Goal: Communication & Community: Answer question/provide support

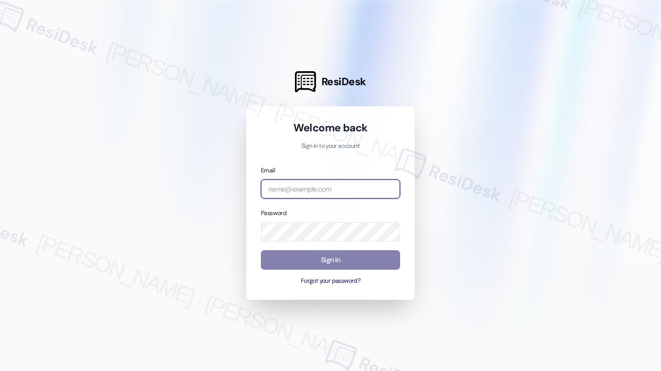
click at [312, 190] on input "email" at bounding box center [330, 189] width 139 height 20
type input "[EMAIL_ADDRESS][PERSON_NAME][PERSON_NAME][DOMAIN_NAME]"
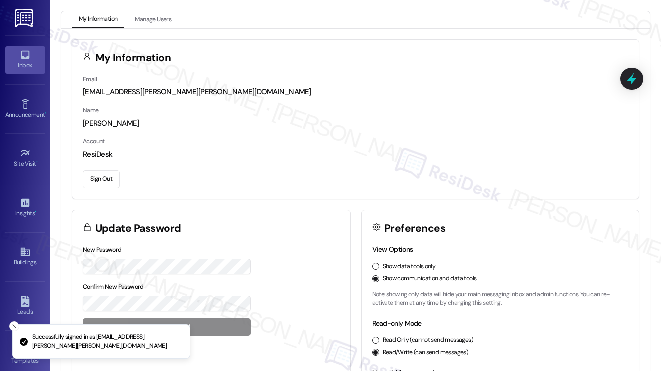
click at [11, 58] on link "Inbox" at bounding box center [25, 59] width 40 height 27
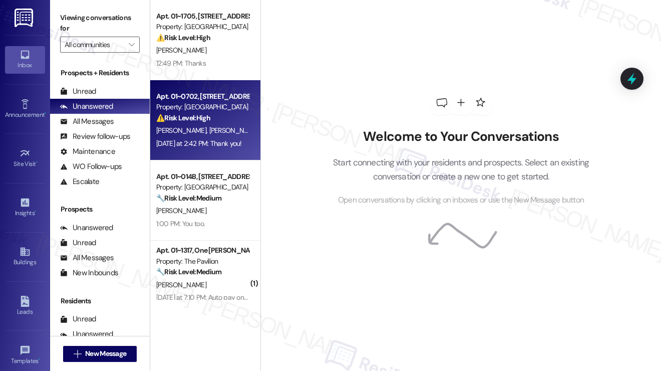
click at [200, 143] on div "[DATE] at 2:42 PM: Thank you! [DATE] at 2:42 PM: Thank you!" at bounding box center [199, 143] width 86 height 9
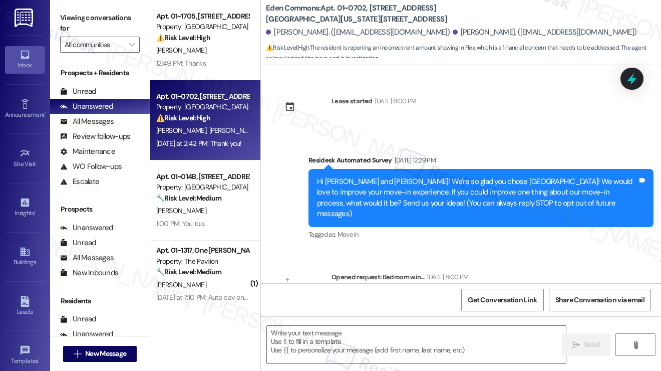
scroll to position [1984, 0]
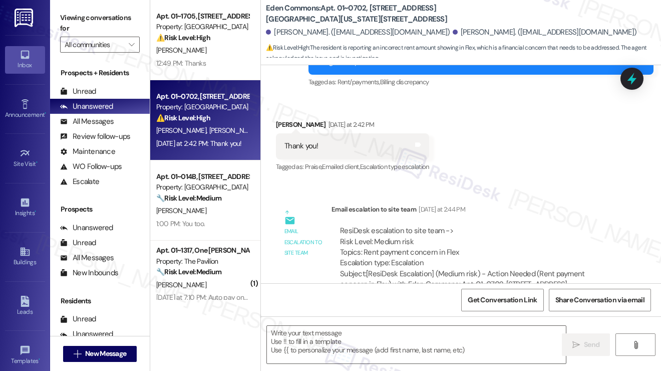
type textarea "Fetching suggested responses. Please feel free to read through the conversation…"
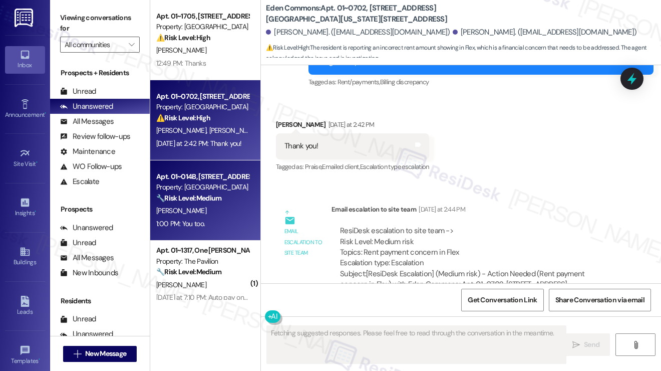
click at [234, 213] on div "[PERSON_NAME]" at bounding box center [202, 210] width 95 height 13
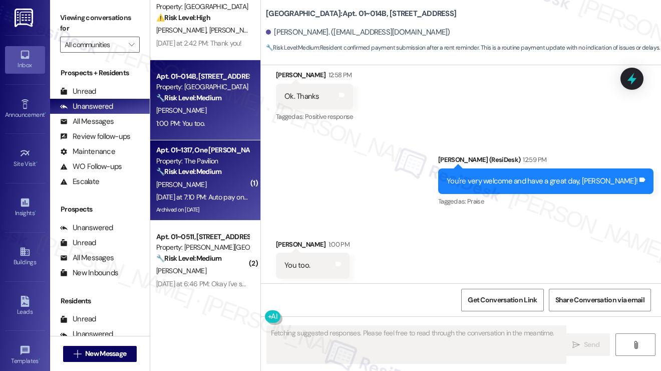
scroll to position [3356, 0]
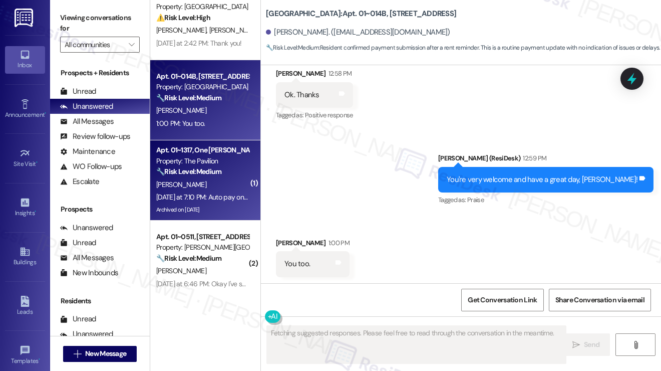
click at [221, 201] on div "[DATE] at 7:10 PM: Auto pay on, paid [DATE] at 7:10 PM: Auto pay on, paid" at bounding box center [208, 196] width 104 height 9
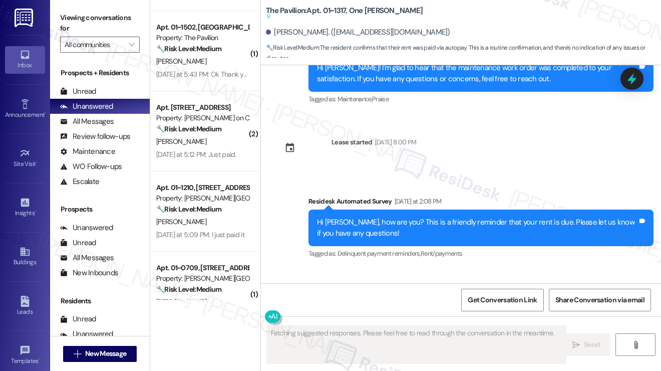
scroll to position [351, 0]
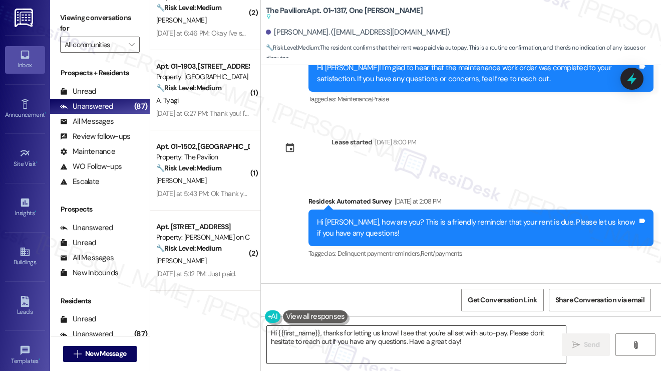
click at [342, 334] on textarea "Hi {{first_name}}, thanks for letting us know! I see that you're all set with a…" at bounding box center [416, 345] width 299 height 38
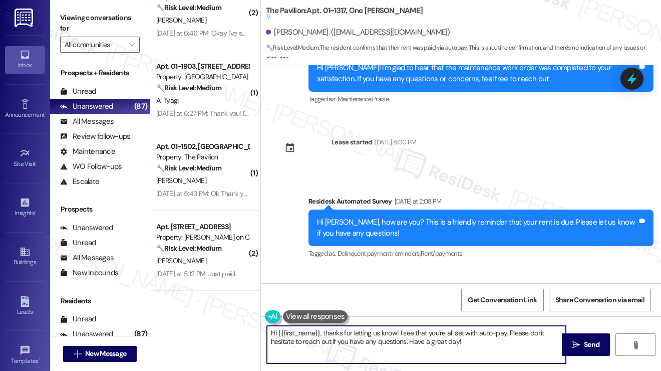
click at [342, 334] on textarea "Hi {{first_name}}, thanks for letting us know! I see that you're all set with a…" at bounding box center [416, 345] width 299 height 38
click at [483, 341] on textarea "Hi {{first_name}}, thanks for letting us know! I see that you're all set with a…" at bounding box center [416, 345] width 299 height 38
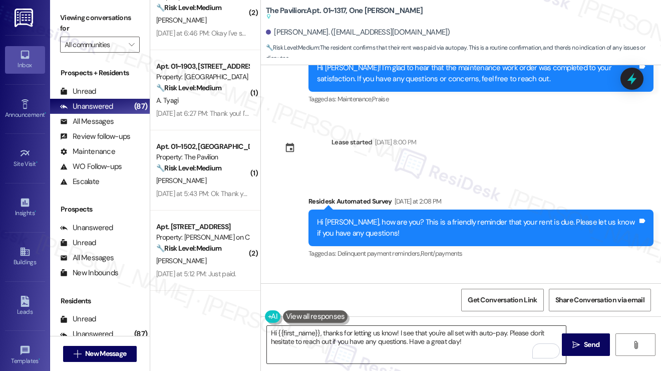
drag, startPoint x: 575, startPoint y: 342, endPoint x: 439, endPoint y: 336, distance: 135.4
click at [439, 336] on div "Hi {{first_name}}, thanks for letting us know! I see that you're all set with a…" at bounding box center [461, 353] width 400 height 75
click at [432, 335] on textarea "Hi {{first_name}}, thanks for letting us know! I see that you're all set with a…" at bounding box center [416, 345] width 299 height 38
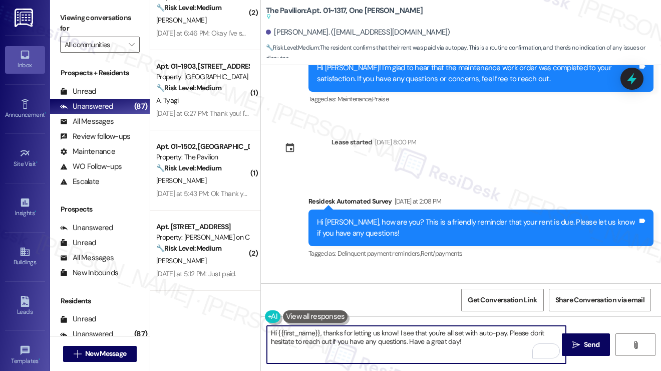
drag, startPoint x: 432, startPoint y: 335, endPoint x: 439, endPoint y: 335, distance: 7.0
click at [432, 335] on textarea "Hi {{first_name}}, thanks for letting us know! I see that you're all set with a…" at bounding box center [416, 345] width 299 height 38
click at [467, 339] on textarea "Hi {{first_name}}, thanks for letting us know! I see that you're all set with a…" at bounding box center [416, 345] width 299 height 38
drag, startPoint x: 508, startPoint y: 333, endPoint x: 400, endPoint y: 328, distance: 107.8
click at [400, 328] on textarea "Hi {{first_name}}, thanks for letting us know! I see that you're all set with a…" at bounding box center [416, 345] width 299 height 38
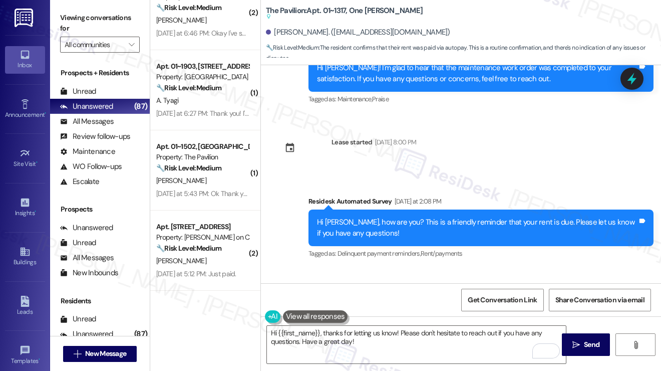
click at [81, 23] on label "Viewing conversations for" at bounding box center [100, 23] width 80 height 27
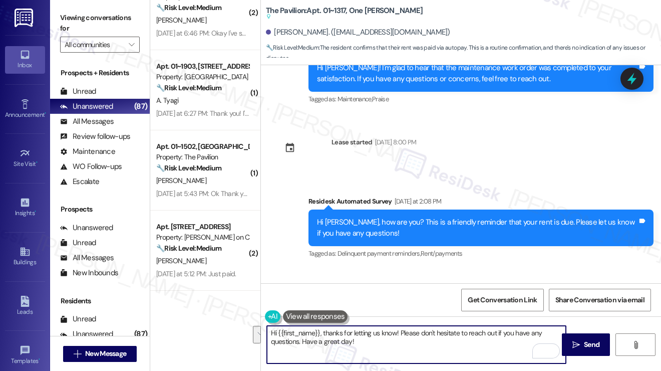
drag, startPoint x: 407, startPoint y: 342, endPoint x: 399, endPoint y: 332, distance: 12.4
click at [399, 332] on textarea "Hi {{first_name}}, thanks for letting us know! Please don't hesitate to reach o…" at bounding box center [416, 345] width 299 height 38
paste textarea "Did you receive a payment confirmation receipt yet, or has the payment already …"
type textarea "Hi {{first_name}}, thanks for letting us know! Did you receive a payment confir…"
click at [415, 327] on textarea "Hi {{first_name}}, thanks for letting us know! Did you receive a payment confir…" at bounding box center [416, 345] width 299 height 38
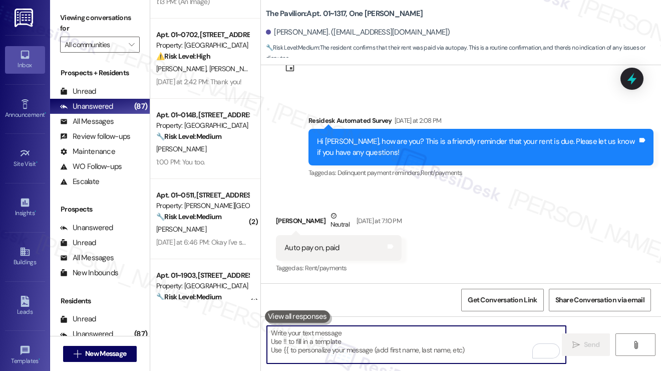
scroll to position [0, 0]
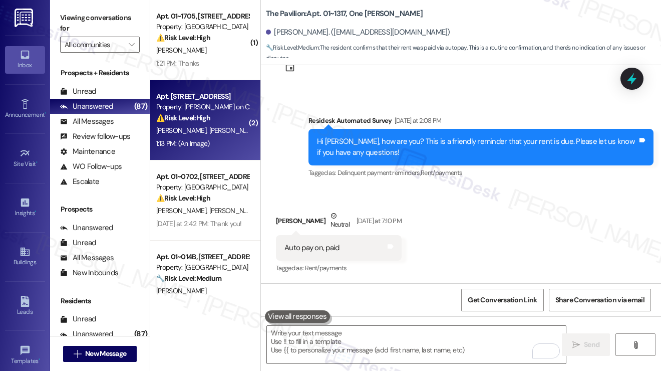
click at [194, 118] on strong "⚠️ Risk Level: High" at bounding box center [183, 117] width 54 height 9
type textarea "Fetching suggested responses. Please feel free to read through the conversation…"
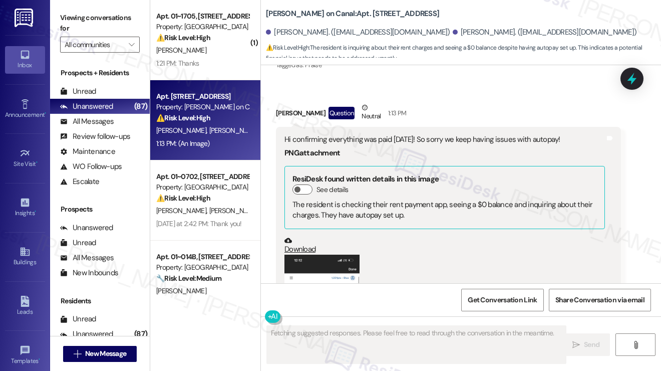
scroll to position [4060, 0]
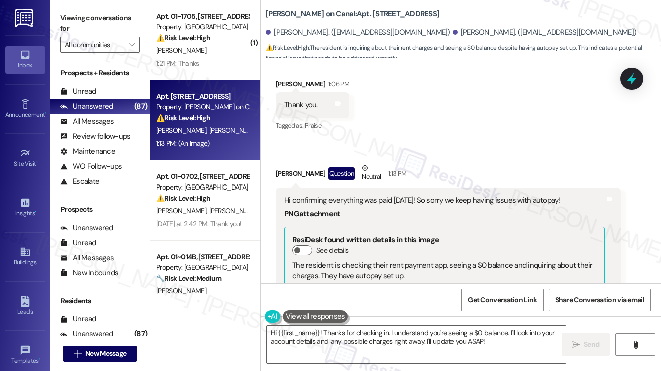
click at [361, 195] on div "Hi confirming everything was paid [DATE]! So sorry we keep having issues with a…" at bounding box center [445, 200] width 321 height 11
click at [426, 195] on div "Hi confirming everything was paid [DATE]! So sorry we keep having issues with a…" at bounding box center [445, 200] width 321 height 11
click at [427, 195] on div "Hi confirming everything was paid [DATE]! So sorry we keep having issues with a…" at bounding box center [445, 200] width 321 height 11
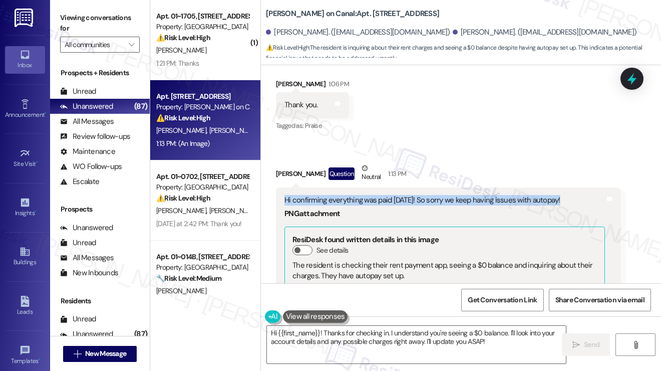
click at [427, 195] on div "Hi confirming everything was paid [DATE]! So sorry we keep having issues with a…" at bounding box center [445, 200] width 321 height 11
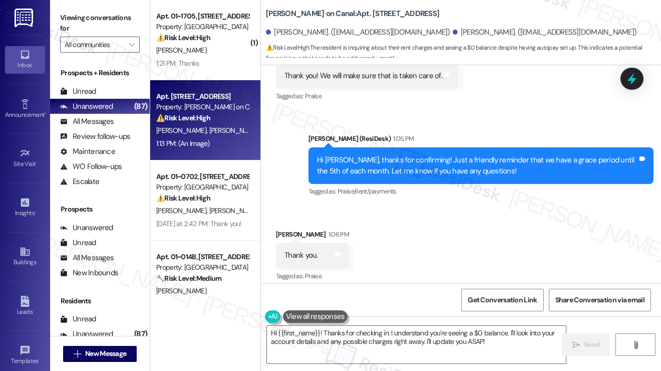
click at [441, 162] on div "Hi [PERSON_NAME], thanks for confirming! Just a friendly reminder that we have …" at bounding box center [477, 166] width 321 height 22
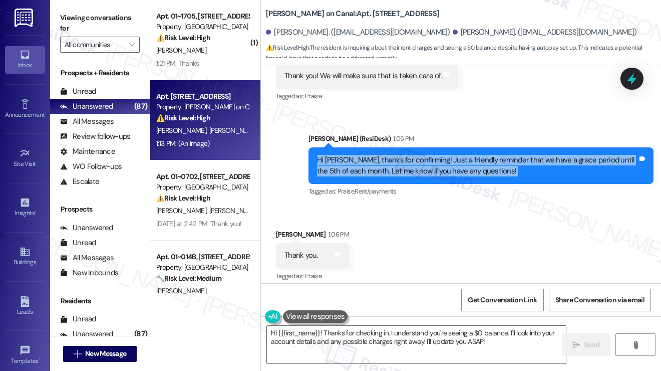
click at [441, 162] on div "Hi [PERSON_NAME], thanks for confirming! Just a friendly reminder that we have …" at bounding box center [477, 166] width 321 height 22
click at [439, 161] on div "Hi [PERSON_NAME], thanks for confirming! Just a friendly reminder that we have …" at bounding box center [477, 166] width 321 height 22
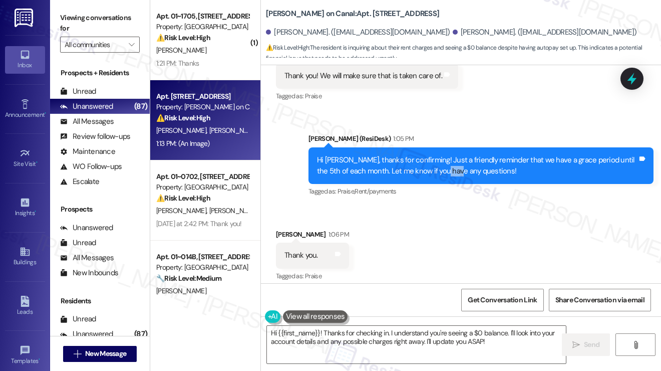
click at [439, 161] on div "Hi [PERSON_NAME], thanks for confirming! Just a friendly reminder that we have …" at bounding box center [477, 166] width 321 height 22
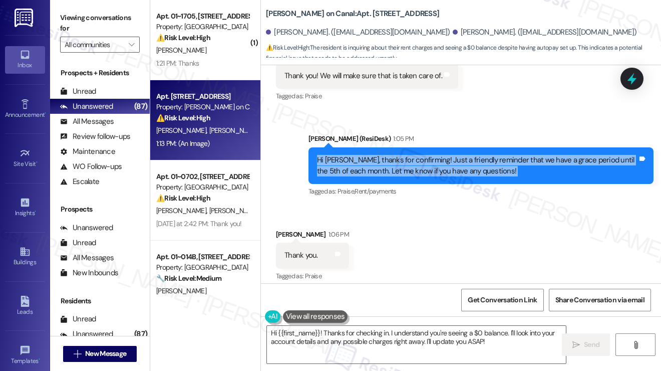
click at [439, 161] on div "Hi [PERSON_NAME], thanks for confirming! Just a friendly reminder that we have …" at bounding box center [477, 166] width 321 height 22
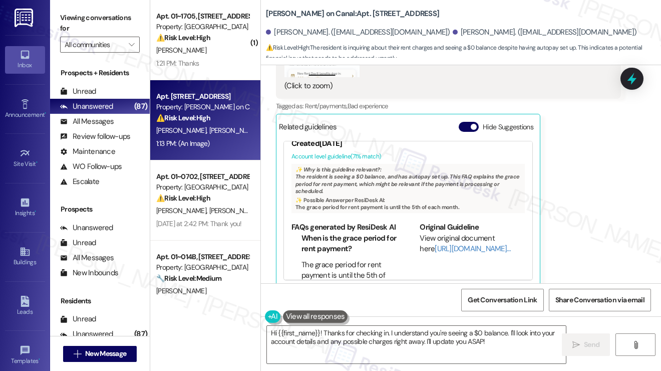
scroll to position [58, 0]
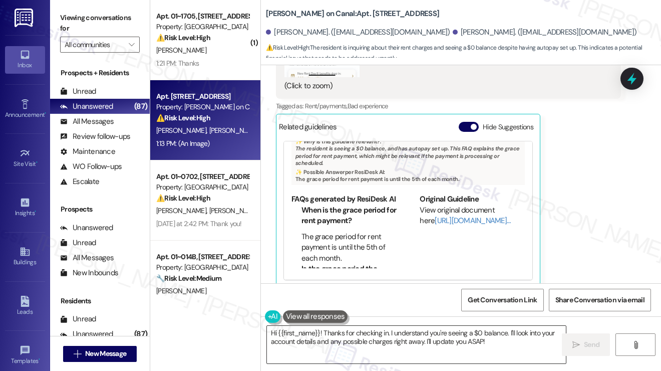
click at [369, 332] on textarea "Hi {{first_name}}! Thanks for checking in. I understand you're seeing a $0 bala…" at bounding box center [416, 345] width 299 height 38
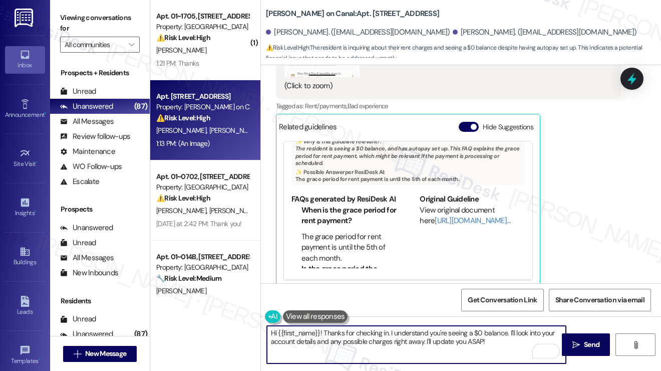
drag, startPoint x: 498, startPoint y: 340, endPoint x: 285, endPoint y: 324, distance: 213.6
click at [277, 324] on div "Hi {{first_name}}! Thanks for checking in. I understand you're seeing a $0 bala…" at bounding box center [461, 353] width 400 height 75
click at [439, 339] on textarea "Hi {{first_name}}! Thanks for checking in. I understand you're seeing a $0 bala…" at bounding box center [416, 345] width 299 height 38
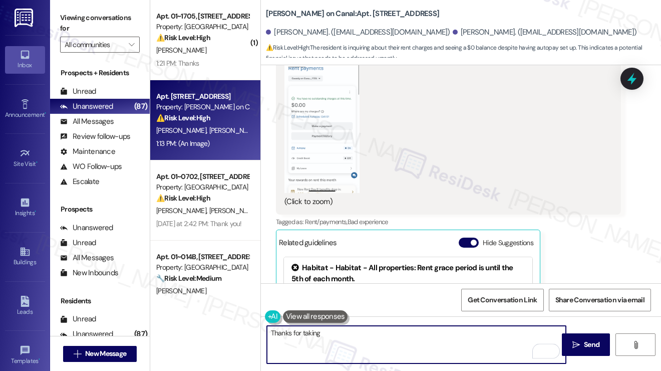
scroll to position [4461, 0]
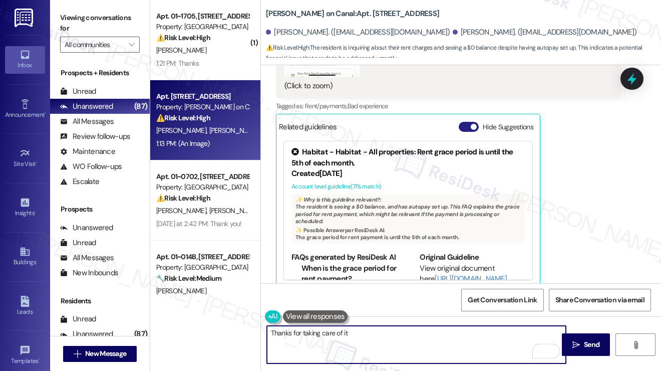
click at [472, 124] on span "button" at bounding box center [474, 127] width 6 height 6
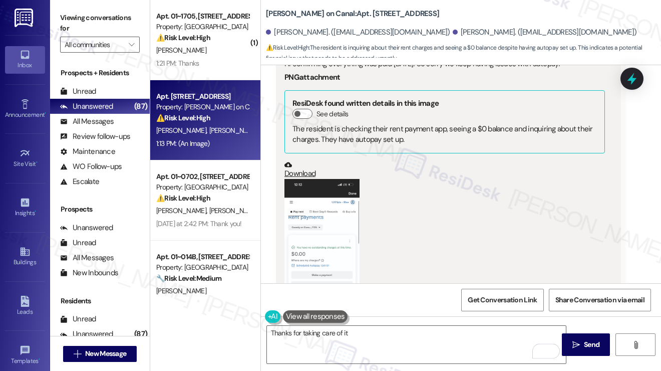
scroll to position [4112, 0]
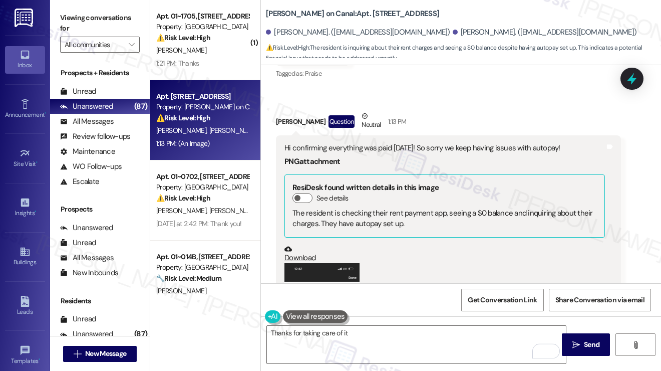
click at [285, 112] on div "[PERSON_NAME] Question Neutral 1:13 PM" at bounding box center [448, 123] width 345 height 25
copy div "[PERSON_NAME]"
click at [373, 333] on textarea "Thanks for taking care of it" at bounding box center [416, 345] width 299 height 38
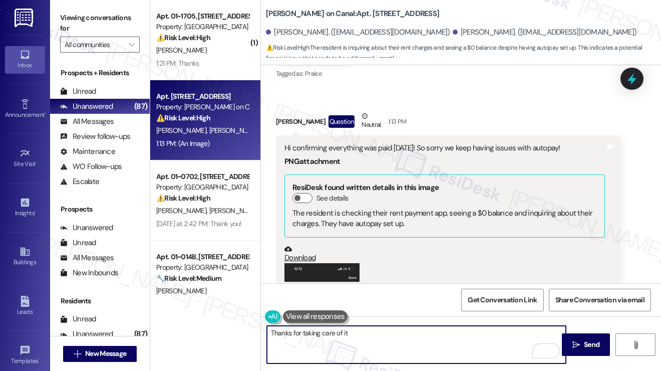
paste textarea "[PERSON_NAME]"
click at [432, 344] on textarea "Thanks for taking care of it, [PERSON_NAME]! If you have any questions or conce…" at bounding box center [416, 345] width 299 height 38
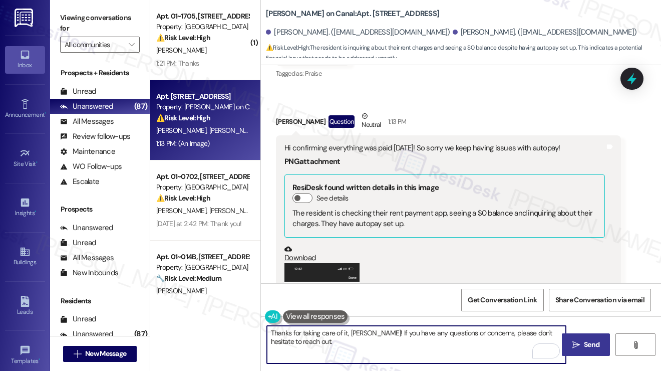
type textarea "Thanks for taking care of it, [PERSON_NAME]! If you have any questions or conce…"
drag, startPoint x: 582, startPoint y: 342, endPoint x: 575, endPoint y: 340, distance: 7.4
click at [582, 342] on span "Send" at bounding box center [592, 344] width 20 height 11
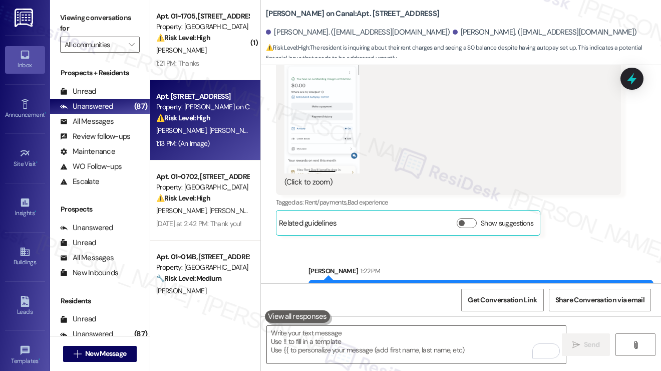
scroll to position [4393, 0]
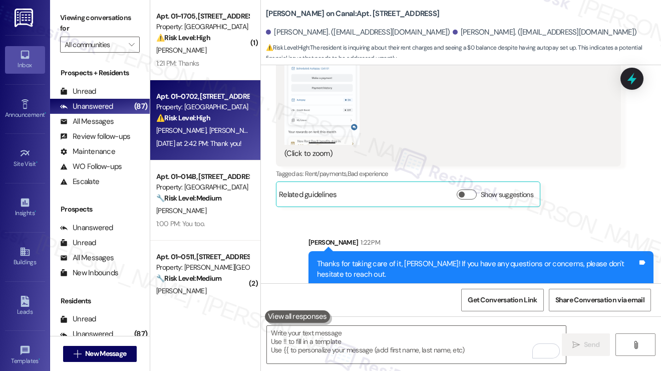
click at [226, 114] on div "⚠️ Risk Level: High The resident is reporting an incorrect rent amount showing …" at bounding box center [202, 118] width 93 height 11
type textarea "Fetching suggested responses. Please feel free to read through the conversation…"
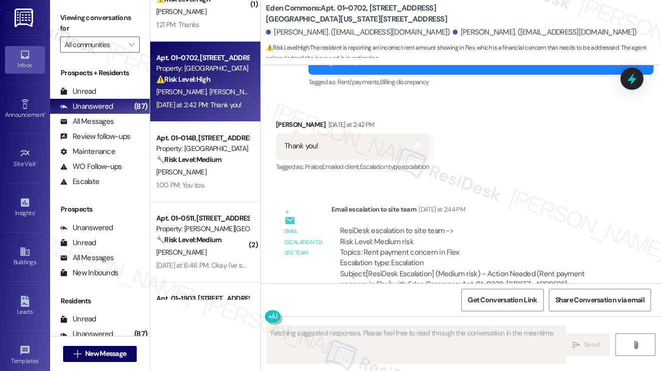
scroll to position [150, 0]
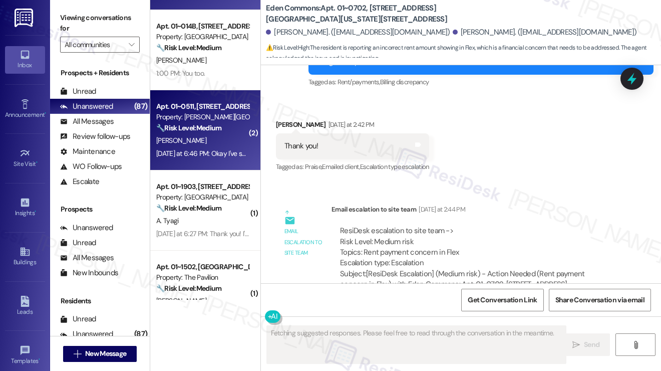
click at [226, 137] on div "[PERSON_NAME]" at bounding box center [202, 140] width 95 height 13
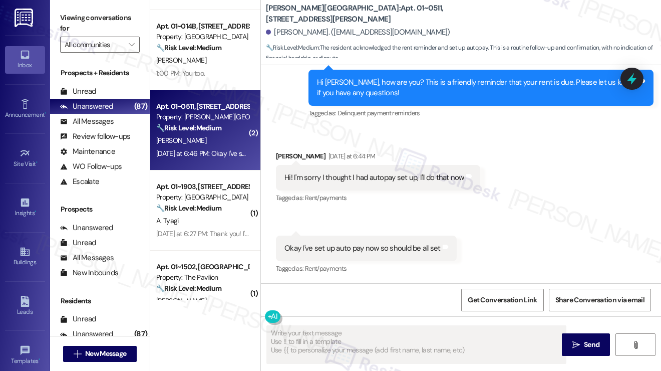
click at [331, 178] on div "Hi! I'm sorry I thought I had autopay set up, I'll do that now" at bounding box center [375, 177] width 180 height 11
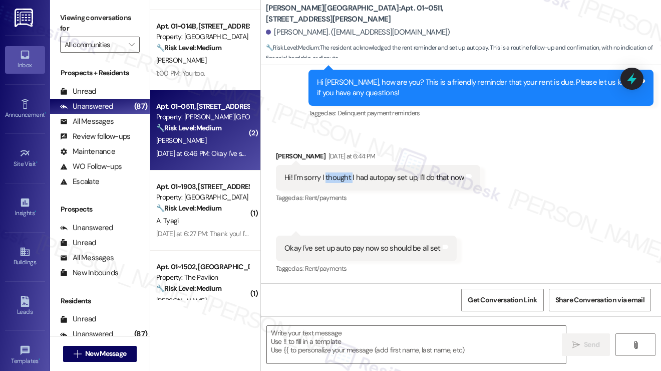
click at [331, 178] on div "Hi! I'm sorry I thought I had autopay set up, I'll do that now" at bounding box center [375, 177] width 180 height 11
click at [351, 259] on div "Okay I've set up auto pay now so should be all set Tags and notes" at bounding box center [366, 249] width 181 height 26
click at [365, 246] on div "Okay I've set up auto pay now so should be all set" at bounding box center [363, 248] width 156 height 11
click at [366, 246] on div "Okay I've set up auto pay now so should be all set" at bounding box center [363, 248] width 156 height 11
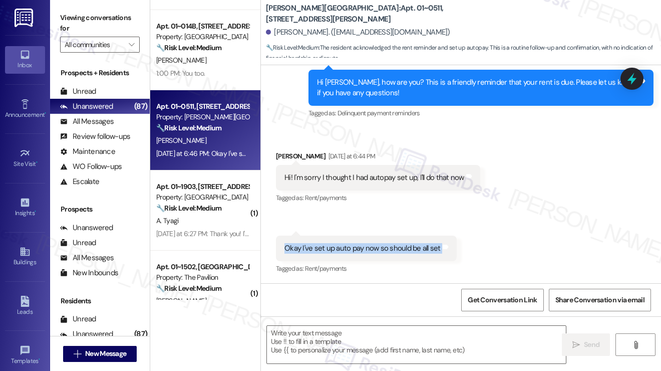
click at [366, 246] on div "Okay I've set up auto pay now so should be all set" at bounding box center [363, 248] width 156 height 11
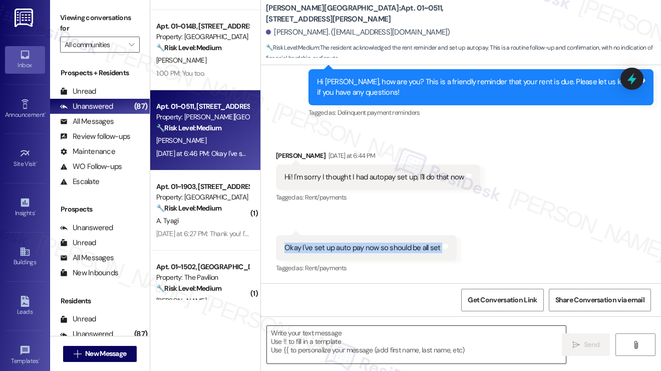
click at [373, 338] on textarea at bounding box center [416, 345] width 299 height 38
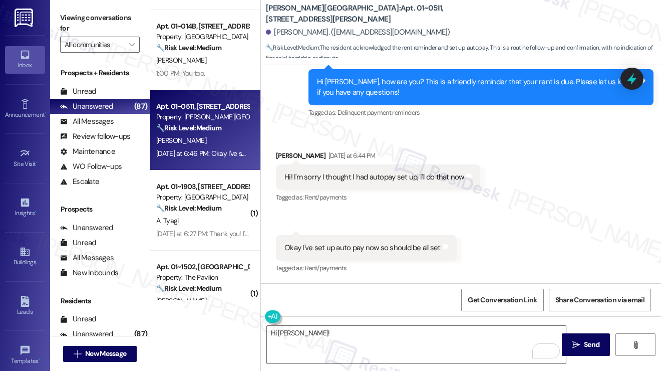
click at [80, 15] on label "Viewing conversations for" at bounding box center [100, 23] width 80 height 27
click at [328, 333] on textarea "Hi [PERSON_NAME]!" at bounding box center [416, 345] width 299 height 38
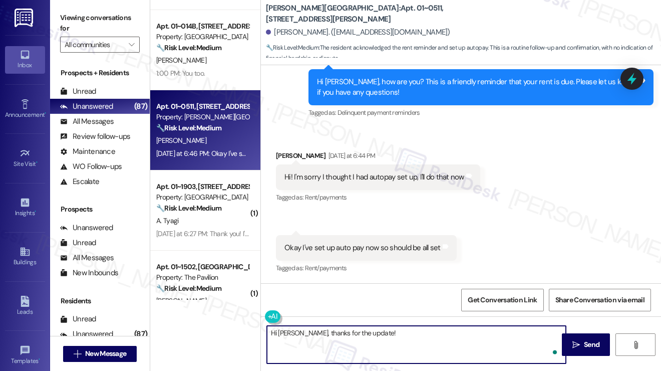
paste textarea "Great! Thanks for confirming. If you have any questions or concerns in the futu…"
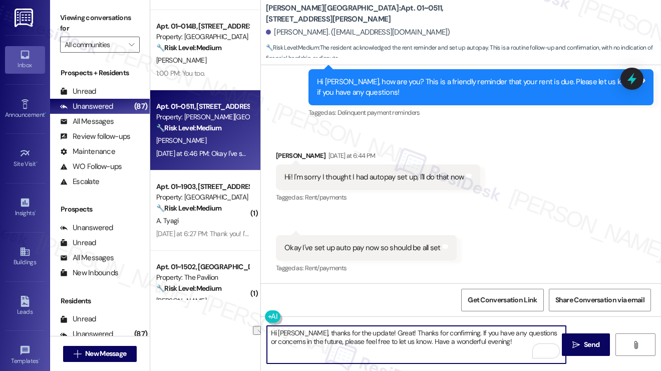
drag, startPoint x: 447, startPoint y: 331, endPoint x: 360, endPoint y: 333, distance: 87.2
click at [360, 333] on textarea "Hi [PERSON_NAME], thanks for the update! Great! Thanks for confirming. If you h…" at bounding box center [416, 345] width 299 height 38
click at [437, 346] on textarea "Hi [PERSON_NAME], thanks for the update! If you have any questions or concerns …" at bounding box center [416, 345] width 299 height 38
drag, startPoint x: 426, startPoint y: 344, endPoint x: 337, endPoint y: 343, distance: 89.2
click at [337, 343] on textarea "Hi [PERSON_NAME], thanks for the update! If you have any questions or concerns …" at bounding box center [416, 345] width 299 height 38
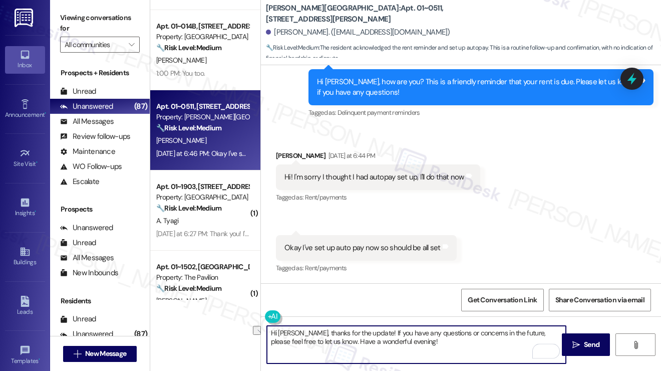
click at [337, 343] on textarea "Hi [PERSON_NAME], thanks for the update! If you have any questions or concerns …" at bounding box center [416, 345] width 299 height 38
drag, startPoint x: 392, startPoint y: 348, endPoint x: 334, endPoint y: 338, distance: 58.6
click at [334, 338] on textarea "Hi [PERSON_NAME], thanks for the update! If you have any questions or concerns …" at bounding box center [416, 345] width 299 height 38
type textarea "Hi [PERSON_NAME], thanks for the update! If you have any questions or concerns …"
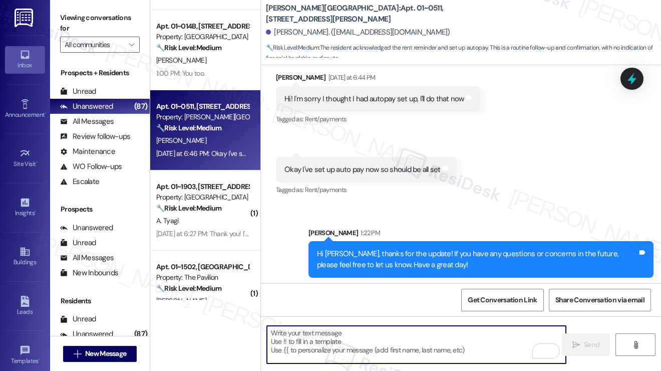
scroll to position [389, 0]
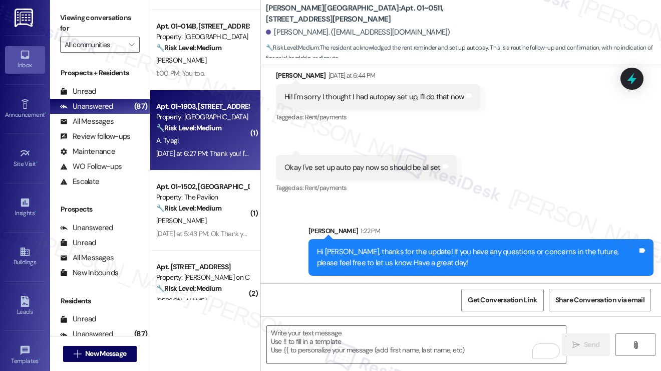
click at [207, 160] on div "Apt. 01~1903, 233 East [PERSON_NAME] Property: [GEOGRAPHIC_DATA] 🔧 Risk Level: …" at bounding box center [205, 130] width 110 height 80
type textarea "Fetching suggested responses. Please feel free to read through the conversation…"
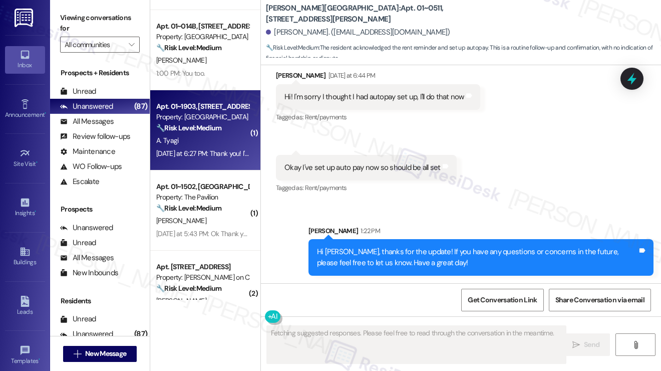
scroll to position [29, 0]
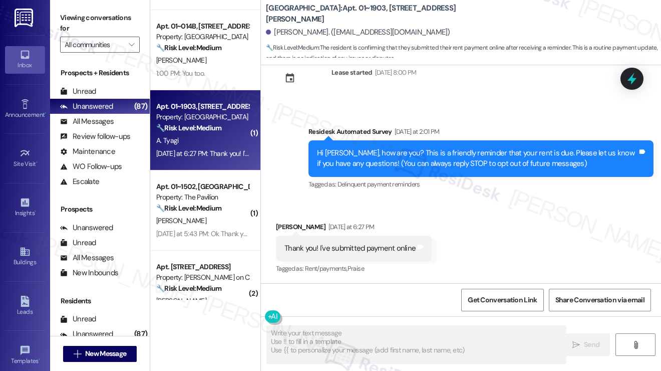
click at [373, 246] on div "Thank you! I've submitted payment online" at bounding box center [350, 248] width 131 height 11
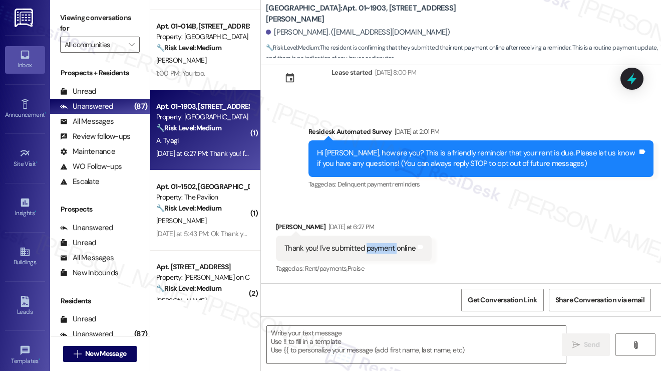
click at [373, 246] on div "Thank you! I've submitted payment online" at bounding box center [350, 248] width 131 height 11
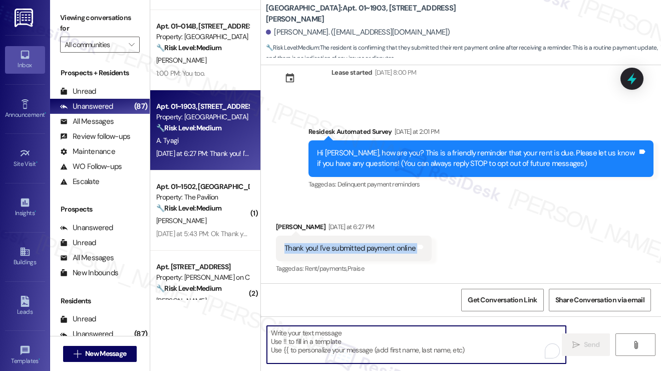
click at [369, 340] on textarea "To enrich screen reader interactions, please activate Accessibility in Grammarl…" at bounding box center [416, 345] width 299 height 38
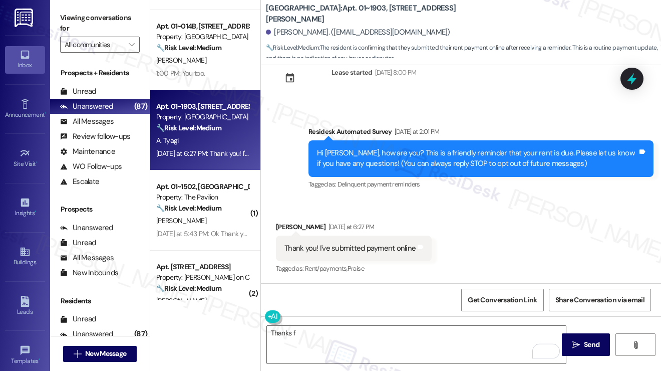
click at [95, 19] on label "Viewing conversations for" at bounding box center [100, 23] width 80 height 27
click at [325, 341] on textarea "Thanks f" at bounding box center [416, 345] width 299 height 38
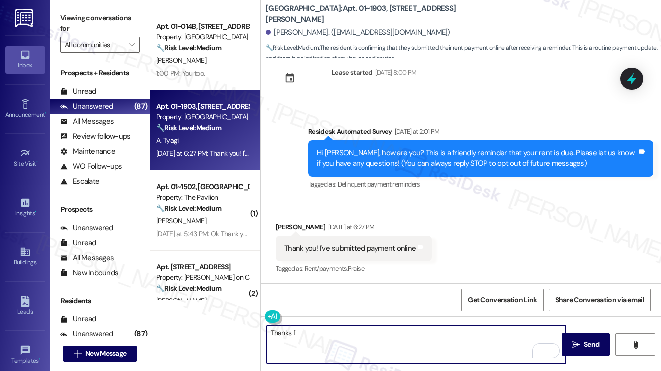
paste textarea "Hi {{first_name}}! Thanks for taking care of it. Did you receive a payment conf…"
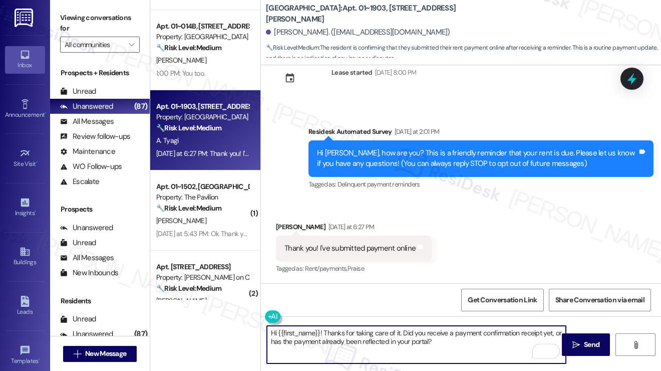
type textarea "Hi {{first_name}}! Thanks for taking care of it. Did you receive a payment conf…"
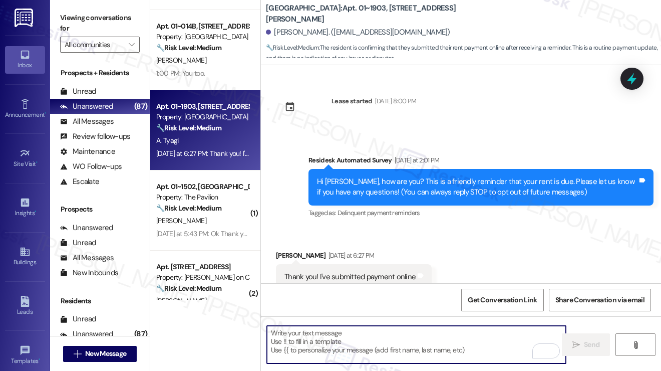
scroll to position [110, 0]
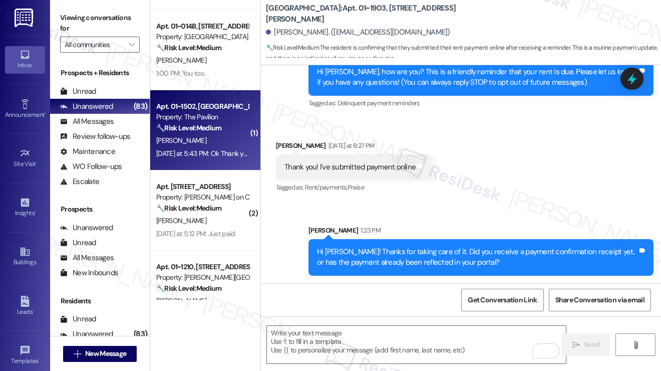
click at [218, 139] on div "[PERSON_NAME]" at bounding box center [202, 140] width 95 height 13
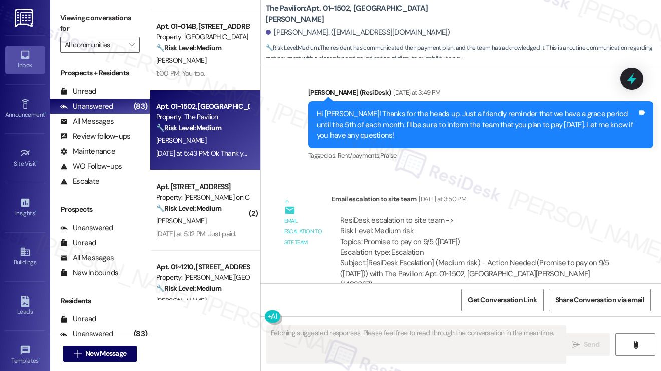
scroll to position [3430, 0]
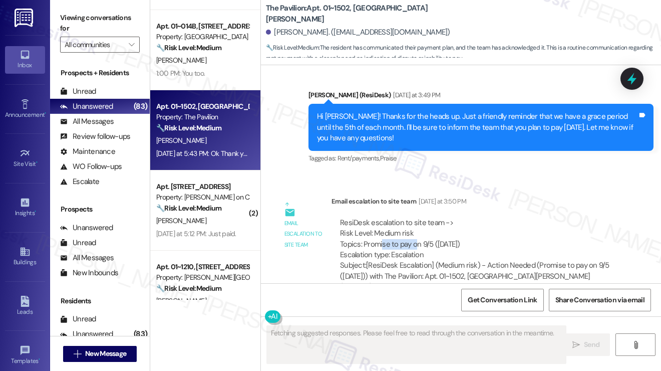
drag, startPoint x: 382, startPoint y: 242, endPoint x: 441, endPoint y: 242, distance: 59.6
click at [441, 242] on div "ResiDesk escalation to site team -> Risk Level: Medium risk Topics: Promise to …" at bounding box center [476, 238] width 273 height 43
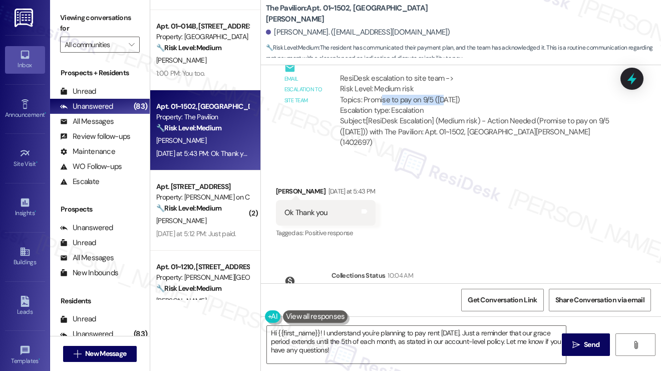
scroll to position [3630, 0]
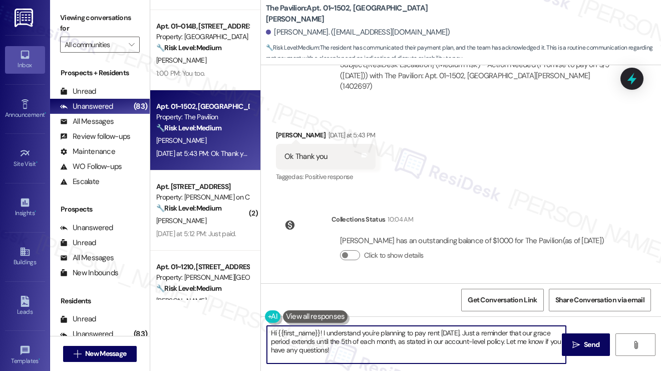
click at [353, 326] on textarea "Hi {{first_name}}! I understand you're planning to pay rent [DATE]. Just a remi…" at bounding box center [416, 345] width 299 height 38
click at [348, 327] on textarea "Hi {{first_name}}! I understand you're planning to pay rent [DATE]. Just a remi…" at bounding box center [416, 345] width 299 height 38
click at [344, 340] on textarea "Hi {{first_name}}! I understand you're planning to pay rent [DATE]. Just a remi…" at bounding box center [416, 345] width 299 height 38
click at [343, 340] on textarea "Hi {{first_name}}! I understand you're planning to pay rent [DATE]. Just a remi…" at bounding box center [416, 345] width 299 height 38
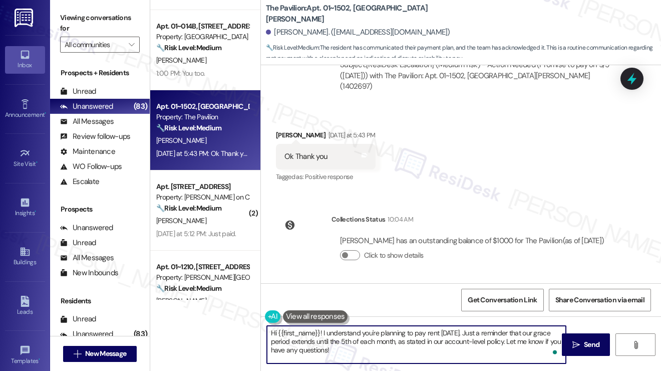
click at [343, 340] on textarea "Hi {{first_name}}! I understand you're planning to pay rent [DATE]. Just a remi…" at bounding box center [416, 345] width 299 height 38
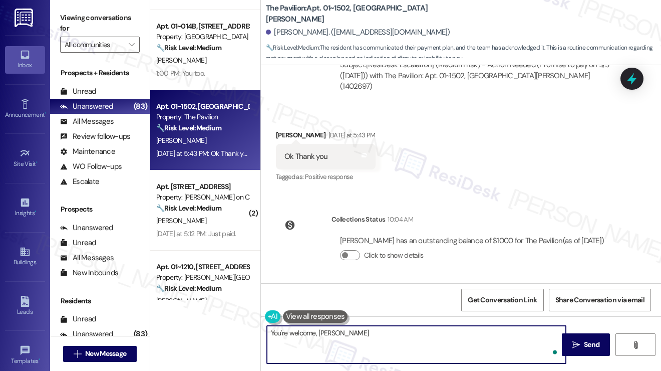
type textarea "You're welcome, [PERSON_NAME]!"
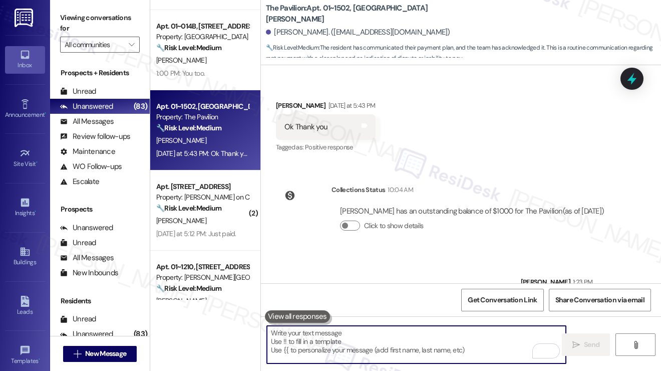
scroll to position [3700, 0]
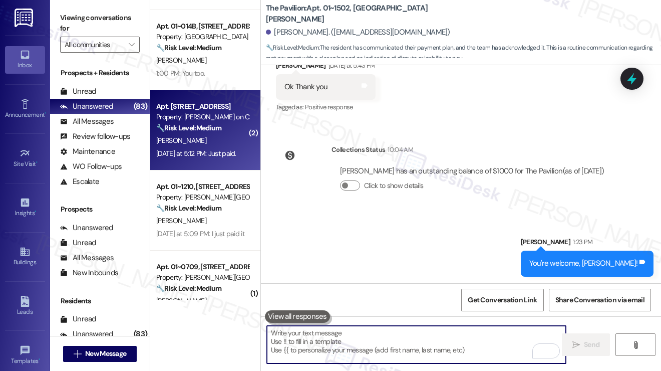
click at [225, 130] on div "🔧 Risk Level: Medium Resident acknowledged the rent reminder and stated they ha…" at bounding box center [202, 128] width 93 height 11
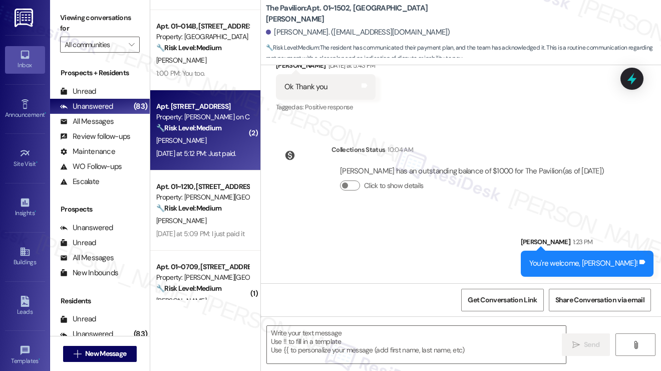
type textarea "Fetching suggested responses. Please feel free to read through the conversation…"
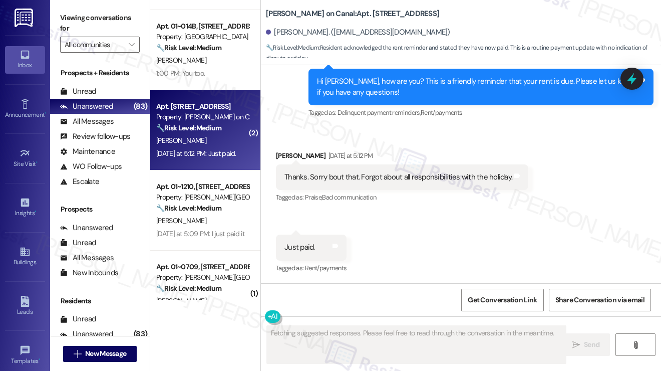
scroll to position [1033, 0]
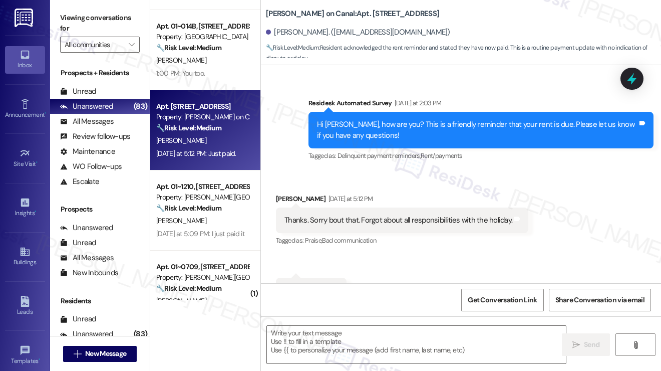
click at [357, 207] on div "Thanks. Sorry bout that. Forgot about all responsibilities with the holiday. Ta…" at bounding box center [402, 220] width 253 height 26
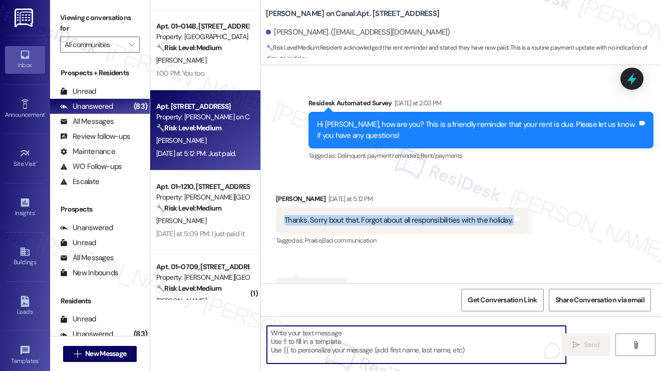
click at [353, 345] on textarea "To enrich screen reader interactions, please activate Accessibility in Grammarl…" at bounding box center [416, 345] width 299 height 38
paste textarea "Hi {{first_name}}! Thanks for taking care of it. Did you receive a payment conf…"
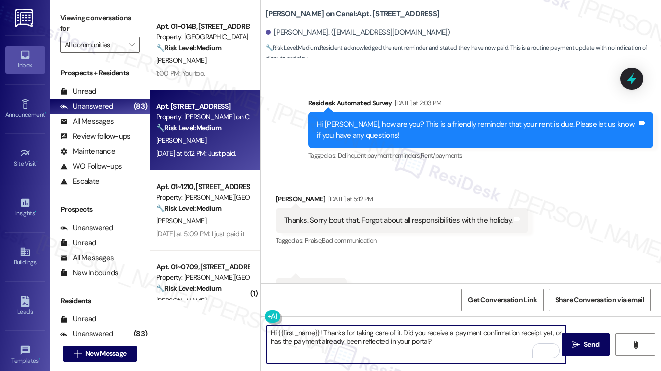
drag, startPoint x: 402, startPoint y: 330, endPoint x: 406, endPoint y: 327, distance: 5.7
click at [402, 330] on textarea "Hi {{first_name}}! Thanks for taking care of it. Did you receive a payment conf…" at bounding box center [416, 345] width 299 height 38
click at [443, 215] on div "Thanks. Sorry bout that. Forgot about all responsibilities with the holiday." at bounding box center [399, 220] width 228 height 11
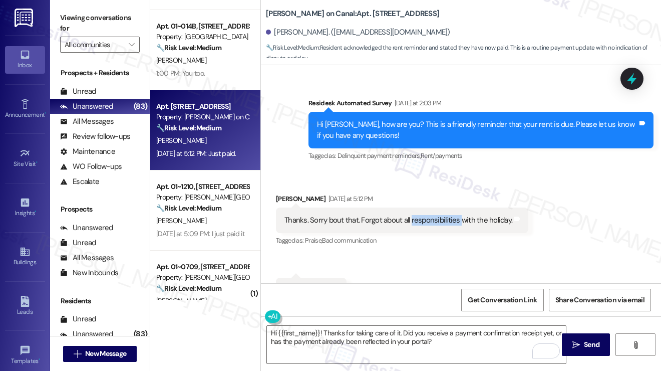
click at [443, 215] on div "Thanks. Sorry bout that. Forgot about all responsibilities with the holiday." at bounding box center [399, 220] width 228 height 11
copy div "Thanks. Sorry bout that. Forgot about all responsibilities with the holiday. Ta…"
drag, startPoint x: 88, startPoint y: 14, endPoint x: 114, endPoint y: 34, distance: 33.0
click at [88, 14] on label "Viewing conversations for" at bounding box center [100, 23] width 80 height 27
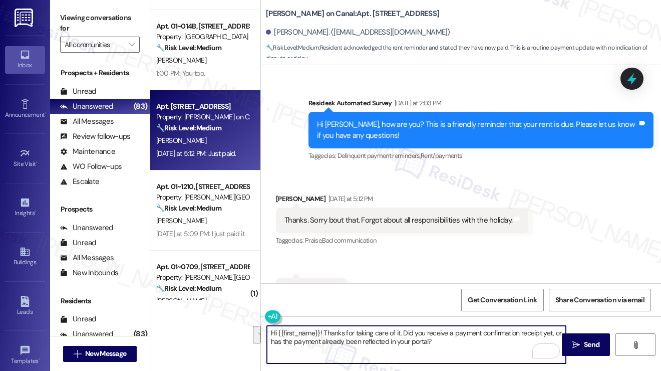
drag, startPoint x: 451, startPoint y: 346, endPoint x: 403, endPoint y: 334, distance: 49.0
click at [403, 334] on textarea "Hi {{first_name}}! Thanks for taking care of it. Did you receive a payment conf…" at bounding box center [416, 345] width 299 height 38
paste textarea "No worries at all — holidays can definitely get busy! Thanks for letting us kno…"
click at [324, 342] on textarea "Hi {{first_name}}! Thanks for taking care of it. No worries at all — holidays c…" at bounding box center [416, 345] width 299 height 38
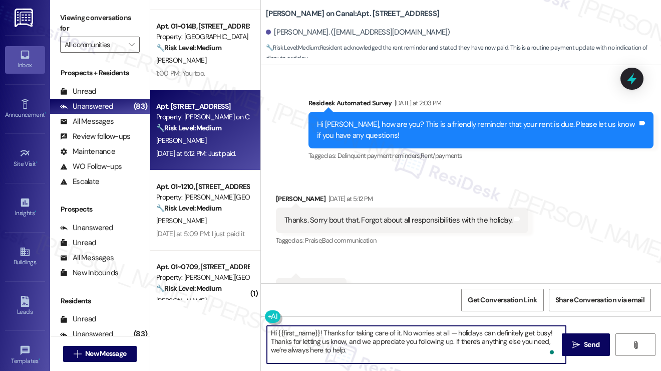
click at [324, 342] on textarea "Hi {{first_name}}! Thanks for taking care of it. No worries at all — holidays c…" at bounding box center [416, 345] width 299 height 38
click at [383, 348] on textarea "Hi {{first_name}}! Thanks for taking care of it. No worries at all — holidays c…" at bounding box center [416, 345] width 299 height 38
drag, startPoint x: 452, startPoint y: 341, endPoint x: 267, endPoint y: 340, distance: 185.4
click at [268, 340] on textarea "Hi {{first_name}}! Thanks for taking care of it. No worries at all — holidays c…" at bounding box center [416, 345] width 299 height 38
click at [471, 350] on textarea "Hi {{first_name}}! Thanks for taking care of it. No worries at all — holidays c…" at bounding box center [416, 345] width 299 height 38
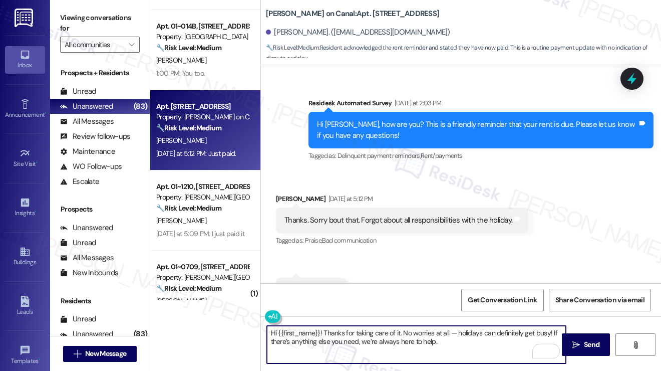
click at [419, 336] on textarea "Hi {{first_name}}! Thanks for taking care of it. No worries at all — holidays c…" at bounding box center [416, 345] width 299 height 38
click at [472, 345] on textarea "Hi {{first_name}}! Thanks for taking care of it. No worries at all — holidays c…" at bounding box center [416, 345] width 299 height 38
click at [448, 334] on textarea "Hi {{first_name}}! Thanks for taking care of it. No worries at all — holidays c…" at bounding box center [416, 345] width 299 height 38
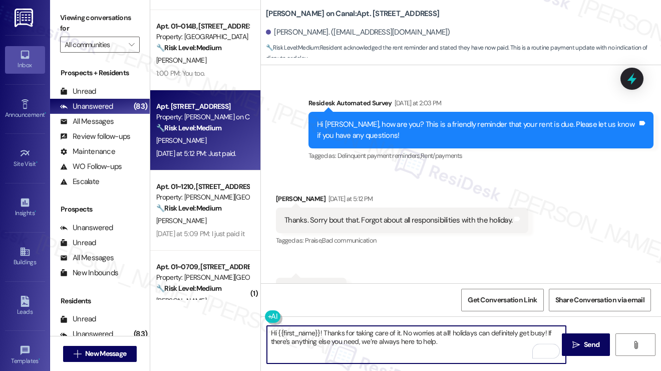
click at [454, 334] on textarea "Hi {{first_name}}! Thanks for taking care of it. No worries at all! holidays ca…" at bounding box center [416, 345] width 299 height 38
type textarea "Hi {{first_name}}! Thanks for taking care of it. No worries at all! Holidays ca…"
click at [476, 346] on textarea "Hi {{first_name}}! Thanks for taking care of it. No worries at all! Holidays ca…" at bounding box center [416, 345] width 299 height 38
click at [449, 339] on textarea "Hi {{first_name}}! Thanks for taking care of it. No worries at all! Holidays ca…" at bounding box center [416, 345] width 299 height 38
click at [449, 350] on textarea "Hi {{first_name}}! Thanks for taking care of it. No worries at all! Holidays ca…" at bounding box center [416, 345] width 299 height 38
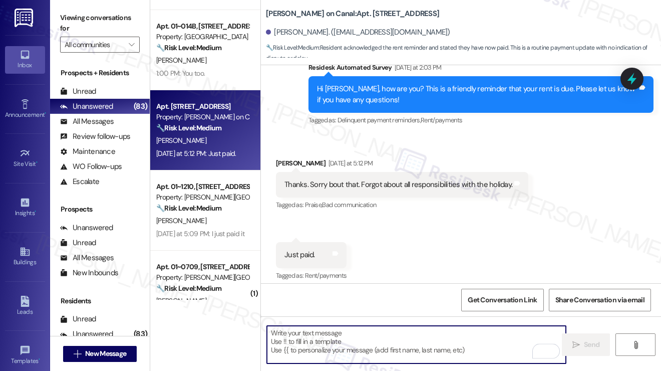
scroll to position [1114, 0]
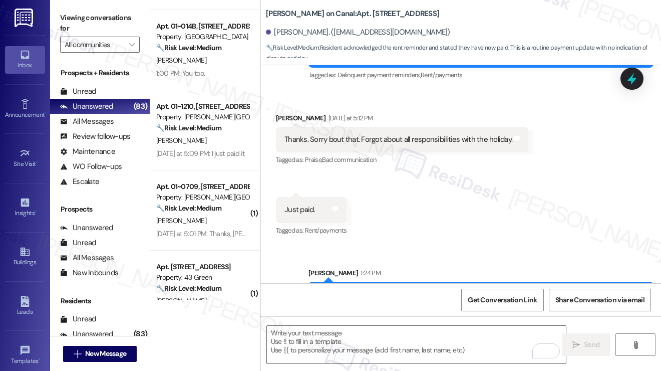
click at [401, 177] on div "Received via SMS [PERSON_NAME] [DATE] at 5:12 PM Thanks. Sorry bout that. Forgo…" at bounding box center [461, 167] width 400 height 155
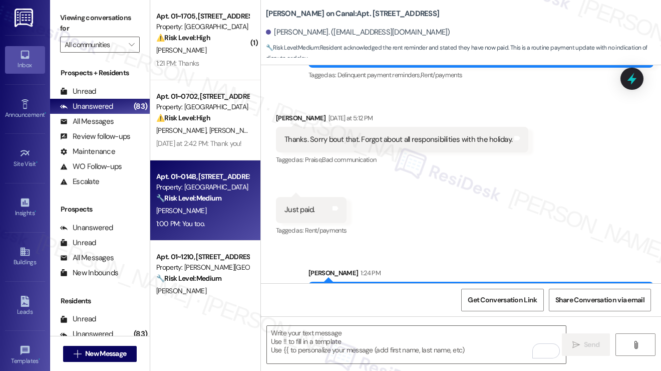
click at [212, 207] on div "[PERSON_NAME]" at bounding box center [202, 210] width 95 height 13
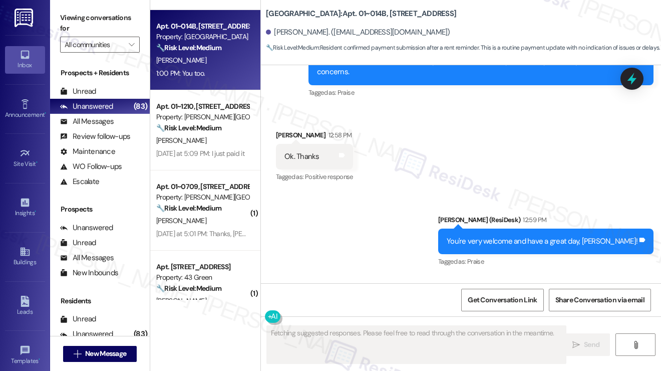
scroll to position [3356, 0]
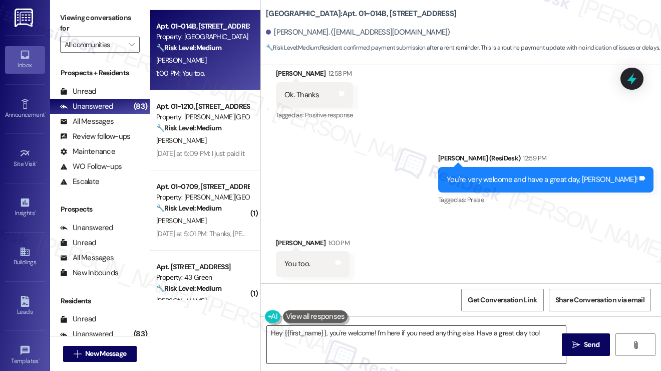
click at [342, 335] on textarea "Hey {{first_name}}, you're welcome! I'm here if you need anything else. Have a …" at bounding box center [416, 345] width 299 height 38
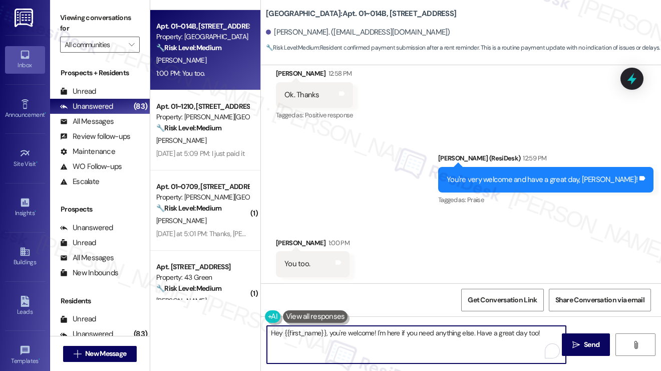
click at [342, 335] on textarea "Hey {{first_name}}, you're welcome! I'm here if you need anything else. Have a …" at bounding box center [416, 345] width 299 height 38
type textarea "Thank you! :)"
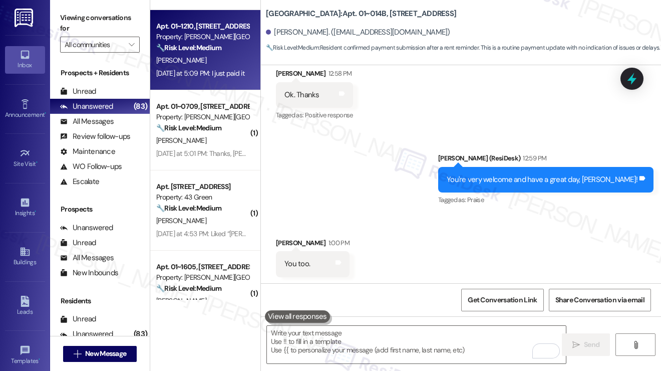
click at [200, 61] on div "[PERSON_NAME]" at bounding box center [202, 60] width 95 height 13
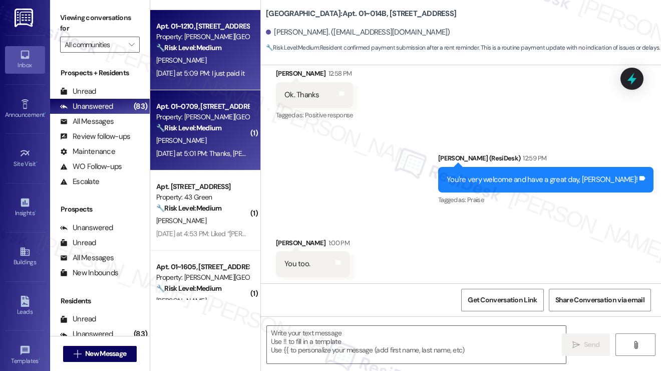
type textarea "Fetching suggested responses. Please feel free to read through the conversation…"
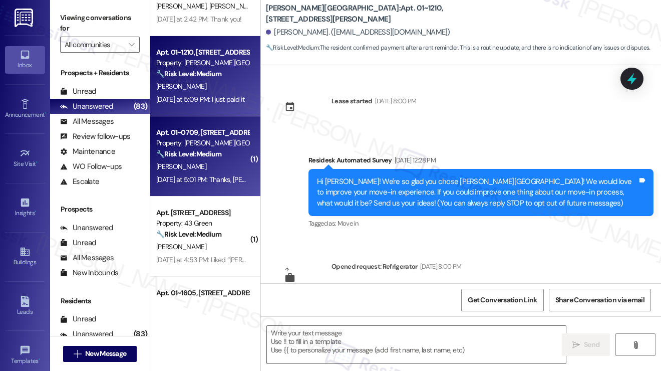
scroll to position [100, 0]
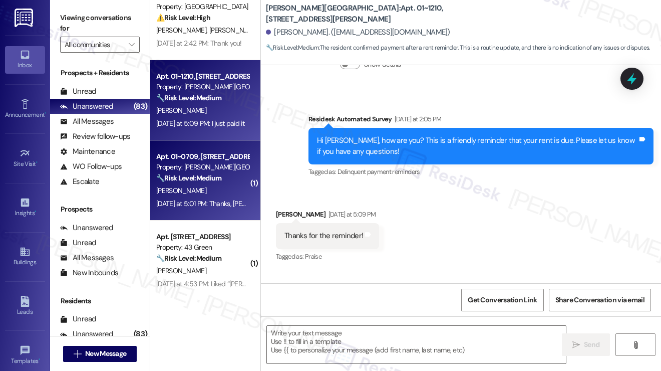
type textarea "Fetching suggested responses. Please feel free to read through the conversation…"
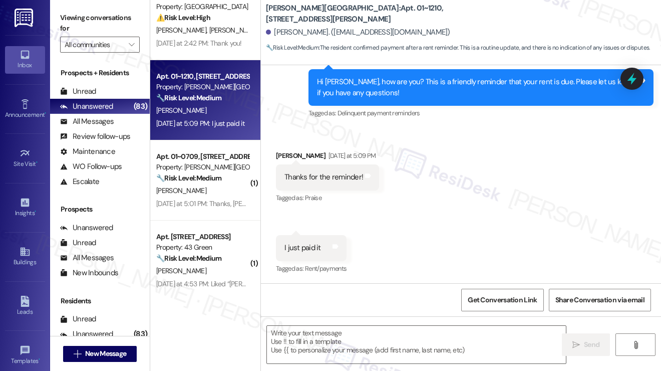
scroll to position [301, 0]
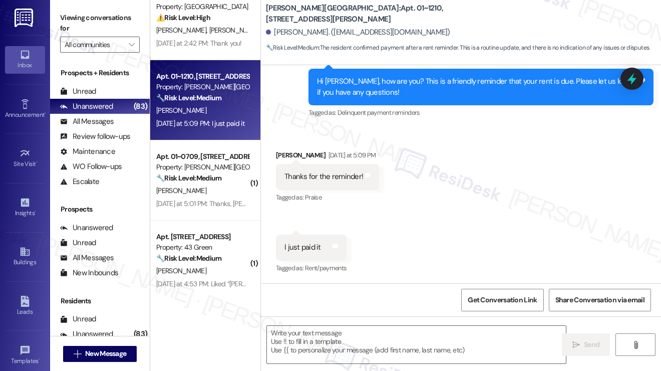
click at [77, 17] on label "Viewing conversations for" at bounding box center [100, 23] width 80 height 27
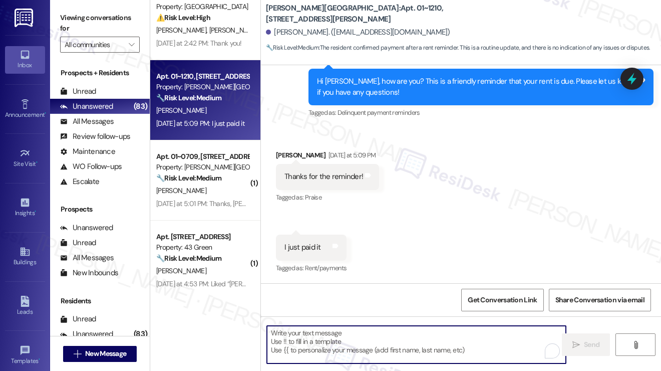
click at [324, 334] on textarea "To enrich screen reader interactions, please activate Accessibility in Grammarl…" at bounding box center [416, 345] width 299 height 38
paste textarea "Hi {{first_name}}! Thanks for taking care of it. Did you receive a payment conf…"
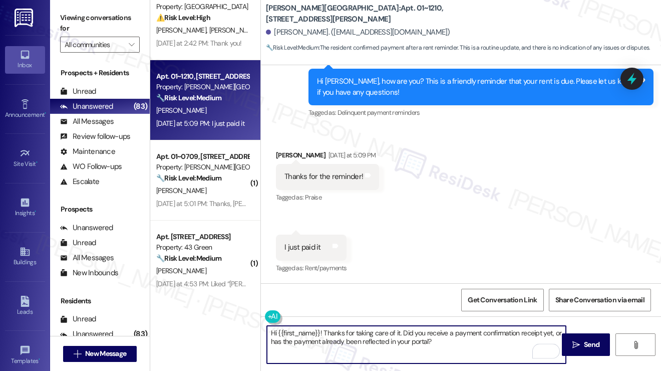
click at [417, 334] on textarea "Hi {{first_name}}! Thanks for taking care of it. Did you receive a payment conf…" at bounding box center [416, 345] width 299 height 38
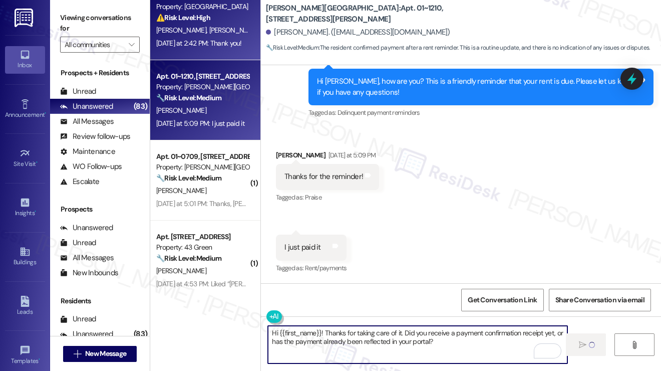
type textarea "Hi {{first_name}}! Thanks for taking care of it. Did you receive a payment conf…"
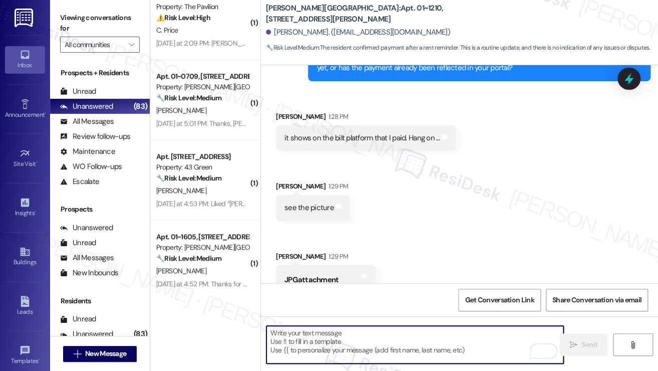
scroll to position [575, 0]
click at [312, 136] on div "it shows on the bilt platform that I paid. Hang on ..." at bounding box center [362, 138] width 155 height 11
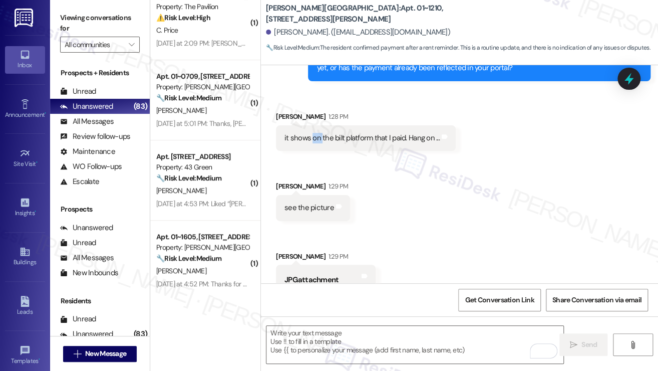
click at [312, 136] on div "it shows on the bilt platform that I paid. Hang on ..." at bounding box center [362, 138] width 155 height 11
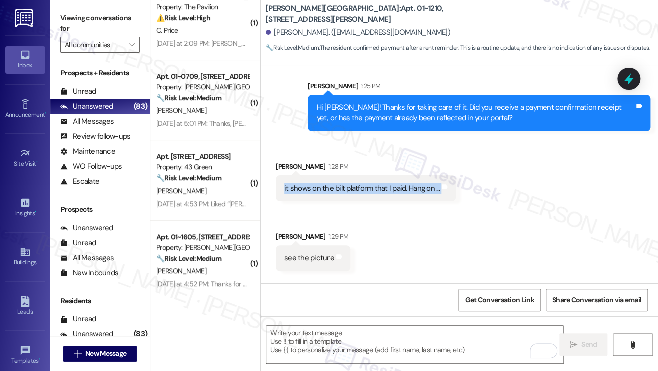
scroll to position [475, 0]
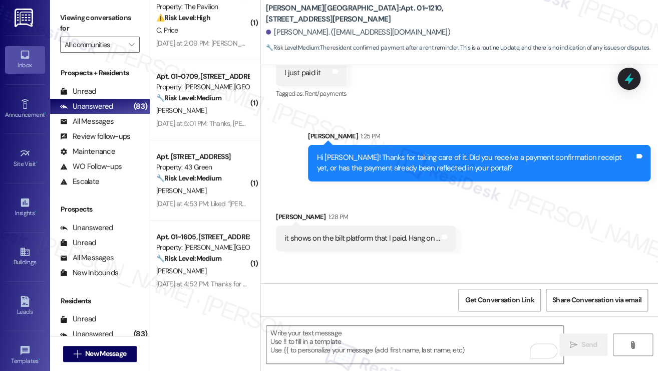
click at [373, 164] on div "Hi [PERSON_NAME]! Thanks for taking care of it. Did you receive a payment confi…" at bounding box center [476, 163] width 318 height 22
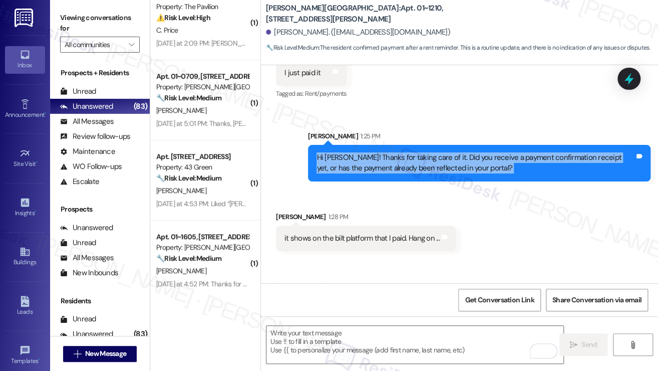
click at [373, 164] on div "Hi [PERSON_NAME]! Thanks for taking care of it. Did you receive a payment confi…" at bounding box center [476, 163] width 318 height 22
click at [466, 164] on div "Hi [PERSON_NAME]! Thanks for taking care of it. Did you receive a payment confi…" at bounding box center [476, 163] width 318 height 22
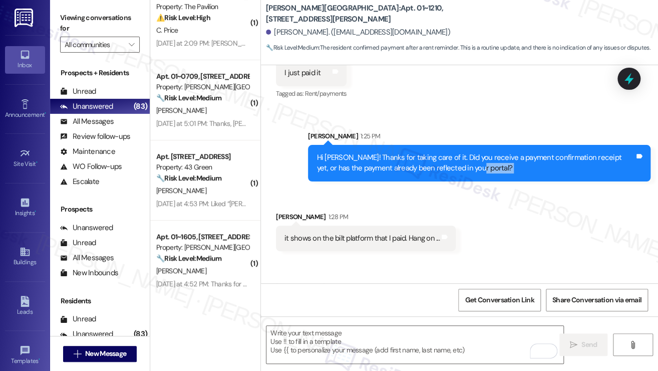
click at [466, 164] on div "Hi [PERSON_NAME]! Thanks for taking care of it. Did you receive a payment confi…" at bounding box center [476, 163] width 318 height 22
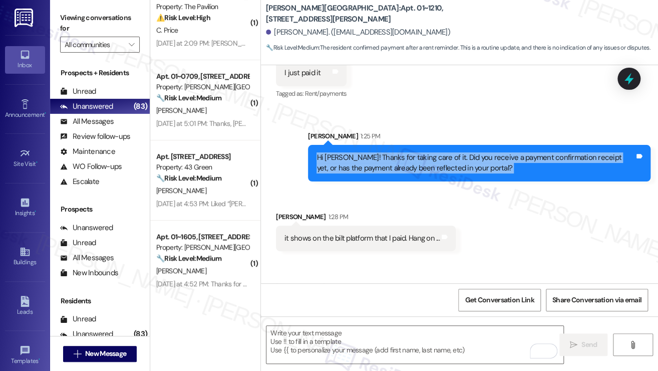
drag, startPoint x: 466, startPoint y: 164, endPoint x: 449, endPoint y: 173, distance: 19.7
click at [466, 164] on div "Hi [PERSON_NAME]! Thanks for taking care of it. Did you receive a payment confi…" at bounding box center [476, 163] width 318 height 22
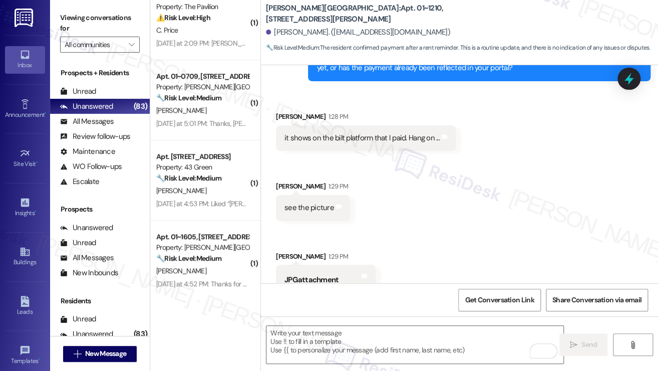
click at [365, 138] on div "it shows on the bilt platform that I paid. Hang on ..." at bounding box center [362, 138] width 155 height 11
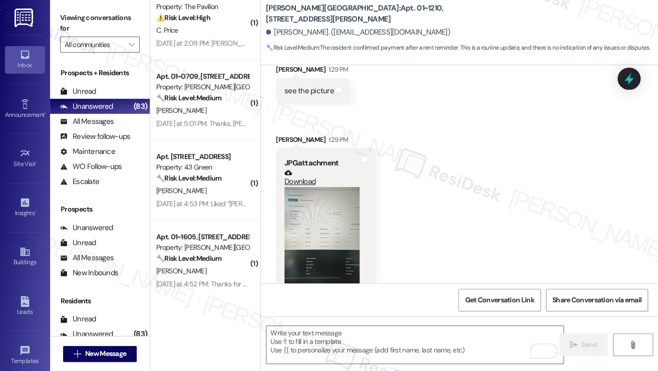
scroll to position [726, 0]
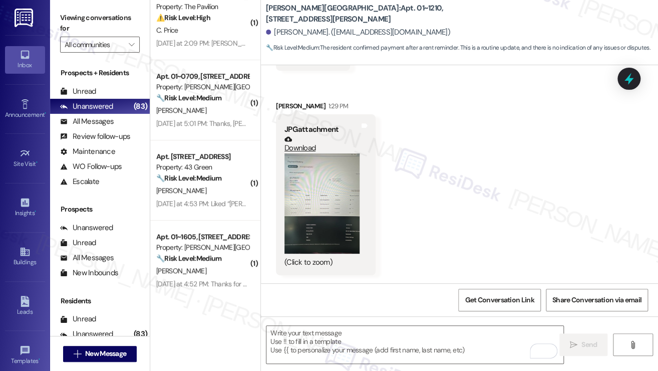
click at [319, 205] on button "Zoom image" at bounding box center [322, 203] width 75 height 100
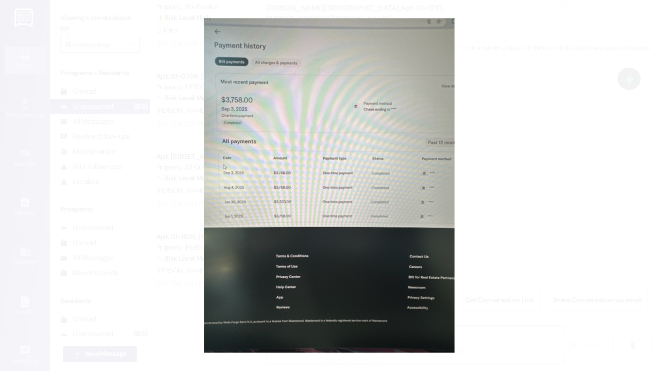
click at [569, 202] on button "Unzoom image" at bounding box center [329, 185] width 658 height 371
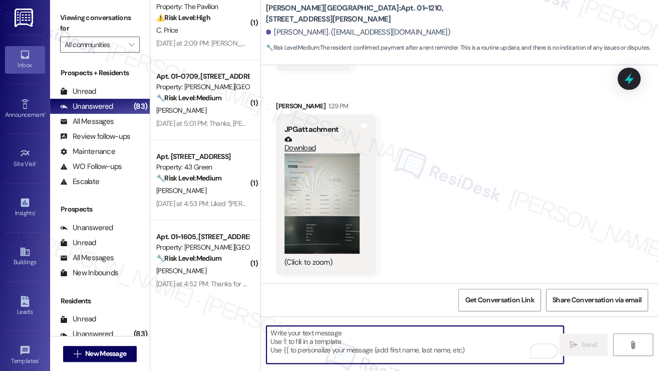
click at [351, 336] on textarea "To enrich screen reader interactions, please activate Accessibility in Grammarl…" at bounding box center [415, 345] width 297 height 38
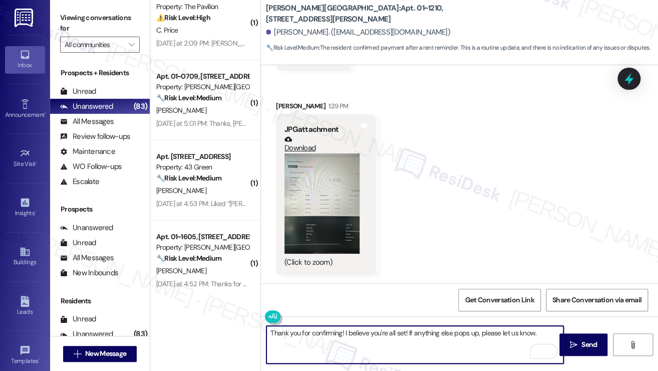
click at [276, 30] on div "[PERSON_NAME]. ([EMAIL_ADDRESS][DOMAIN_NAME])" at bounding box center [358, 32] width 184 height 11
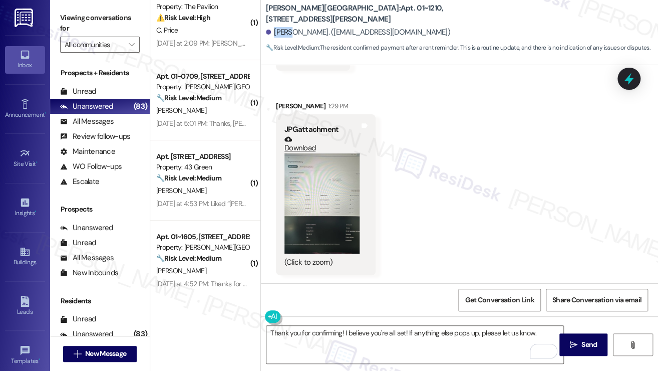
click at [276, 30] on div "[PERSON_NAME]. ([EMAIL_ADDRESS][DOMAIN_NAME])" at bounding box center [358, 32] width 184 height 11
copy div "Marc"
click at [336, 335] on textarea "Thank you for confirming! I believe you're all set! If anything else pops up, p…" at bounding box center [415, 345] width 297 height 38
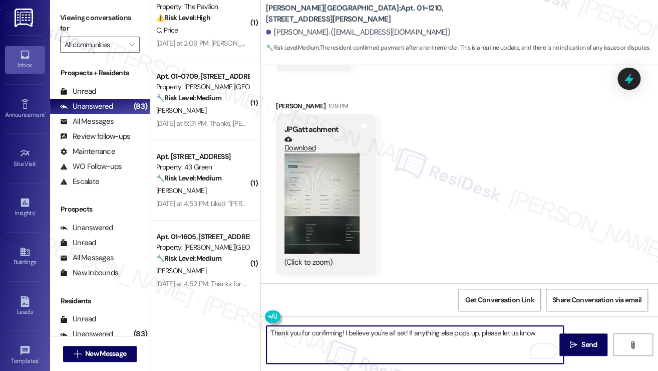
click at [336, 335] on textarea "Thank you for confirming! I believe you're all set! If anything else pops up, p…" at bounding box center [415, 345] width 297 height 38
type textarea "Thank you for confirming and sending the screenshot! I believe you're all set! …"
click at [353, 341] on textarea "Thank you for confirming and sending the screenshot! I believe you're all set! …" at bounding box center [415, 345] width 297 height 38
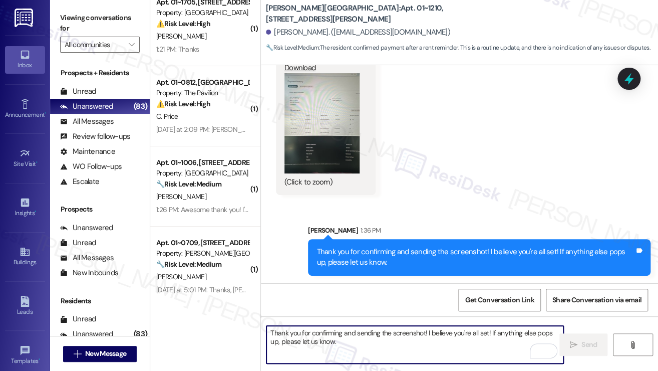
scroll to position [0, 0]
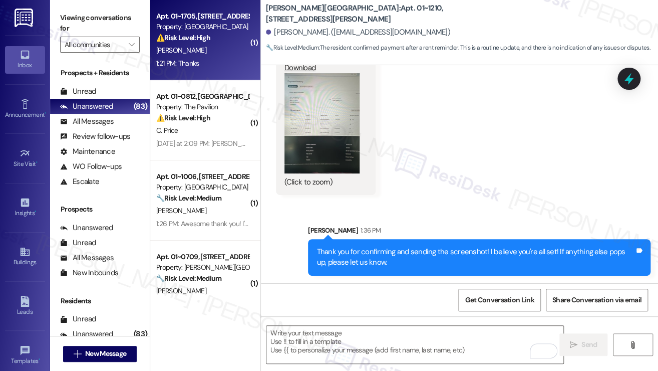
click at [208, 64] on div "1:21 PM: Thanks 1:21 PM: Thanks" at bounding box center [202, 63] width 95 height 13
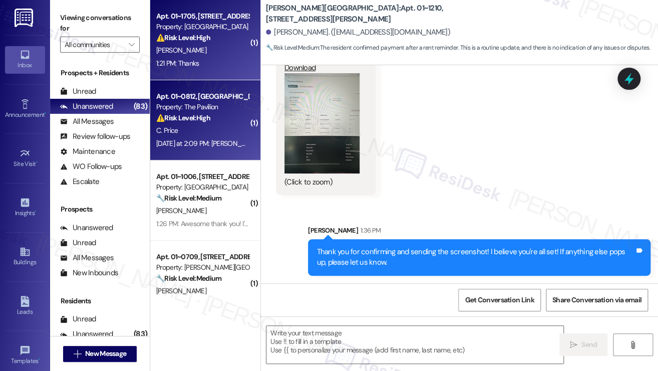
type textarea "Fetching suggested responses. Please feel free to read through the conversation…"
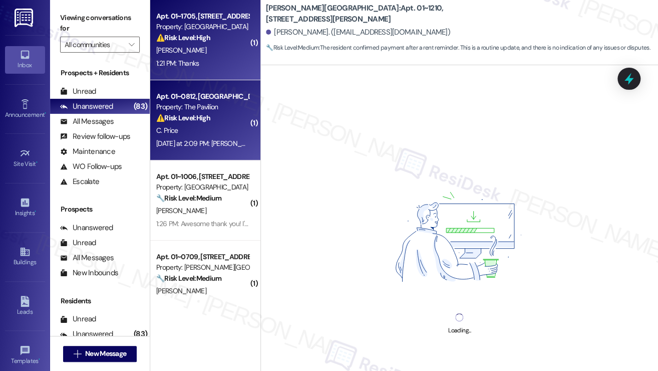
click at [209, 116] on strong "⚠️ Risk Level: High" at bounding box center [183, 117] width 54 height 9
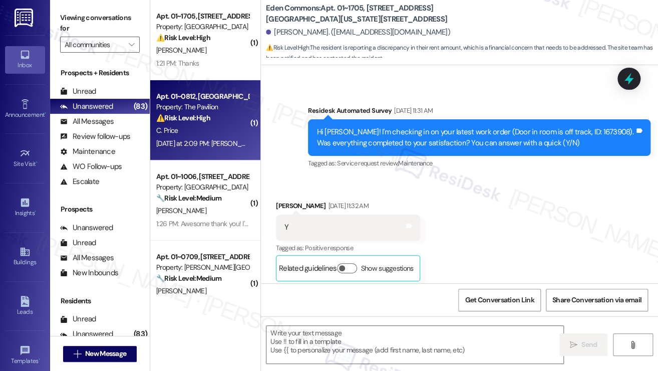
type textarea "Fetching suggested responses. Please feel free to read through the conversation…"
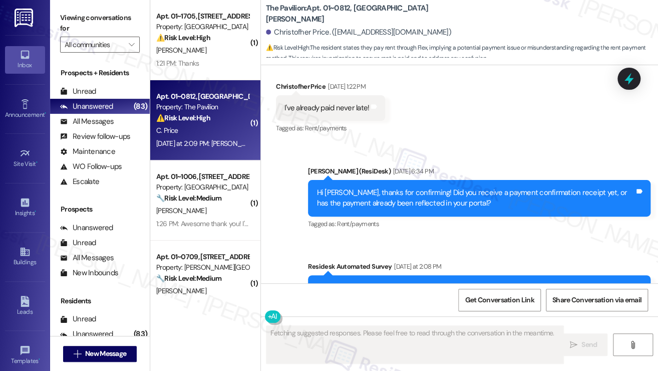
scroll to position [5128, 0]
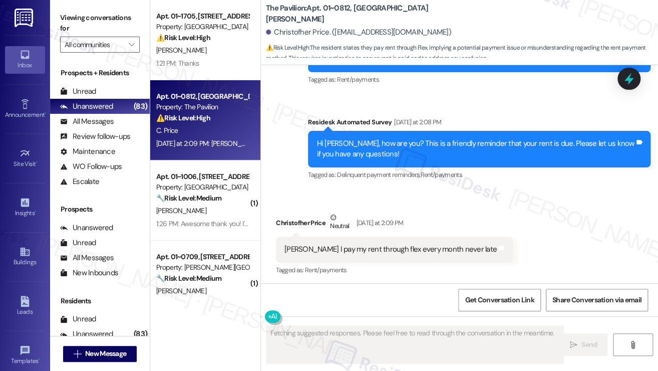
click at [342, 251] on div "Sarah I pay my rent through flex every month never late" at bounding box center [391, 249] width 212 height 11
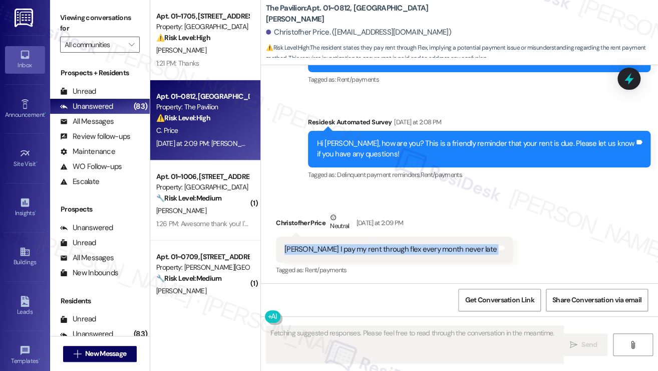
click at [342, 251] on div "Sarah I pay my rent through flex every month never late" at bounding box center [391, 249] width 212 height 11
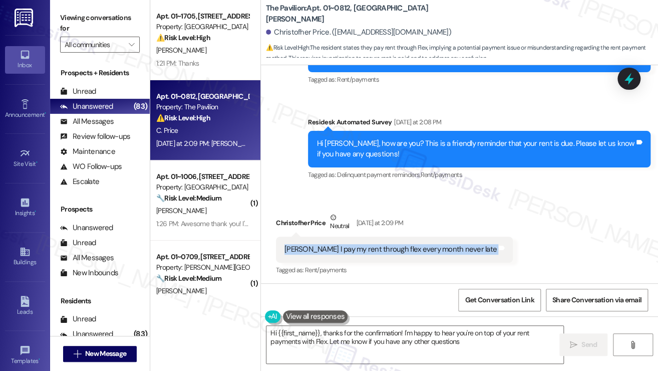
type textarea "Hi {{first_name}}, thanks for the confirmation! I'm happy to hear you're on top…"
click at [354, 249] on div "Sarah I pay my rent through flex every month never late" at bounding box center [391, 249] width 212 height 11
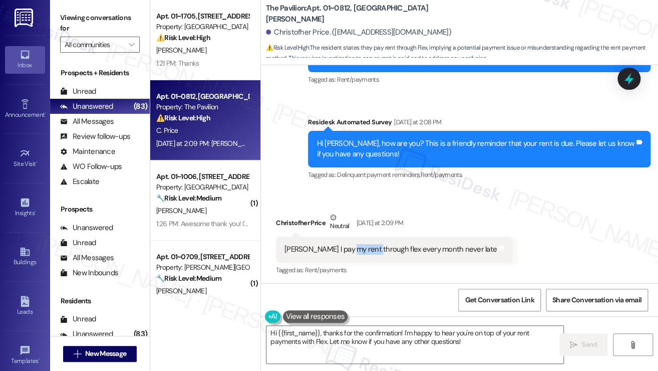
click at [354, 249] on div "Sarah I pay my rent through flex every month never late" at bounding box center [391, 249] width 212 height 11
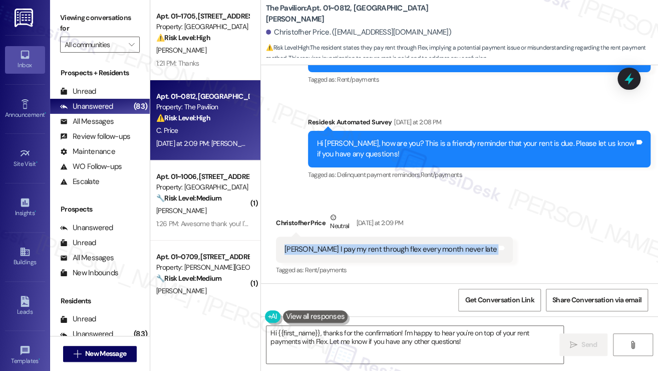
click at [354, 249] on div "Sarah I pay my rent through flex every month never late" at bounding box center [391, 249] width 212 height 11
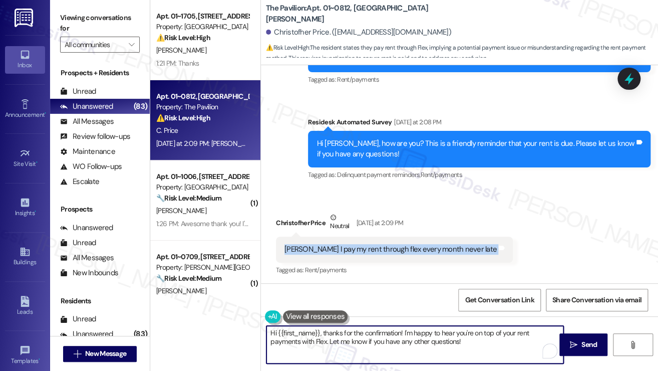
click at [397, 333] on textarea "Hi {{first_name}}, thanks for the confirmation! I'm happy to hear you're on top…" at bounding box center [415, 345] width 297 height 38
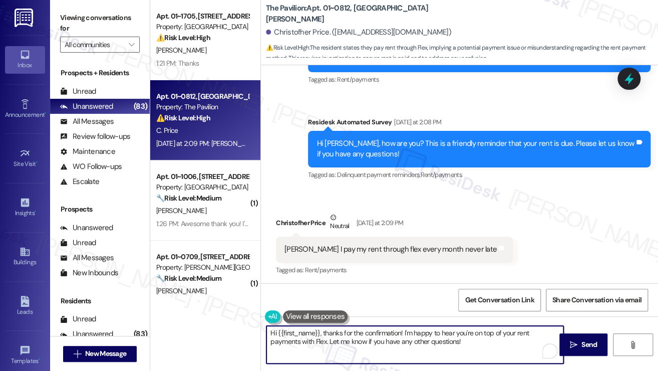
click at [397, 333] on textarea "Hi {{first_name}}, thanks for the confirmation! I'm happy to hear you're on top…" at bounding box center [415, 345] width 297 height 38
click at [505, 338] on textarea "Hi {{first_name}}, thanks for the confirmation! I'm happy to hear you're on top…" at bounding box center [415, 345] width 297 height 38
drag, startPoint x: 444, startPoint y: 344, endPoint x: 339, endPoint y: 342, distance: 105.2
click at [339, 342] on textarea "Hi {{first_name}}, thanks for the confirmation! I'm happy to hear you're on top…" at bounding box center [415, 345] width 297 height 38
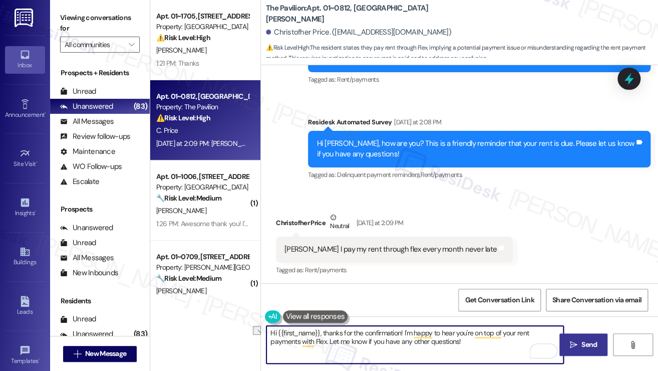
click at [562, 336] on button " Send" at bounding box center [584, 344] width 49 height 23
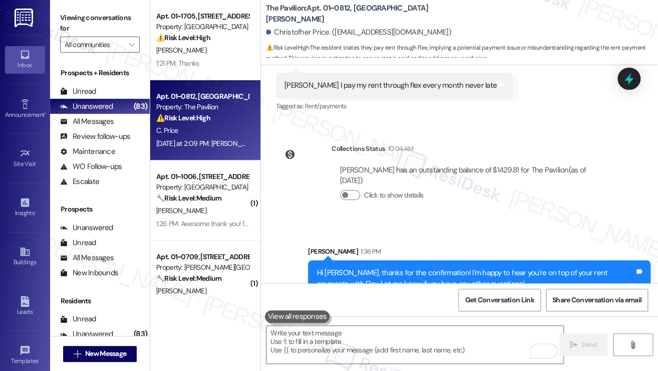
scroll to position [5312, 0]
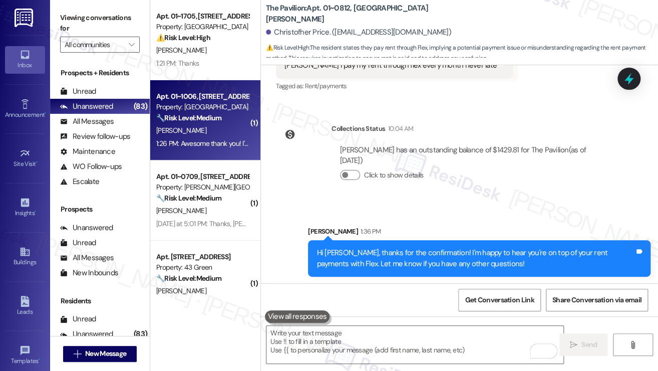
click at [209, 131] on div "J. Barone" at bounding box center [202, 130] width 95 height 13
type textarea "Fetching suggested responses. Please feel free to read through the conversation…"
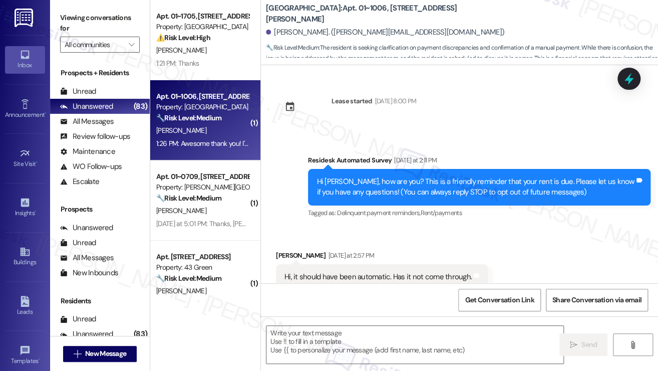
scroll to position [2312, 0]
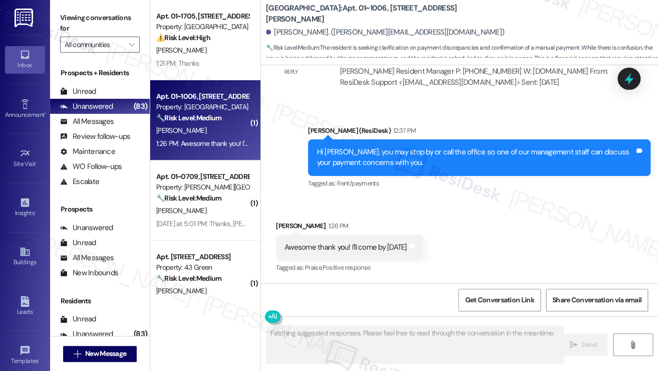
click at [380, 160] on div "Hi Jenna, you may stop by or call the office so one of our management staff can…" at bounding box center [476, 158] width 318 height 22
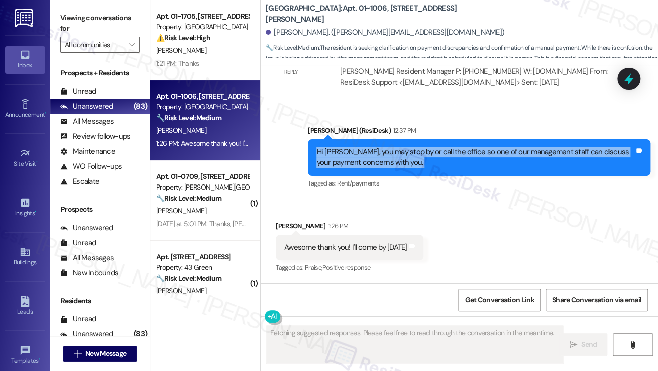
click at [380, 160] on div "Hi Jenna, you may stop by or call the office so one of our management staff can…" at bounding box center [476, 158] width 318 height 22
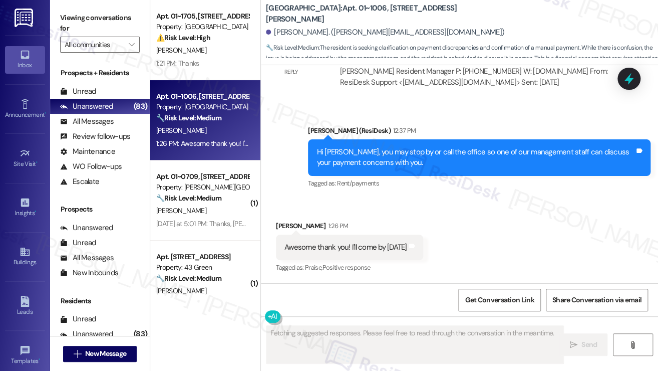
click at [351, 243] on div "Awesome thank you! I'll come by tomorrow" at bounding box center [346, 247] width 123 height 11
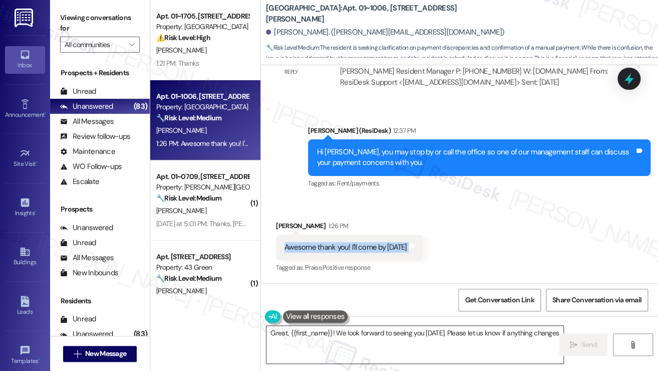
type textarea "Great, {{first_name}}! We look forward to seeing you tomorrow. Please let us kn…"
click at [334, 332] on textarea "Great, {{first_name}}! We look forward to seeing you tomorrow. Please let us kn…" at bounding box center [415, 345] width 297 height 38
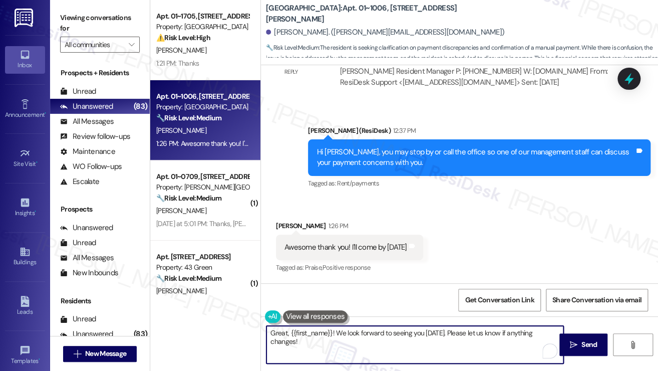
click at [334, 332] on textarea "Great, {{first_name}}! We look forward to seeing you tomorrow. Please let us kn…" at bounding box center [415, 345] width 297 height 38
click at [332, 341] on textarea "Great, {{first_name}}! We look forward to seeing you tomorrow. Please let us kn…" at bounding box center [415, 345] width 297 height 38
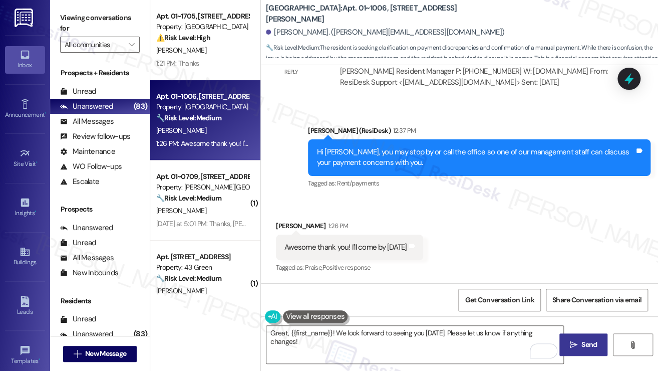
click at [587, 337] on button " Send" at bounding box center [584, 344] width 49 height 23
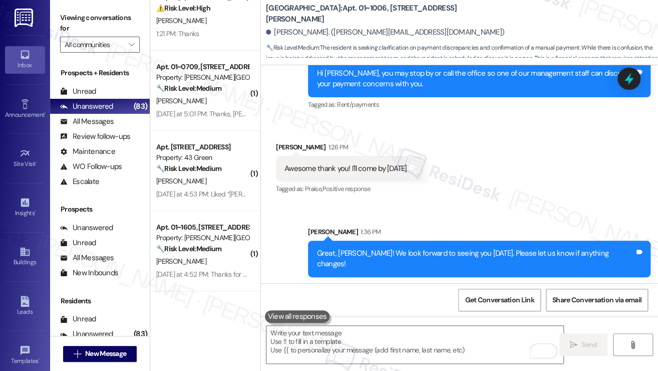
scroll to position [0, 0]
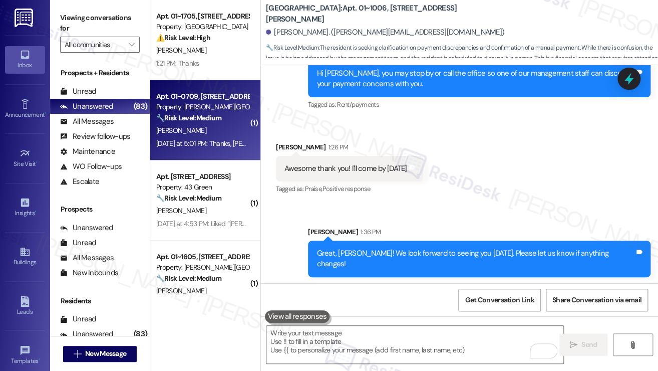
click at [220, 135] on div "[PERSON_NAME]" at bounding box center [202, 130] width 95 height 13
type textarea "Fetching suggested responses. Please feel free to read through the conversation…"
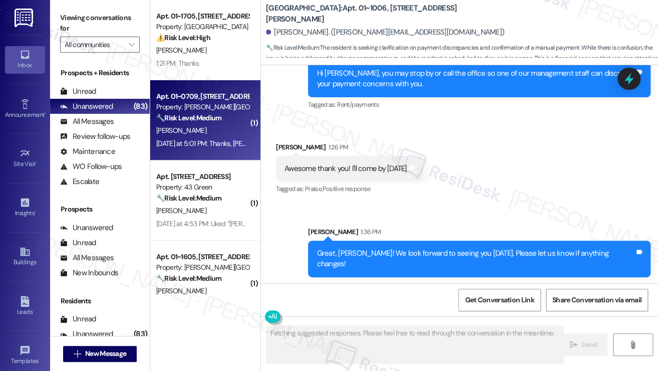
scroll to position [1024, 0]
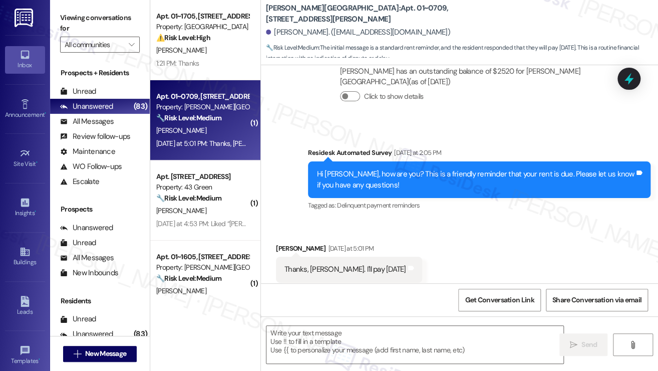
click at [337, 264] on div "Thanks, Sarah. I'll pay today" at bounding box center [346, 269] width 122 height 11
click at [365, 352] on textarea at bounding box center [415, 345] width 297 height 38
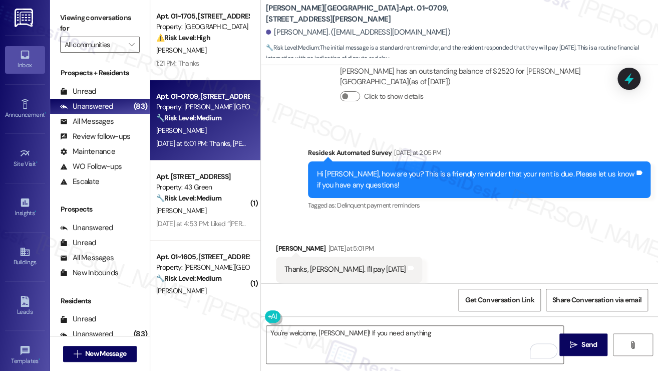
click at [79, 19] on label "Viewing conversations for" at bounding box center [100, 23] width 80 height 27
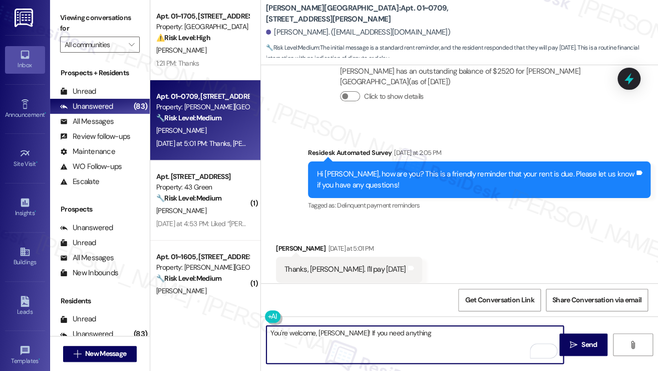
click at [426, 338] on textarea "You're welcome, Margaret! If you need anything" at bounding box center [415, 345] width 297 height 38
type textarea "You're welcome, Margaret! If you need anything else, please let us know."
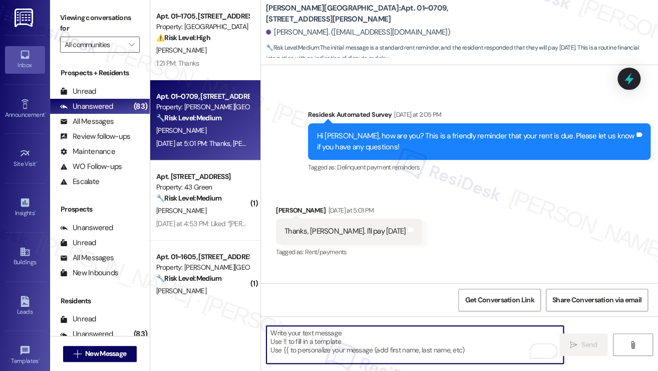
scroll to position [1094, 0]
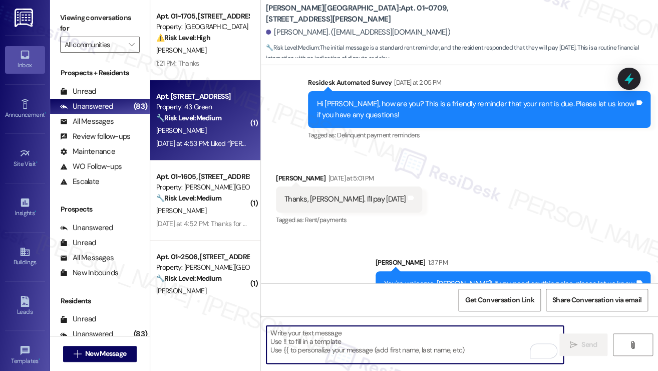
click at [208, 122] on div "🔧 Risk Level: Medium The resident is responding to a rent reminder and stating …" at bounding box center [202, 118] width 93 height 11
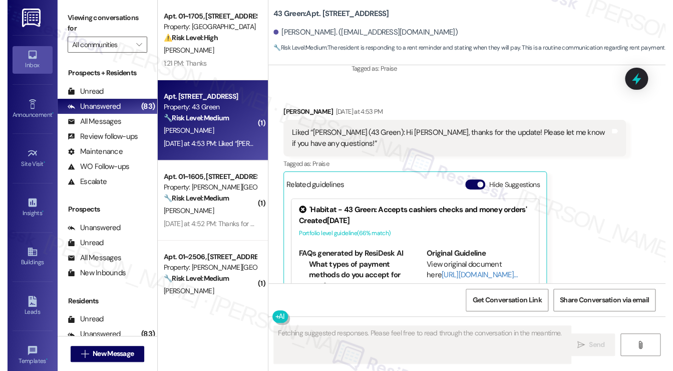
scroll to position [2764, 0]
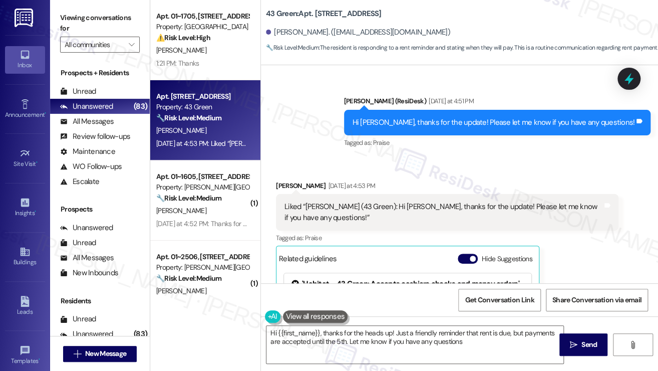
type textarea "Hi {{first_name}}, thanks for the heads up! Just a friendly reminder that rent …"
click at [110, 24] on label "Viewing conversations for" at bounding box center [100, 23] width 80 height 27
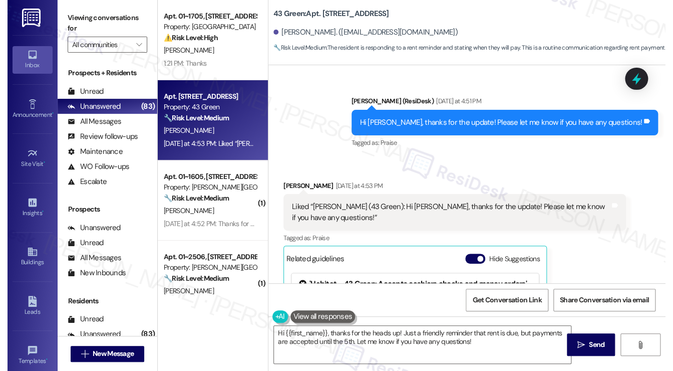
scroll to position [2742, 0]
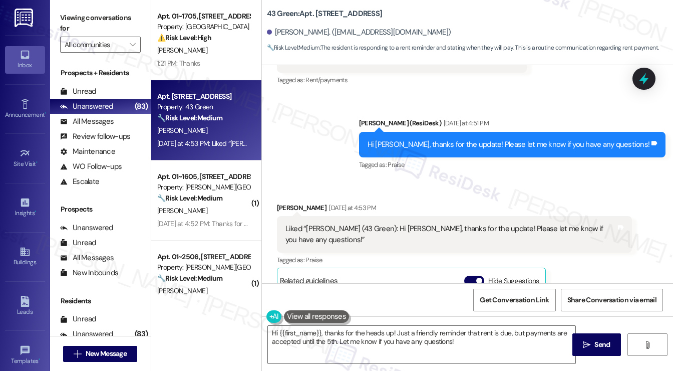
click at [117, 12] on label "Viewing conversations for" at bounding box center [100, 23] width 81 height 27
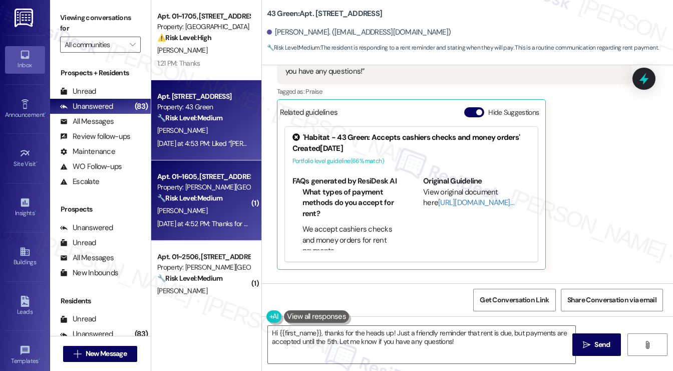
scroll to position [2974, 0]
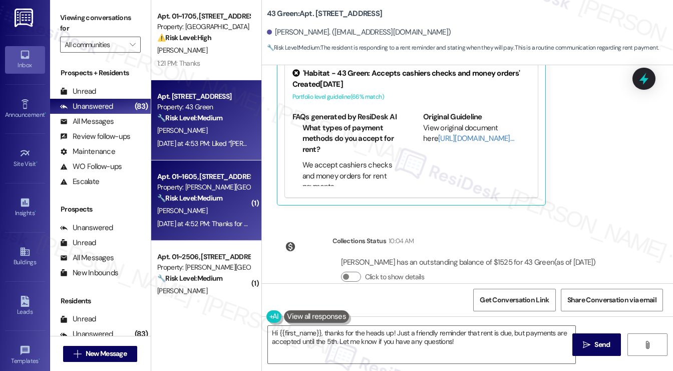
click at [207, 190] on div "Property: [PERSON_NAME][GEOGRAPHIC_DATA]" at bounding box center [203, 187] width 93 height 11
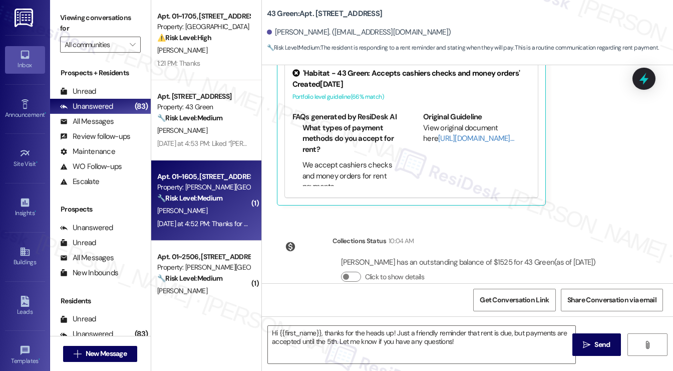
type textarea "Fetching suggested responses. Please feel free to read through the conversation…"
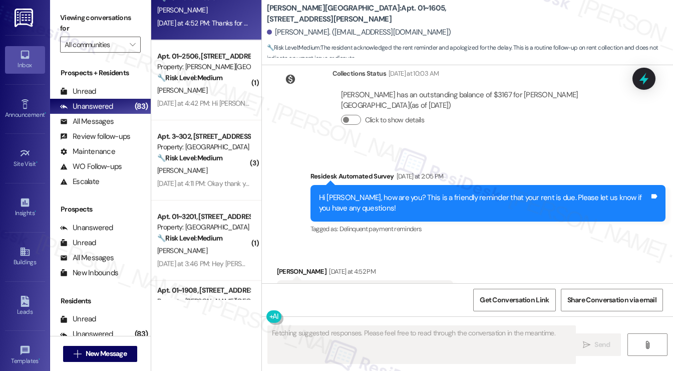
scroll to position [2411, 0]
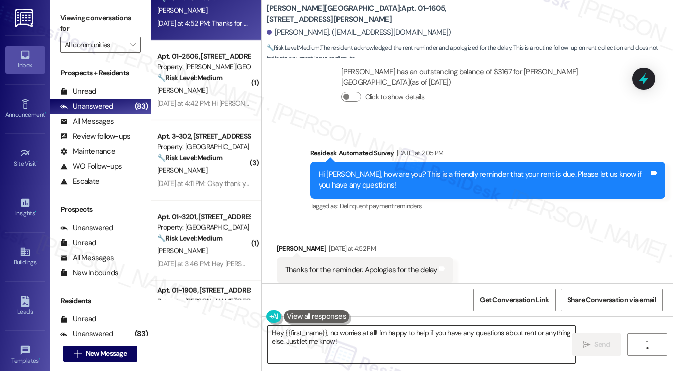
click at [275, 334] on textarea "Hey {{first_name}}, no worries at all! I'm happy to help if you have any questi…" at bounding box center [422, 345] width 308 height 38
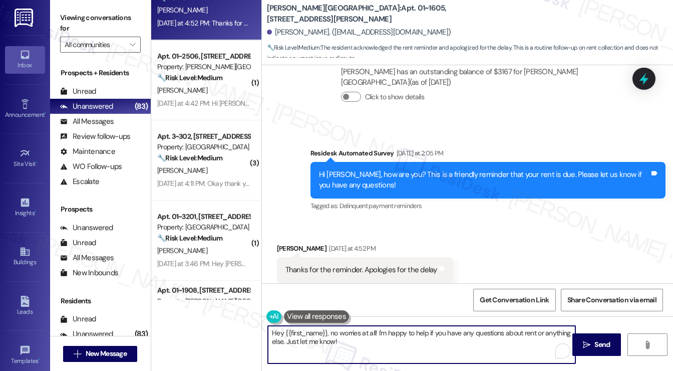
click at [275, 334] on textarea "Hey {{first_name}}, no worries at all! I'm happy to help if you have any questi…" at bounding box center [422, 345] width 308 height 38
type textarea "Hi {{first_name}}, no worries at all! I'm happy to help if you have any questio…"
click at [415, 345] on textarea "Hi {{first_name}}, no worries at all! I'm happy to help if you have any questio…" at bounding box center [422, 345] width 308 height 38
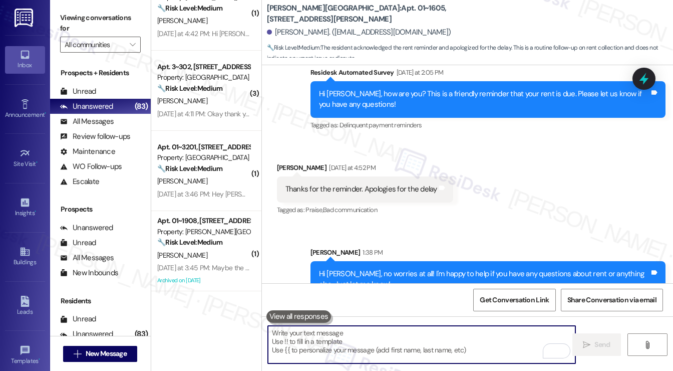
scroll to position [200, 0]
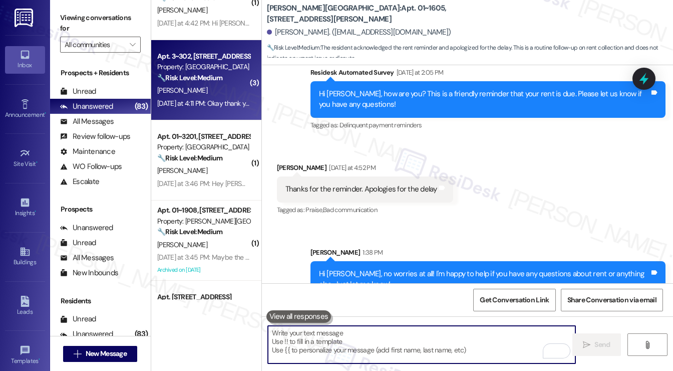
click at [224, 94] on div "[PERSON_NAME]" at bounding box center [203, 90] width 95 height 13
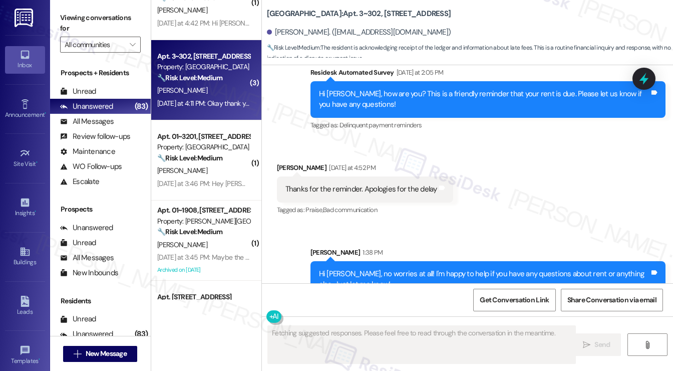
scroll to position [1358, 0]
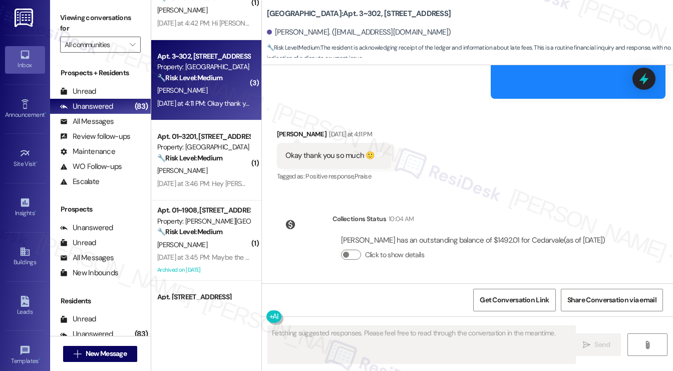
click at [321, 158] on div "Okay thank you so much 🙂" at bounding box center [331, 155] width 90 height 11
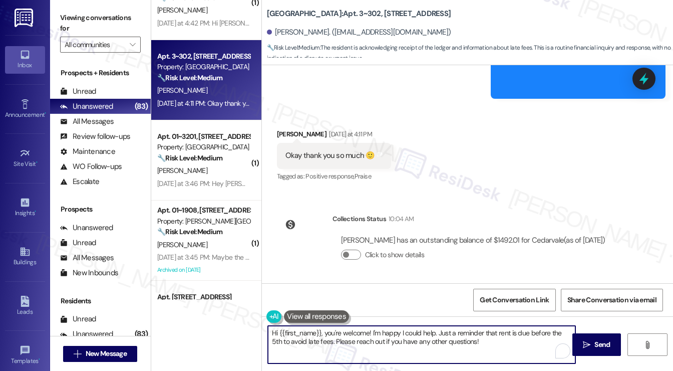
drag, startPoint x: 325, startPoint y: 330, endPoint x: 253, endPoint y: 330, distance: 72.2
click at [253, 330] on div "Apt. 01~1705, 2701&2727 S. Indiana Ave. 2740 S. Prairie Ave Property: Eden Comm…" at bounding box center [412, 185] width 522 height 371
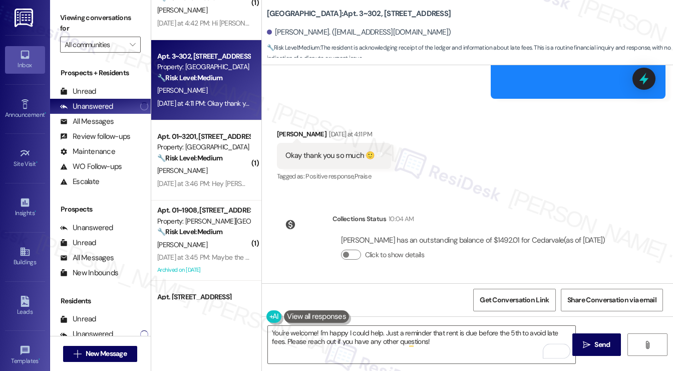
click at [279, 135] on div "Daisy Ortiz Yesterday at 4:11 PM" at bounding box center [334, 136] width 114 height 14
copy div "Daisy"
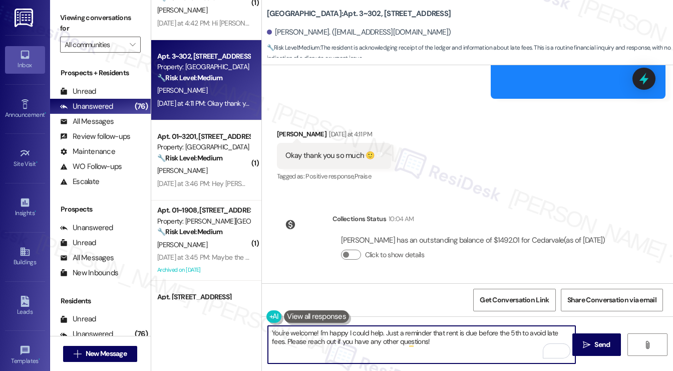
click at [315, 330] on textarea "You're welcome! I'm happy I could help. Just a reminder that rent is due before…" at bounding box center [422, 345] width 308 height 38
paste textarea "Daisy"
drag, startPoint x: 507, startPoint y: 343, endPoint x: 338, endPoint y: 332, distance: 169.7
click at [338, 332] on textarea "You're welcome, Daisy! I'm happy I could help. Just a reminder that rent is due…" at bounding box center [422, 345] width 308 height 38
click at [335, 347] on textarea "You're welcome, Daisy! I'm happy I could help. Just a reminder that rent is due…" at bounding box center [422, 345] width 308 height 38
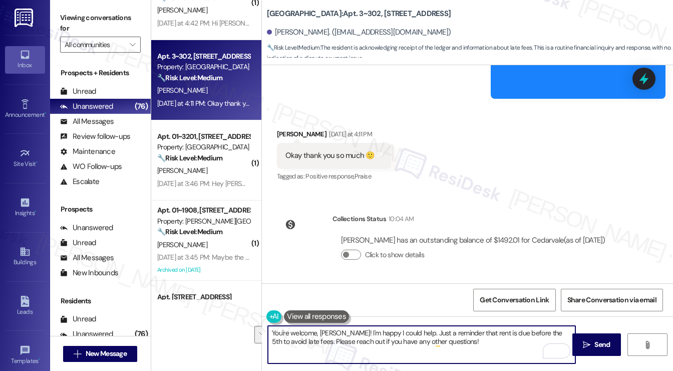
drag, startPoint x: 296, startPoint y: 342, endPoint x: 339, endPoint y: 329, distance: 44.7
click at [339, 329] on textarea "You're welcome, Daisy! I'm happy I could help. Just a reminder that rent is due…" at bounding box center [422, 345] width 308 height 38
click at [533, 330] on textarea "You're welcome, Daisy! Happy to help. Please reach out if you have any other qu…" at bounding box center [422, 345] width 308 height 38
type textarea "You're welcome, Daisy! Happy to help. Please reach out if you have any other qu…"
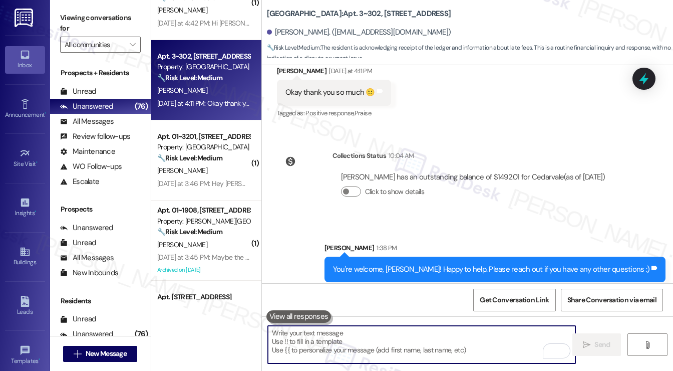
scroll to position [1428, 0]
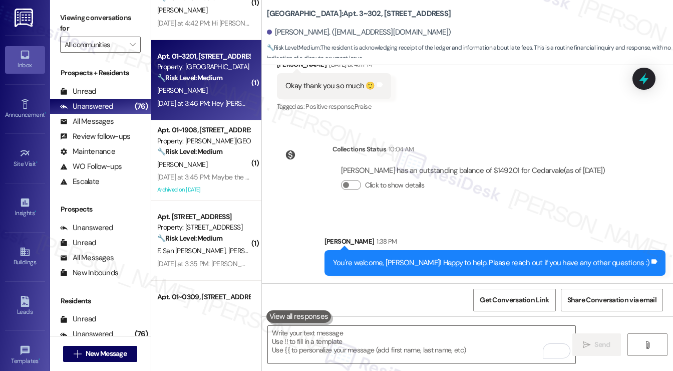
click at [200, 111] on div "Apt. 01~3201, 233 East Wacker Property: Columbus Plaza 🔧 Risk Level: Medium The…" at bounding box center [206, 80] width 110 height 80
type textarea "Fetching suggested responses. Please feel free to read through the conversation…"
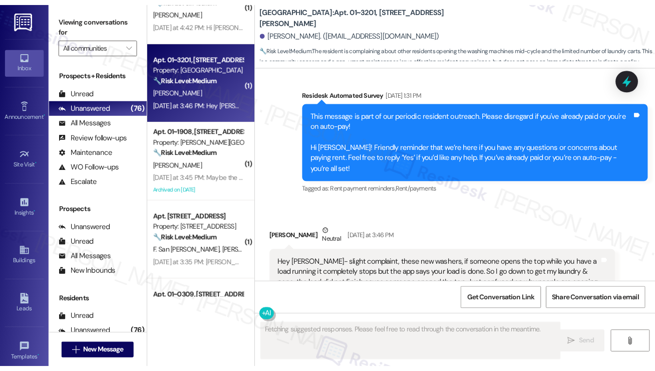
scroll to position [1026, 0]
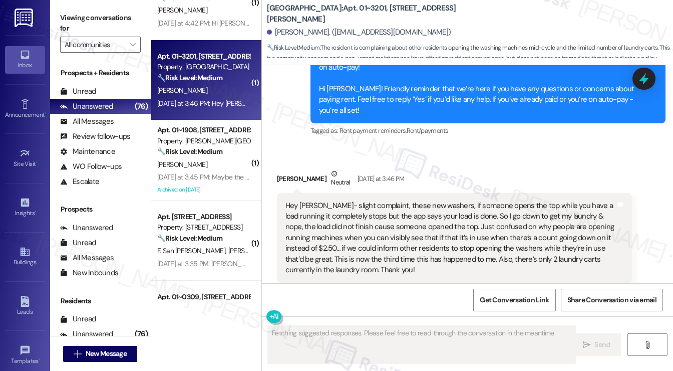
click at [361, 200] on div "Hey Sarah- slight complaint, these new washers, if someone opens the top while …" at bounding box center [451, 237] width 331 height 75
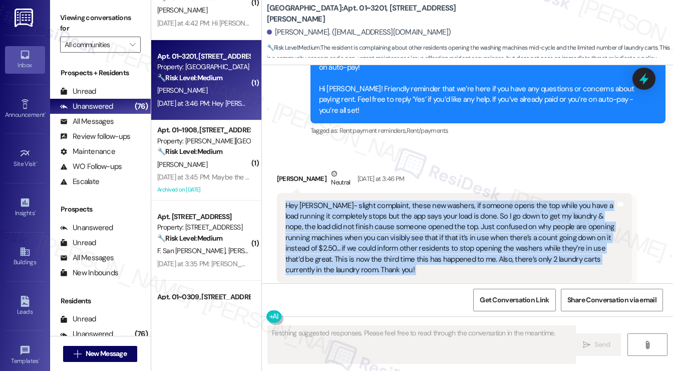
click at [361, 200] on div "Hey Sarah- slight complaint, these new washers, if someone opens the top while …" at bounding box center [451, 237] width 331 height 75
click at [458, 200] on div "Hey Sarah- slight complaint, these new washers, if someone opens the top while …" at bounding box center [451, 237] width 331 height 75
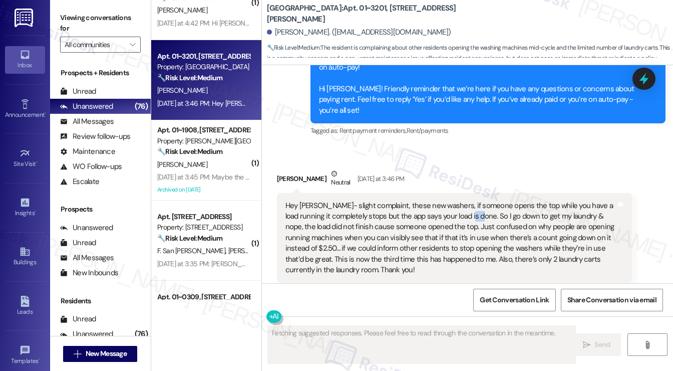
click at [458, 200] on div "Hey Sarah- slight complaint, these new washers, if someone opens the top while …" at bounding box center [451, 237] width 331 height 75
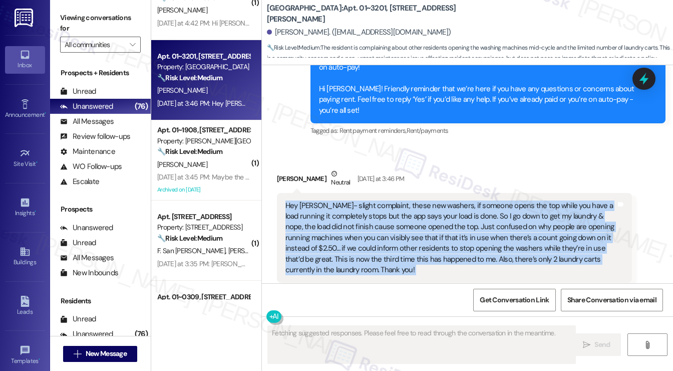
click at [458, 200] on div "Hey Sarah- slight complaint, these new washers, if someone opens the top while …" at bounding box center [451, 237] width 331 height 75
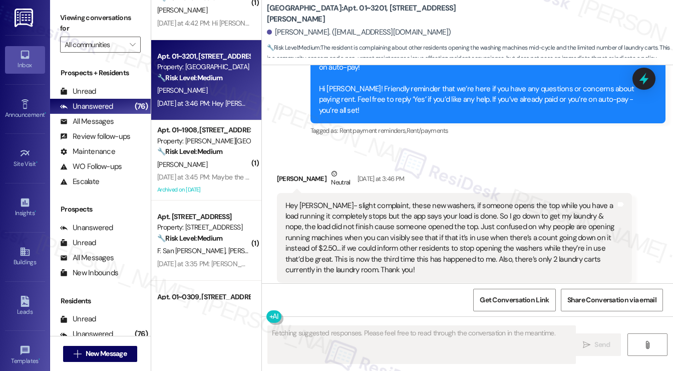
click at [487, 168] on div "Kari Conway Neutral Yesterday at 3:46 PM" at bounding box center [454, 180] width 355 height 25
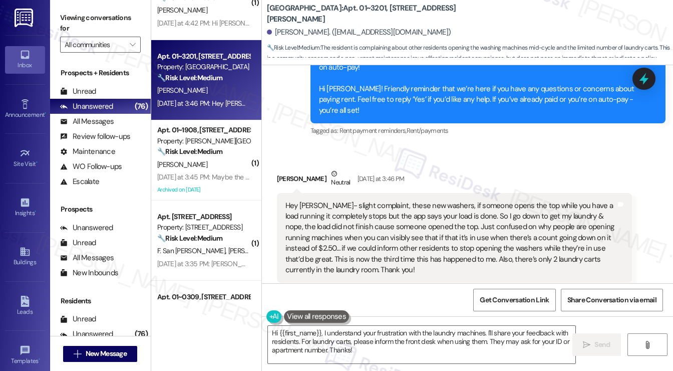
click at [133, 15] on label "Viewing conversations for" at bounding box center [100, 23] width 81 height 27
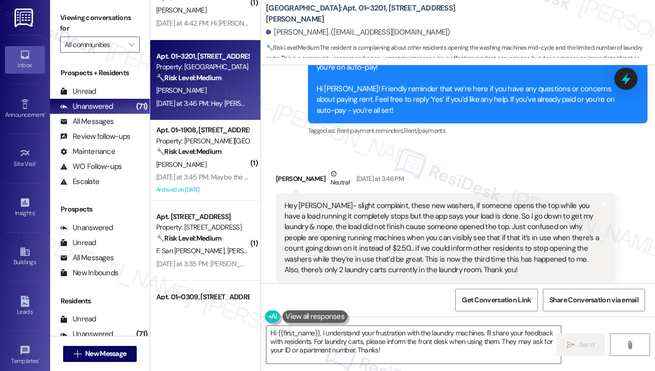
scroll to position [1037, 0]
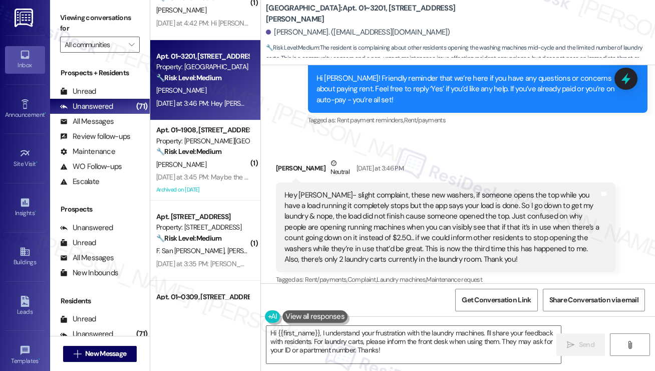
click at [365, 198] on div "Hey Sarah- slight complaint, these new washers, if someone opens the top while …" at bounding box center [442, 227] width 315 height 75
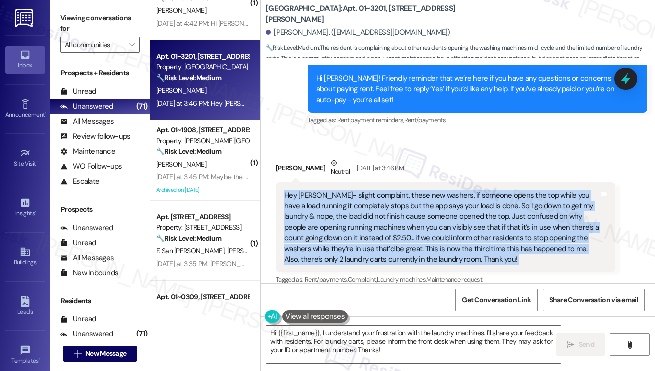
click at [365, 198] on div "Hey Sarah- slight complaint, these new washers, if someone opens the top while …" at bounding box center [442, 227] width 315 height 75
click at [401, 199] on div "Hey Sarah- slight complaint, these new washers, if someone opens the top while …" at bounding box center [442, 227] width 315 height 75
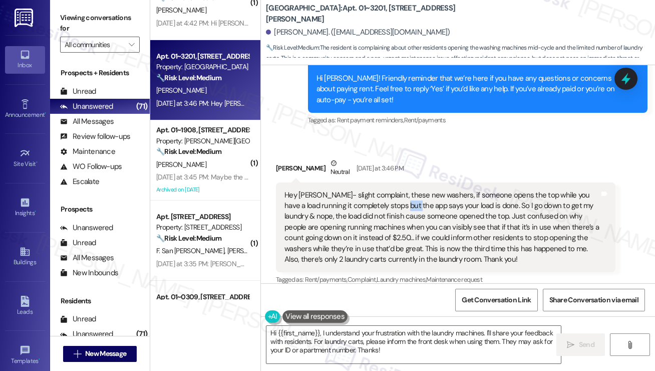
click at [401, 199] on div "Hey Sarah- slight complaint, these new washers, if someone opens the top while …" at bounding box center [442, 227] width 315 height 75
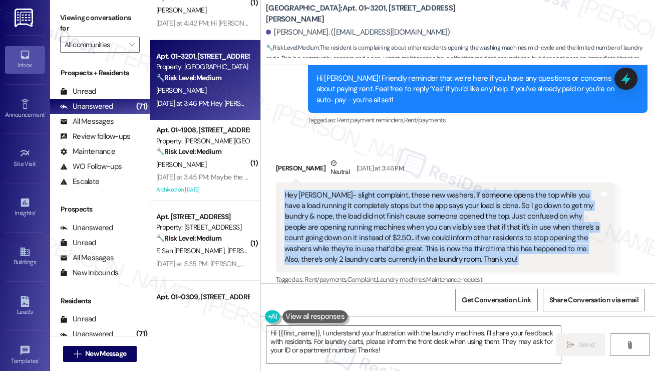
click at [401, 199] on div "Hey Sarah- slight complaint, these new washers, if someone opens the top while …" at bounding box center [442, 227] width 315 height 75
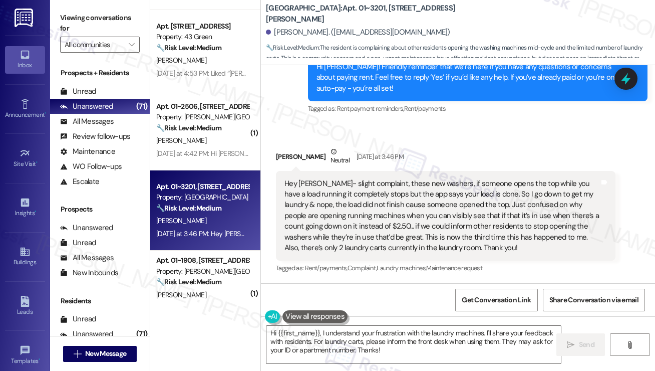
scroll to position [150, 0]
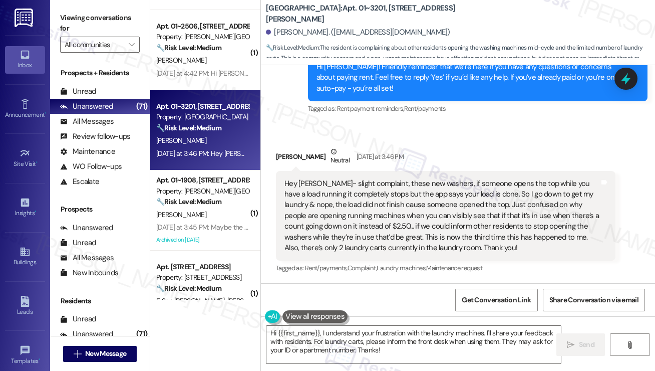
click at [303, 184] on div "Hey Sarah- slight complaint, these new washers, if someone opens the top while …" at bounding box center [442, 215] width 315 height 75
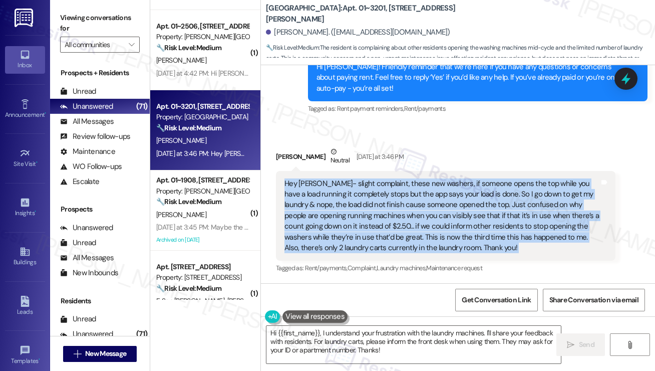
click at [303, 184] on div "Hey Sarah- slight complaint, these new washers, if someone opens the top while …" at bounding box center [442, 215] width 315 height 75
click at [399, 201] on div "Hey Sarah- slight complaint, these new washers, if someone opens the top while …" at bounding box center [442, 215] width 315 height 75
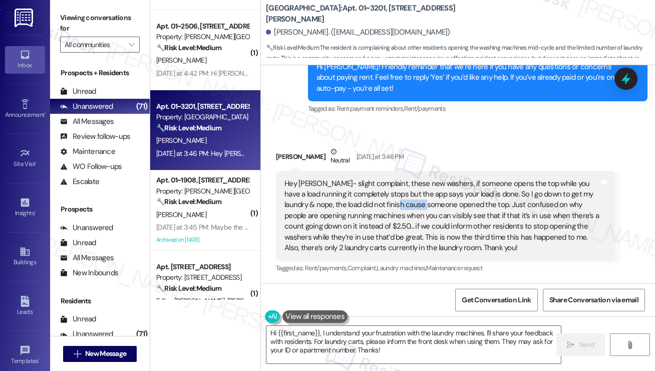
click at [399, 201] on div "Hey Sarah- slight complaint, these new washers, if someone opens the top while …" at bounding box center [442, 215] width 315 height 75
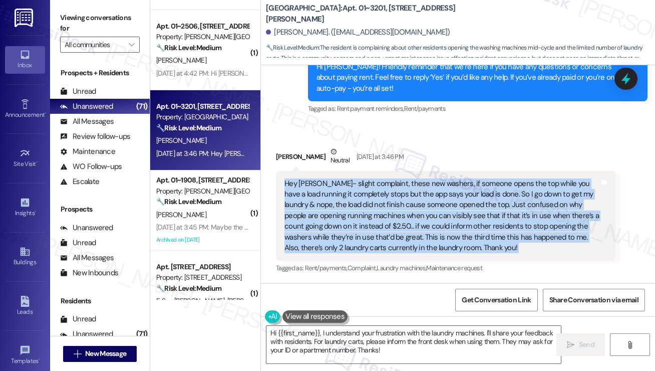
click at [399, 201] on div "Hey Sarah- slight complaint, these new washers, if someone opens the top while …" at bounding box center [442, 215] width 315 height 75
click at [499, 198] on div "Hey Sarah- slight complaint, these new washers, if someone opens the top while …" at bounding box center [442, 215] width 315 height 75
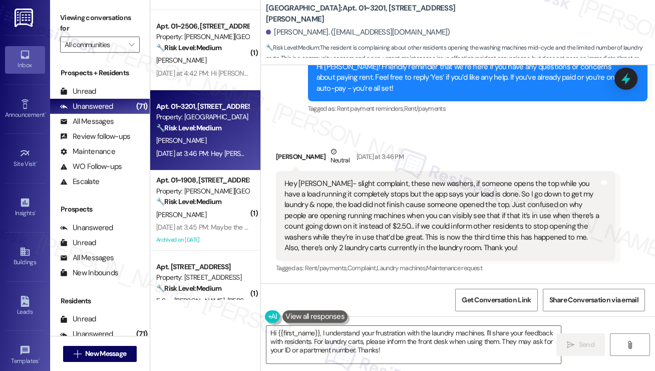
click at [329, 172] on div "Hey Sarah- slight complaint, these new washers, if someone opens the top while …" at bounding box center [446, 216] width 340 height 90
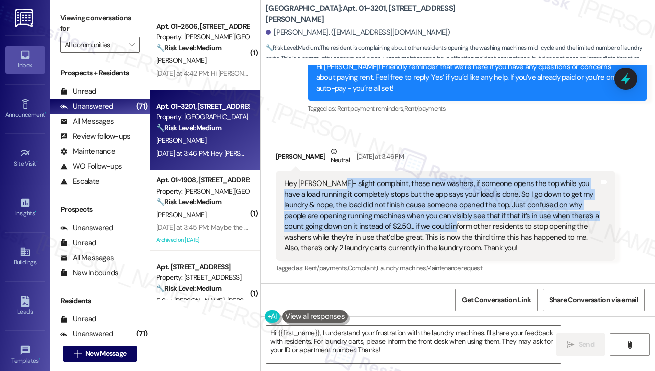
drag, startPoint x: 332, startPoint y: 184, endPoint x: 442, endPoint y: 227, distance: 118.5
click at [442, 227] on div "Hey Sarah- slight complaint, these new washers, if someone opens the top while …" at bounding box center [442, 215] width 315 height 75
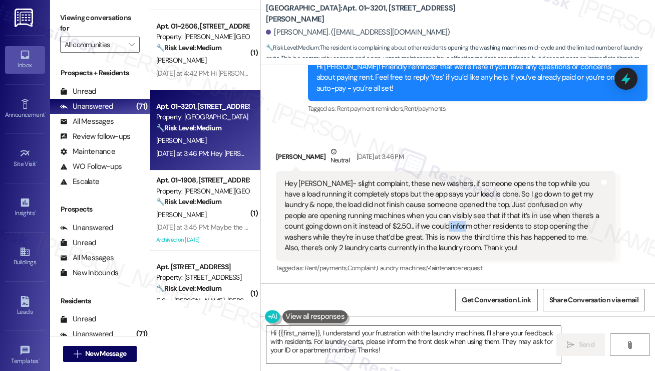
click at [442, 227] on div "Hey Sarah- slight complaint, these new washers, if someone opens the top while …" at bounding box center [442, 215] width 315 height 75
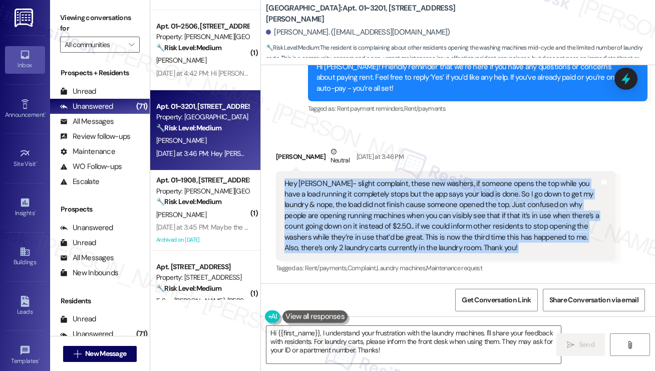
click at [442, 227] on div "Hey Sarah- slight complaint, these new washers, if someone opens the top while …" at bounding box center [442, 215] width 315 height 75
click at [381, 218] on div "Hey Sarah- slight complaint, these new washers, if someone opens the top while …" at bounding box center [442, 215] width 315 height 75
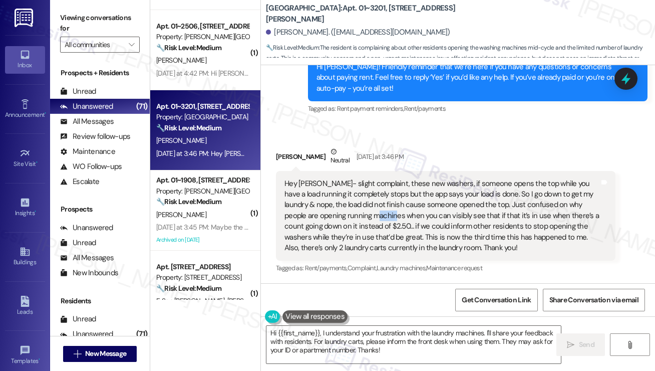
click at [381, 217] on div "Hey Sarah- slight complaint, these new washers, if someone opens the top while …" at bounding box center [442, 215] width 315 height 75
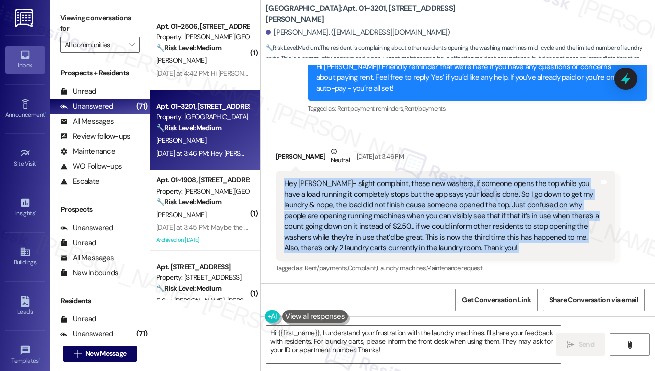
click at [381, 217] on div "Hey Sarah- slight complaint, these new washers, if someone opens the top while …" at bounding box center [442, 215] width 315 height 75
click at [433, 205] on div "Hey Sarah- slight complaint, these new washers, if someone opens the top while …" at bounding box center [442, 215] width 315 height 75
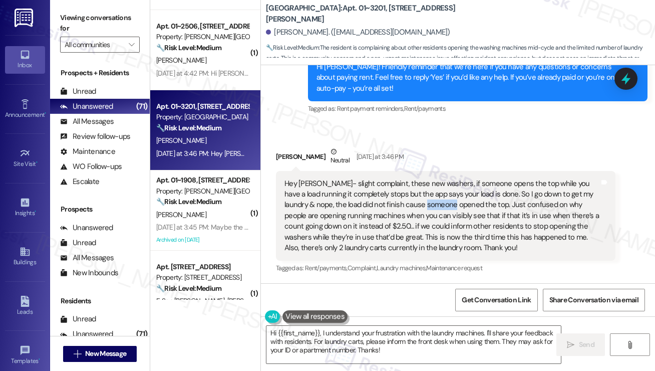
click at [433, 205] on div "Hey Sarah- slight complaint, these new washers, if someone opens the top while …" at bounding box center [442, 215] width 315 height 75
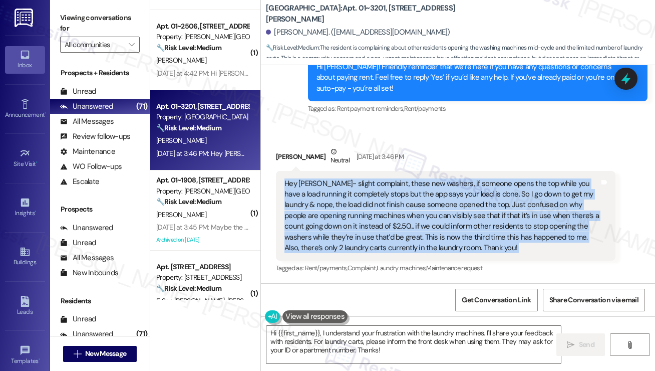
click at [433, 205] on div "Hey Sarah- slight complaint, these new washers, if someone opens the top while …" at bounding box center [442, 215] width 315 height 75
click at [357, 216] on div "Hey Sarah- slight complaint, these new washers, if someone opens the top while …" at bounding box center [442, 215] width 315 height 75
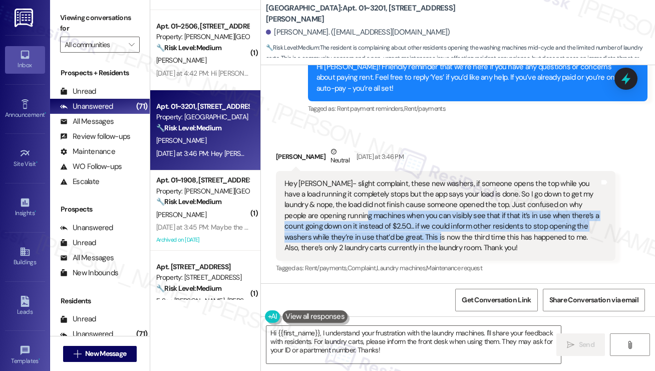
drag, startPoint x: 360, startPoint y: 213, endPoint x: 417, endPoint y: 240, distance: 63.2
click at [417, 240] on div "Hey Sarah- slight complaint, these new washers, if someone opens the top while …" at bounding box center [442, 215] width 315 height 75
click at [387, 230] on div "Hey Sarah- slight complaint, these new washers, if someone opens the top while …" at bounding box center [442, 215] width 315 height 75
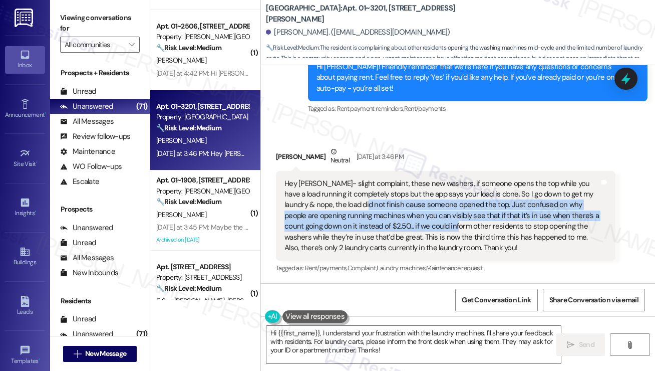
drag, startPoint x: 357, startPoint y: 200, endPoint x: 447, endPoint y: 229, distance: 94.4
click at [447, 229] on div "Hey Sarah- slight complaint, these new washers, if someone opens the top while …" at bounding box center [442, 215] width 315 height 75
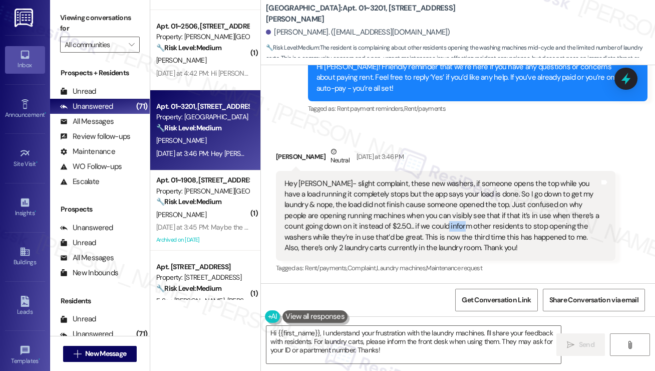
click at [447, 229] on div "Hey Sarah- slight complaint, these new washers, if someone opens the top while …" at bounding box center [442, 215] width 315 height 75
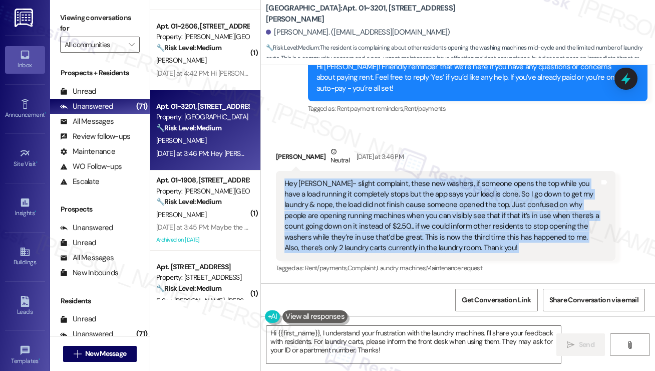
click at [447, 229] on div "Hey Sarah- slight complaint, these new washers, if someone opens the top while …" at bounding box center [442, 215] width 315 height 75
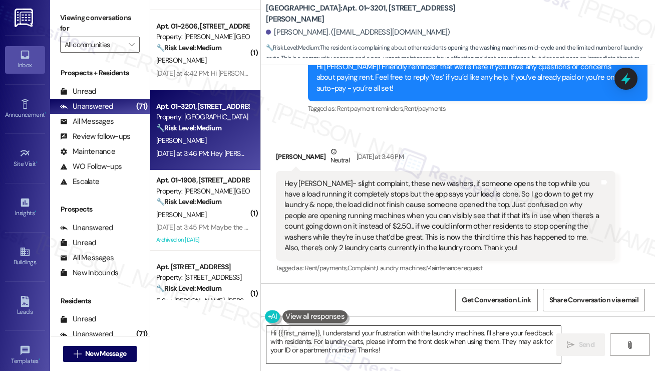
click at [389, 331] on textarea "Hi {{first_name}}, I understand your frustration with the laundry machines. I'l…" at bounding box center [414, 345] width 295 height 38
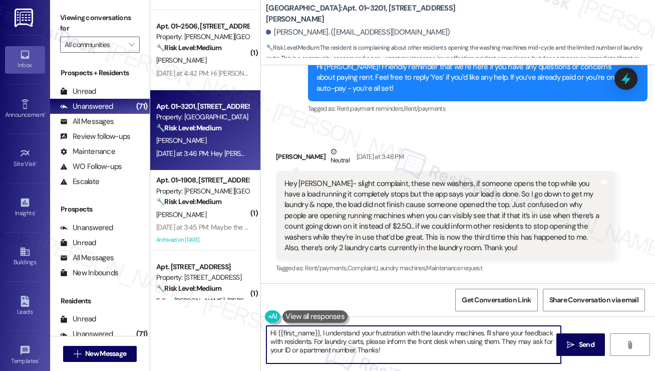
click at [389, 331] on textarea "Hi {{first_name}}, I understand your frustration with the laundry machines. I'l…" at bounding box center [414, 345] width 295 height 38
click at [439, 334] on textarea "Hi {{first_name}}, I understand your concern with the laundry machines. I'll sh…" at bounding box center [414, 345] width 295 height 38
click at [382, 353] on textarea "Hi {{first_name}}, I understand your concern with the laundry machines. I'll sh…" at bounding box center [414, 345] width 295 height 38
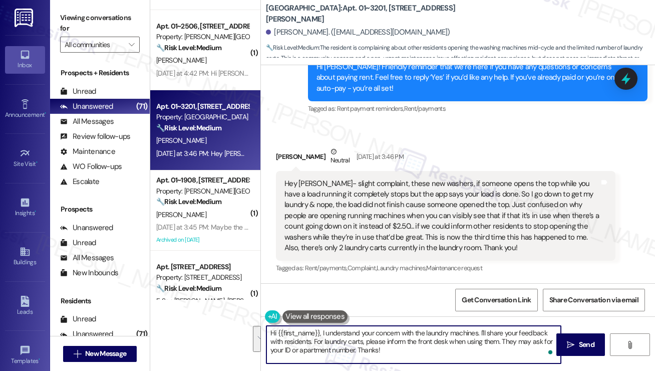
click at [304, 336] on textarea "Hi {{first_name}}, I understand your concern with the laundry machines. I'll sh…" at bounding box center [414, 345] width 295 height 38
click at [300, 342] on textarea "Hi {{first_name}}, I understand your concern with the laundry machines. I'll sh…" at bounding box center [414, 345] width 295 height 38
click at [384, 350] on textarea "Hi {{first_name}}, I understand your concern with the laundry machines. I'll sh…" at bounding box center [414, 345] width 295 height 38
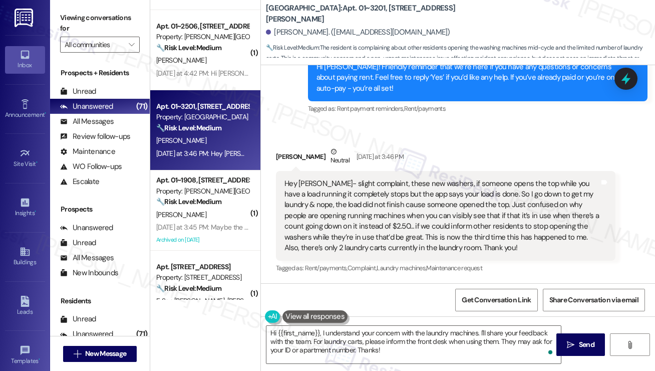
click at [288, 137] on div "Received via SMS Kari Conway Neutral Yesterday at 3:46 PM Hey Sarah- slight com…" at bounding box center [458, 203] width 394 height 159
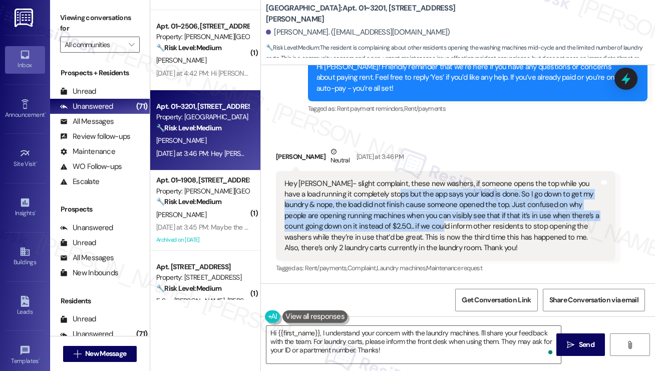
drag, startPoint x: 387, startPoint y: 190, endPoint x: 424, endPoint y: 226, distance: 51.7
click at [424, 226] on div "Hey Sarah- slight complaint, these new washers, if someone opens the top while …" at bounding box center [442, 215] width 315 height 75
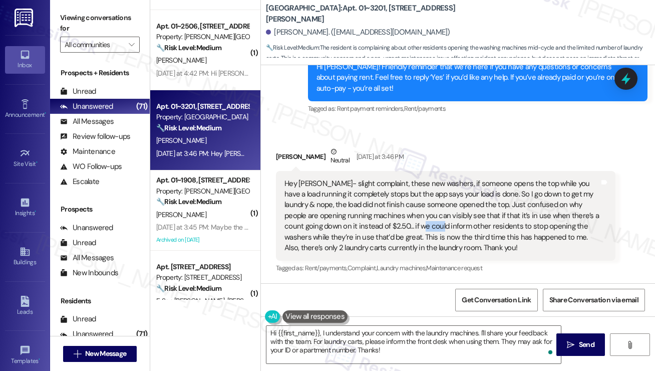
click at [424, 226] on div "Hey Sarah- slight complaint, these new washers, if someone opens the top while …" at bounding box center [442, 215] width 315 height 75
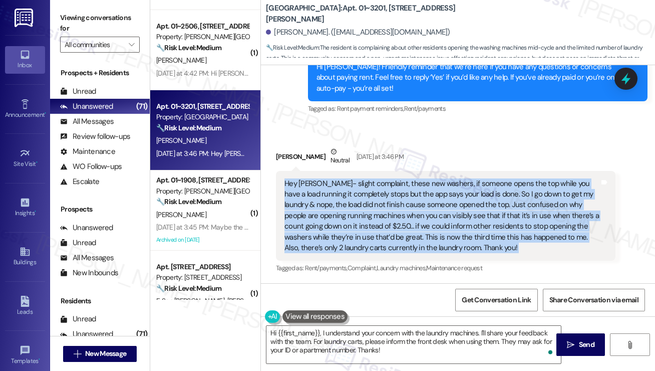
click at [424, 226] on div "Hey Sarah- slight complaint, these new washers, if someone opens the top while …" at bounding box center [442, 215] width 315 height 75
click at [518, 228] on div "Hey Sarah- slight complaint, these new washers, if someone opens the top while …" at bounding box center [442, 215] width 315 height 75
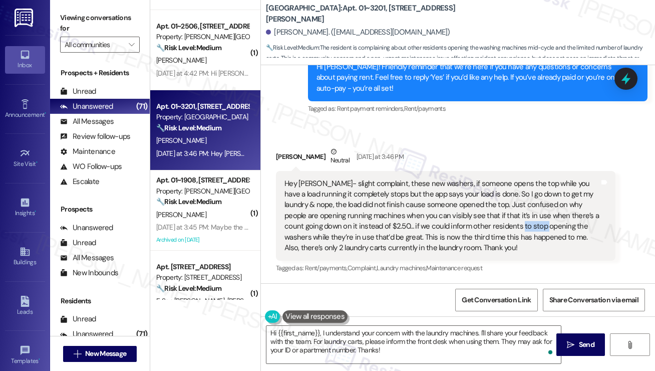
click at [518, 228] on div "Hey Sarah- slight complaint, these new washers, if someone opens the top while …" at bounding box center [442, 215] width 315 height 75
click at [430, 231] on div "Hey Sarah- slight complaint, these new washers, if someone opens the top while …" at bounding box center [442, 215] width 315 height 75
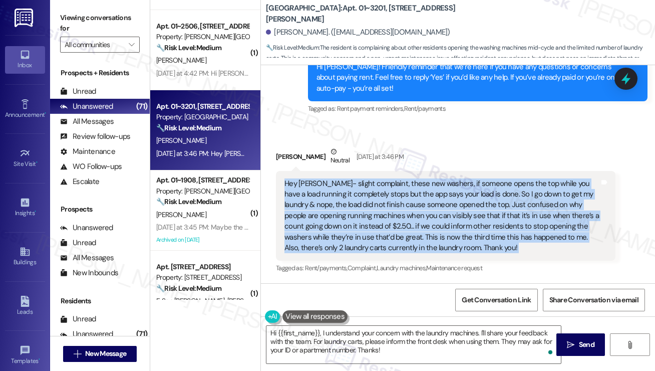
click at [430, 231] on div "Hey Sarah- slight complaint, these new washers, if someone opens the top while …" at bounding box center [442, 215] width 315 height 75
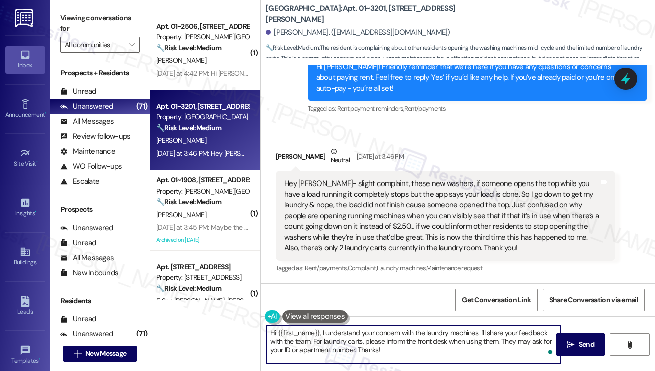
click at [391, 339] on textarea "Hi {{first_name}}, I understand your concern with the laundry machines. I'll sh…" at bounding box center [414, 345] width 295 height 38
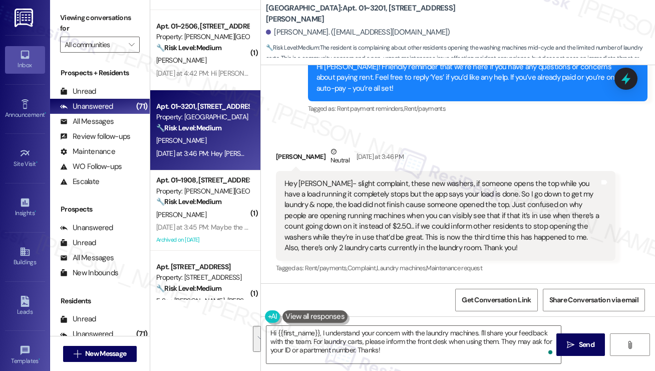
click at [391, 225] on div "Hey Sarah- slight complaint, these new washers, if someone opens the top while …" at bounding box center [442, 215] width 315 height 75
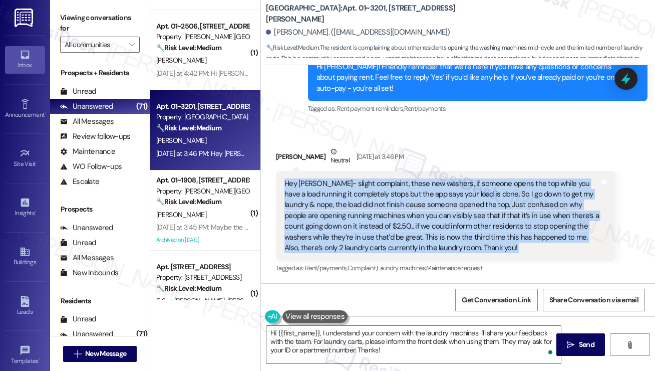
click at [391, 225] on div "Hey Sarah- slight complaint, these new washers, if someone opens the top while …" at bounding box center [442, 215] width 315 height 75
click at [297, 183] on div "Hey Sarah- slight complaint, these new washers, if someone opens the top while …" at bounding box center [442, 215] width 315 height 75
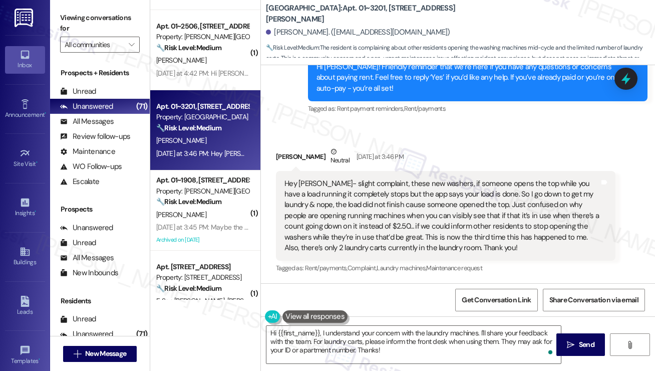
click at [283, 160] on div "Kari Conway Neutral Yesterday at 3:46 PM" at bounding box center [446, 158] width 340 height 25
click at [282, 159] on div "Kari Conway Neutral Yesterday at 3:46 PM" at bounding box center [446, 158] width 340 height 25
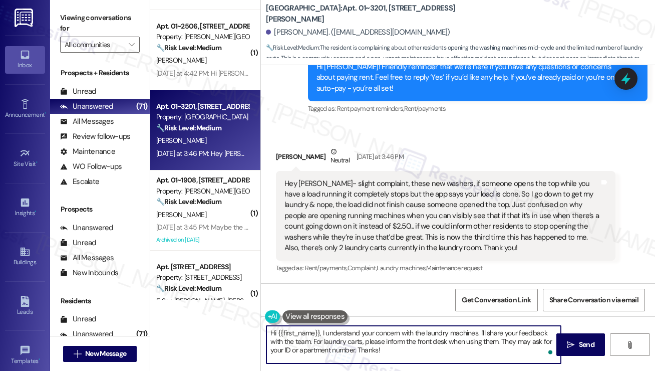
click at [411, 335] on textarea "Hi {{first_name}}, I understand your concern with the laundry machines. I'll sh…" at bounding box center [414, 345] width 295 height 38
click at [396, 348] on textarea "Hi {{first_name}}, I understand your concern with the laundry machines. I'll sh…" at bounding box center [414, 345] width 295 height 38
drag, startPoint x: 393, startPoint y: 350, endPoint x: 313, endPoint y: 342, distance: 80.6
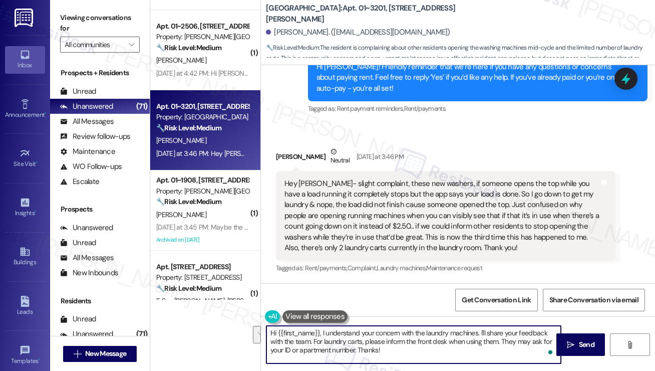
click at [313, 342] on textarea "Hi {{first_name}}, I understand your concern with the laundry machines. I'll sh…" at bounding box center [414, 345] width 295 height 38
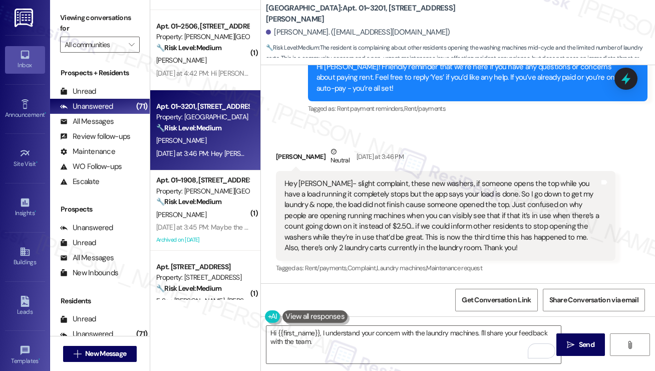
click at [460, 218] on div "Hey Sarah- slight complaint, these new washers, if someone opens the top while …" at bounding box center [442, 215] width 315 height 75
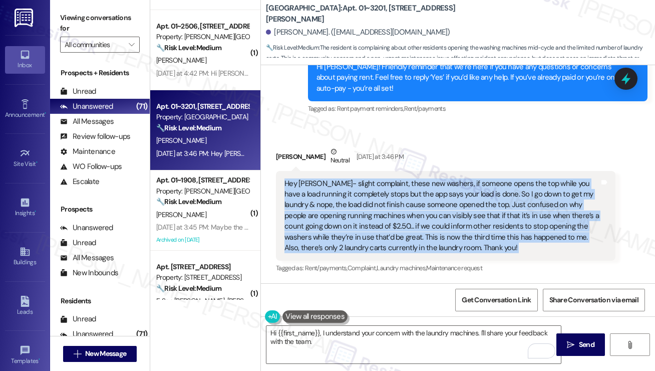
click at [460, 218] on div "Hey Sarah- slight complaint, these new washers, if someone opens the top while …" at bounding box center [442, 215] width 315 height 75
click at [425, 213] on div "Hey Sarah- slight complaint, these new washers, if someone opens the top while …" at bounding box center [442, 215] width 315 height 75
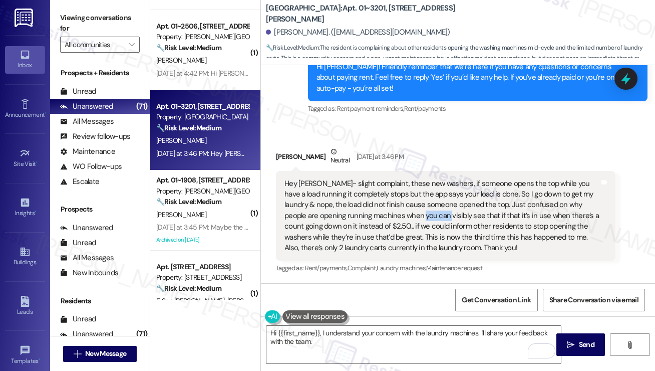
click at [424, 213] on div "Hey Sarah- slight complaint, these new washers, if someone opens the top while …" at bounding box center [442, 215] width 315 height 75
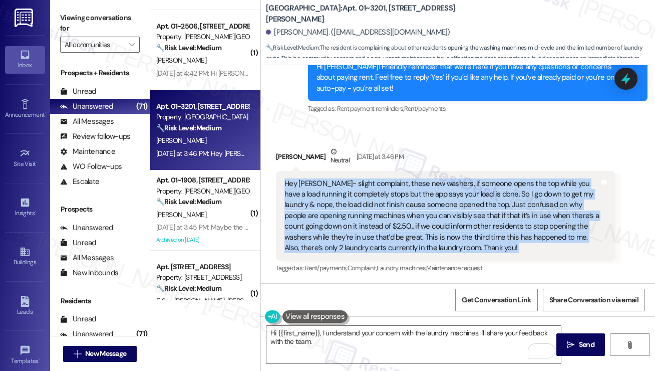
click at [424, 213] on div "Hey Sarah- slight complaint, these new washers, if someone opens the top while …" at bounding box center [442, 215] width 315 height 75
click at [504, 196] on div "Hey Sarah- slight complaint, these new washers, if someone opens the top while …" at bounding box center [442, 215] width 315 height 75
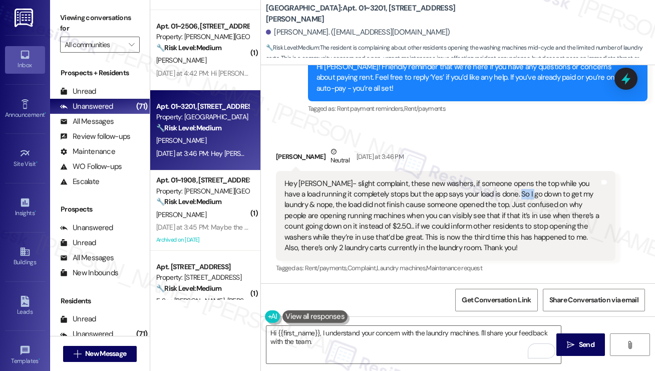
click at [504, 196] on div "Hey Sarah- slight complaint, these new washers, if someone opens the top while …" at bounding box center [442, 215] width 315 height 75
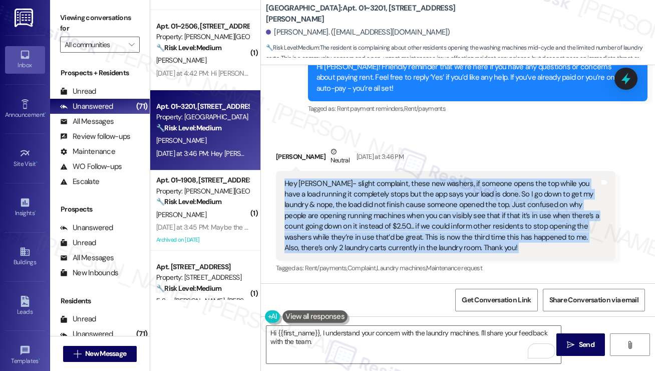
click at [504, 196] on div "Hey Sarah- slight complaint, these new washers, if someone opens the top while …" at bounding box center [442, 215] width 315 height 75
click at [441, 203] on div "Hey Sarah- slight complaint, these new washers, if someone opens the top while …" at bounding box center [442, 215] width 315 height 75
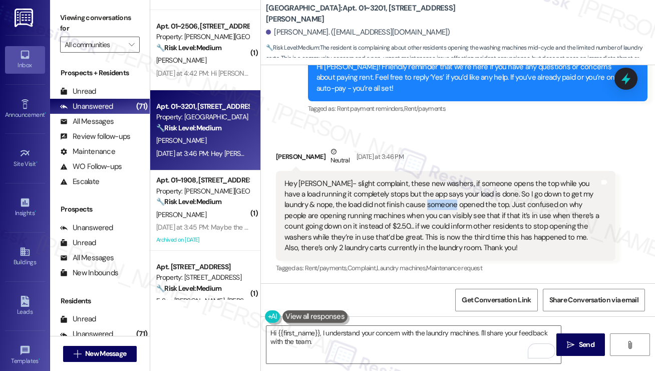
click at [441, 203] on div "Hey Sarah- slight complaint, these new washers, if someone opens the top while …" at bounding box center [442, 215] width 315 height 75
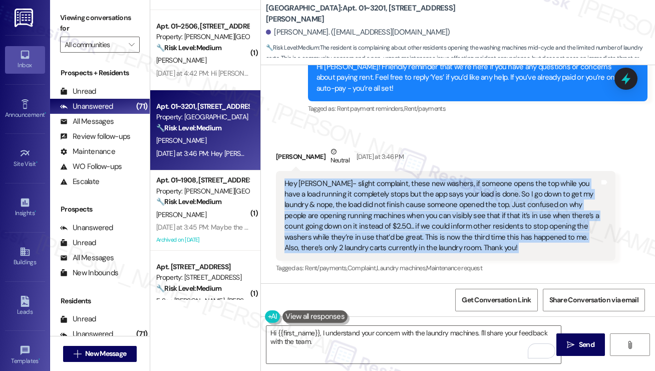
click at [441, 203] on div "Hey Sarah- slight complaint, these new washers, if someone opens the top while …" at bounding box center [442, 215] width 315 height 75
click at [363, 226] on div "Hey Sarah- slight complaint, these new washers, if someone opens the top while …" at bounding box center [442, 215] width 315 height 75
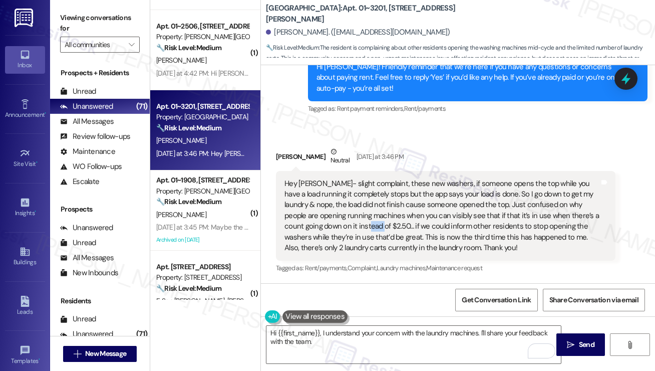
click at [363, 226] on div "Hey Sarah- slight complaint, these new washers, if someone opens the top while …" at bounding box center [442, 215] width 315 height 75
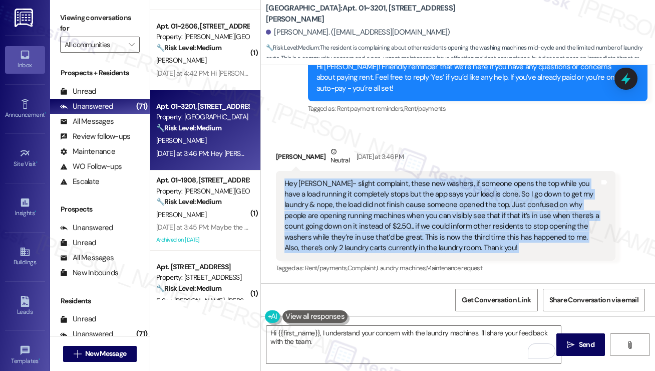
click at [363, 226] on div "Hey Sarah- slight complaint, these new washers, if someone opens the top while …" at bounding box center [442, 215] width 315 height 75
click at [357, 227] on div "Hey Sarah- slight complaint, these new washers, if someone opens the top while …" at bounding box center [442, 215] width 315 height 75
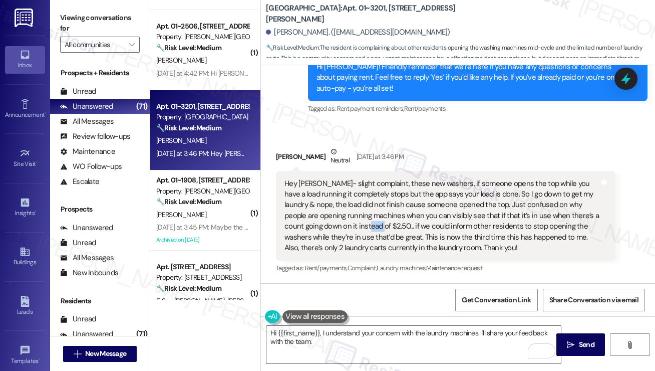
click at [357, 227] on div "Hey Sarah- slight complaint, these new washers, if someone opens the top while …" at bounding box center [442, 215] width 315 height 75
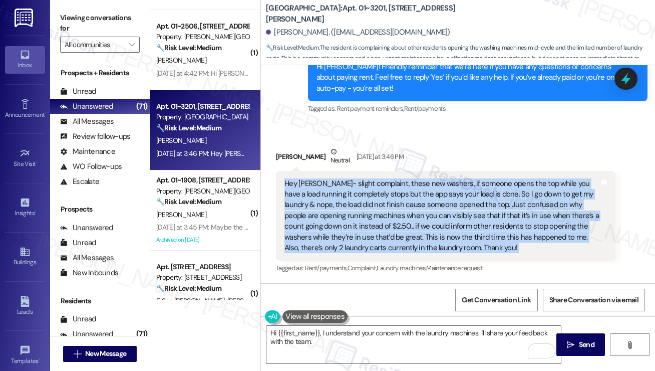
click at [357, 227] on div "Hey Sarah- slight complaint, these new washers, if someone opens the top while …" at bounding box center [442, 215] width 315 height 75
click at [437, 227] on div "Hey Sarah- slight complaint, these new washers, if someone opens the top while …" at bounding box center [442, 215] width 315 height 75
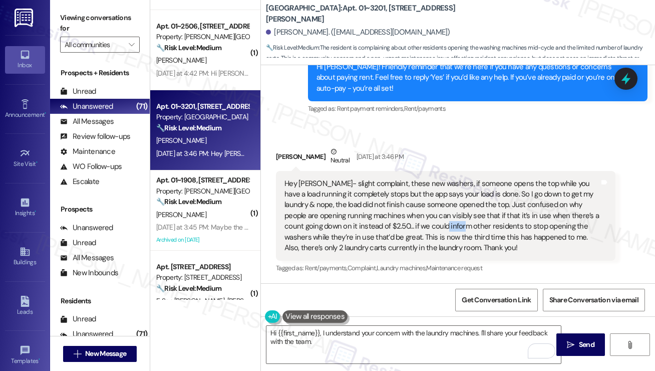
click at [437, 227] on div "Hey Sarah- slight complaint, these new washers, if someone opens the top while …" at bounding box center [442, 215] width 315 height 75
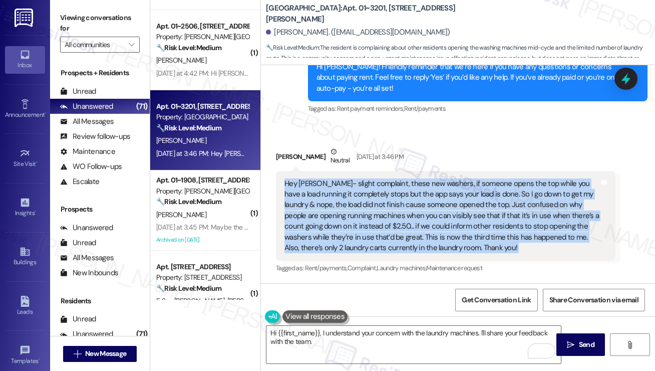
click at [437, 227] on div "Hey Sarah- slight complaint, these new washers, if someone opens the top while …" at bounding box center [442, 215] width 315 height 75
click at [356, 241] on div "Hey Sarah- slight complaint, these new washers, if someone opens the top while …" at bounding box center [442, 215] width 315 height 75
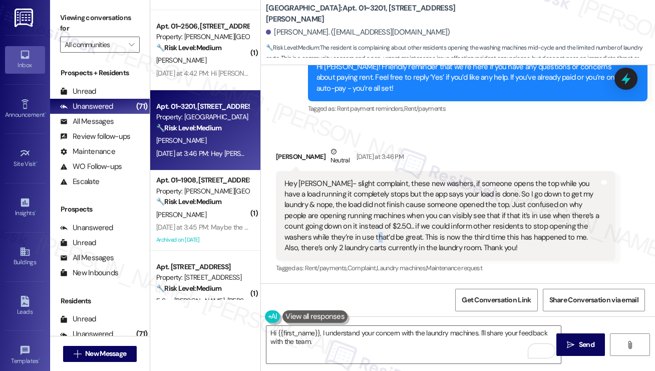
click at [355, 241] on div "Hey Sarah- slight complaint, these new washers, if someone opens the top while …" at bounding box center [442, 215] width 315 height 75
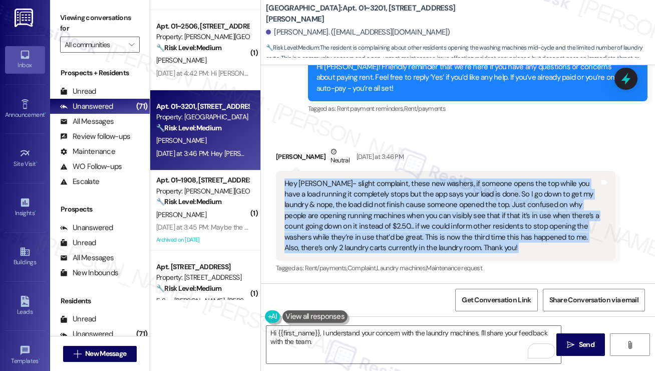
click at [355, 241] on div "Hey Sarah- slight complaint, these new washers, if someone opens the top while …" at bounding box center [442, 215] width 315 height 75
click at [317, 238] on div "Hey Sarah- slight complaint, these new washers, if someone opens the top while …" at bounding box center [442, 215] width 315 height 75
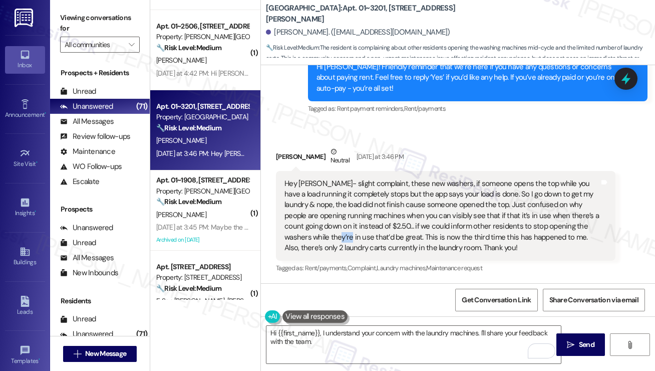
click at [317, 238] on div "Hey Sarah- slight complaint, these new washers, if someone opens the top while …" at bounding box center [442, 215] width 315 height 75
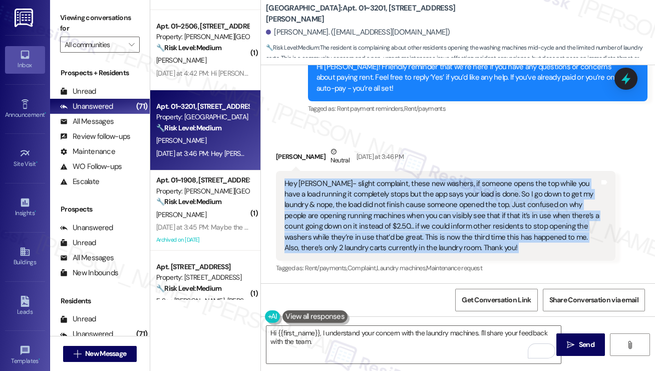
click at [317, 238] on div "Hey Sarah- slight complaint, these new washers, if someone opens the top while …" at bounding box center [442, 215] width 315 height 75
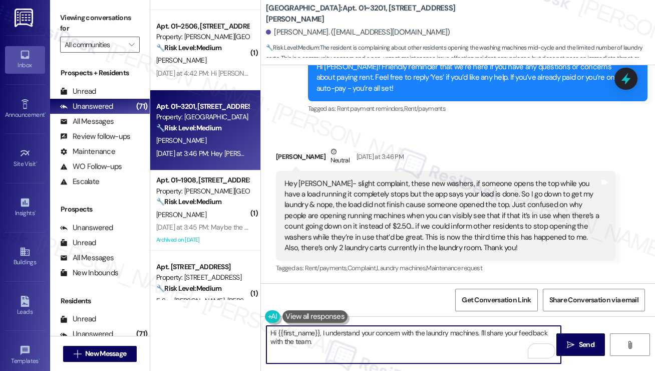
click at [335, 341] on textarea "Hi {{first_name}}, I understand your concern with the laundry machines. I'll sh…" at bounding box center [414, 345] width 295 height 38
click at [478, 333] on textarea "Hi {{first_name}}, I understand your concern with the laundry machines. I'll sh…" at bounding box center [414, 345] width 295 height 38
click at [554, 332] on textarea "Hi {{first_name}}, I understand your concern with the laundry machines and the …" at bounding box center [414, 345] width 295 height 38
click at [437, 344] on textarea "Hi {{first_name}}, I understand your concern with the laundry machines and the …" at bounding box center [414, 345] width 295 height 38
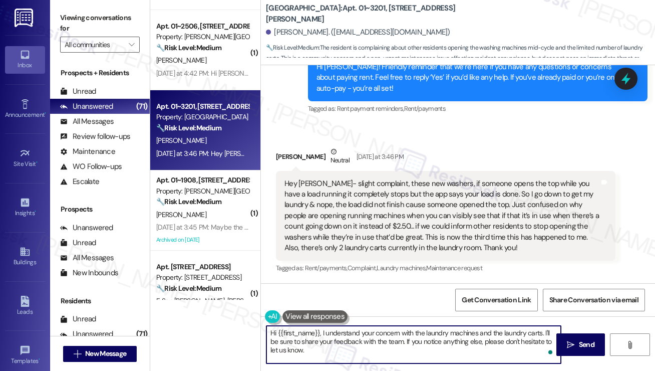
click at [453, 333] on textarea "Hi {{first_name}}, I understand your concern with the laundry machines and the …" at bounding box center [414, 345] width 295 height 38
type textarea "Hi {{first_name}}, I understand your concern with the laundry machines and the …"
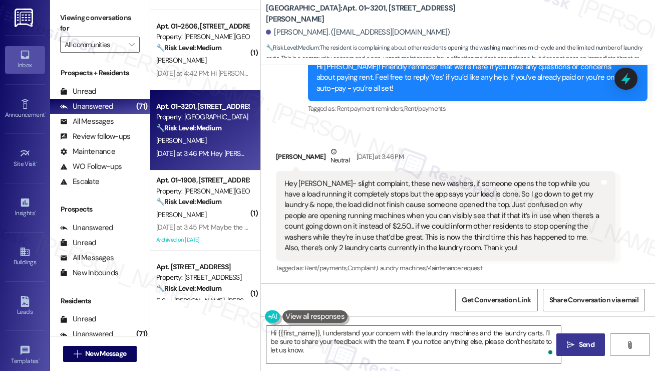
click at [564, 336] on button " Send" at bounding box center [581, 344] width 49 height 23
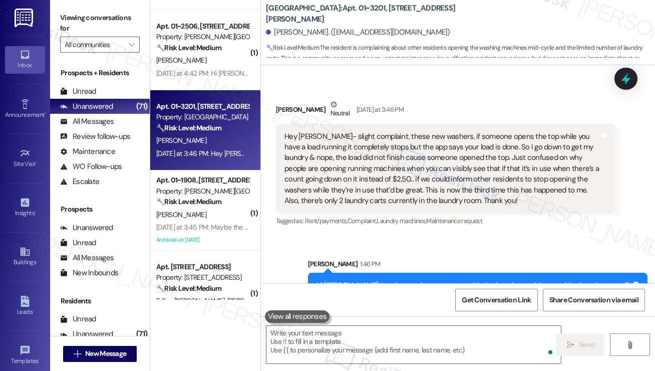
scroll to position [1128, 0]
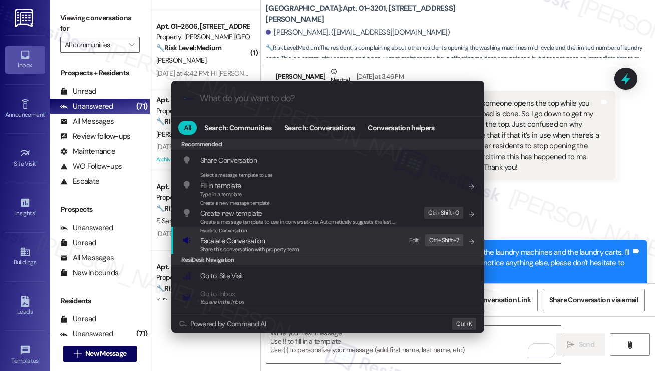
click at [267, 242] on span "Escalate Conversation" at bounding box center [249, 240] width 99 height 11
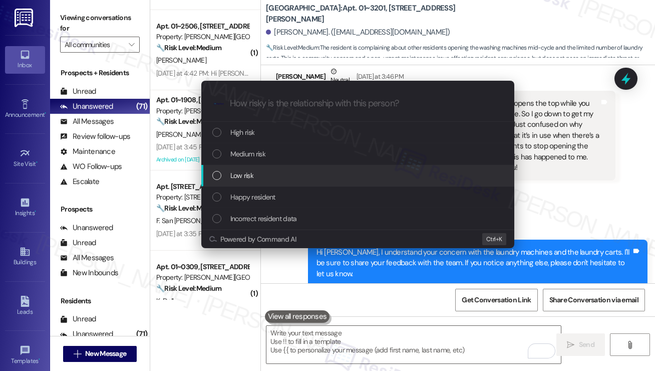
click at [278, 175] on div "Low risk" at bounding box center [358, 175] width 293 height 11
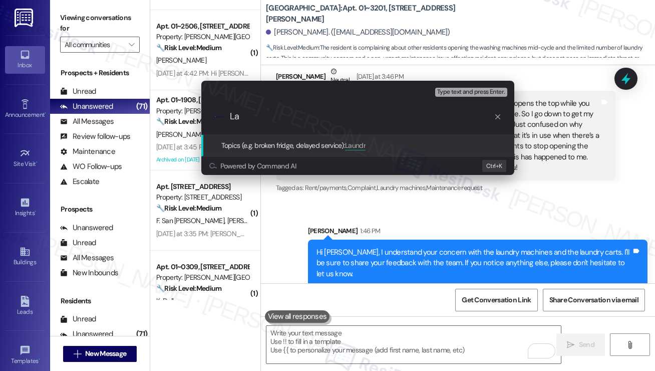
type input "L"
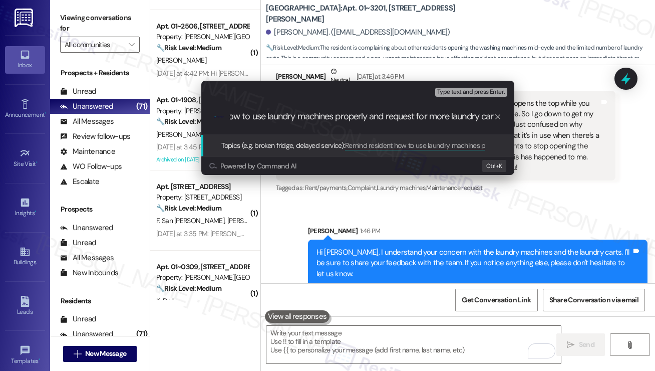
type input "Remind resident how to use laundry machines properly and request for more laund…"
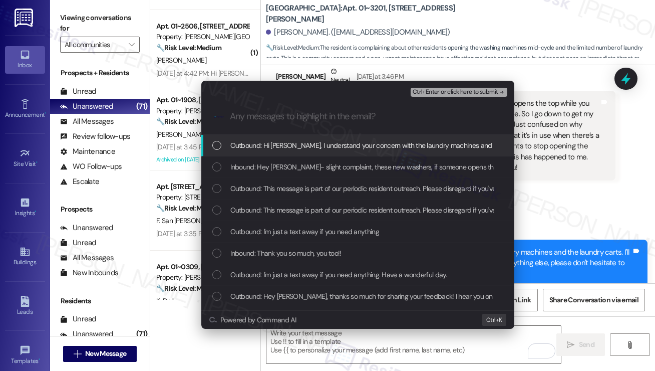
scroll to position [0, 0]
